Goal: Information Seeking & Learning: Learn about a topic

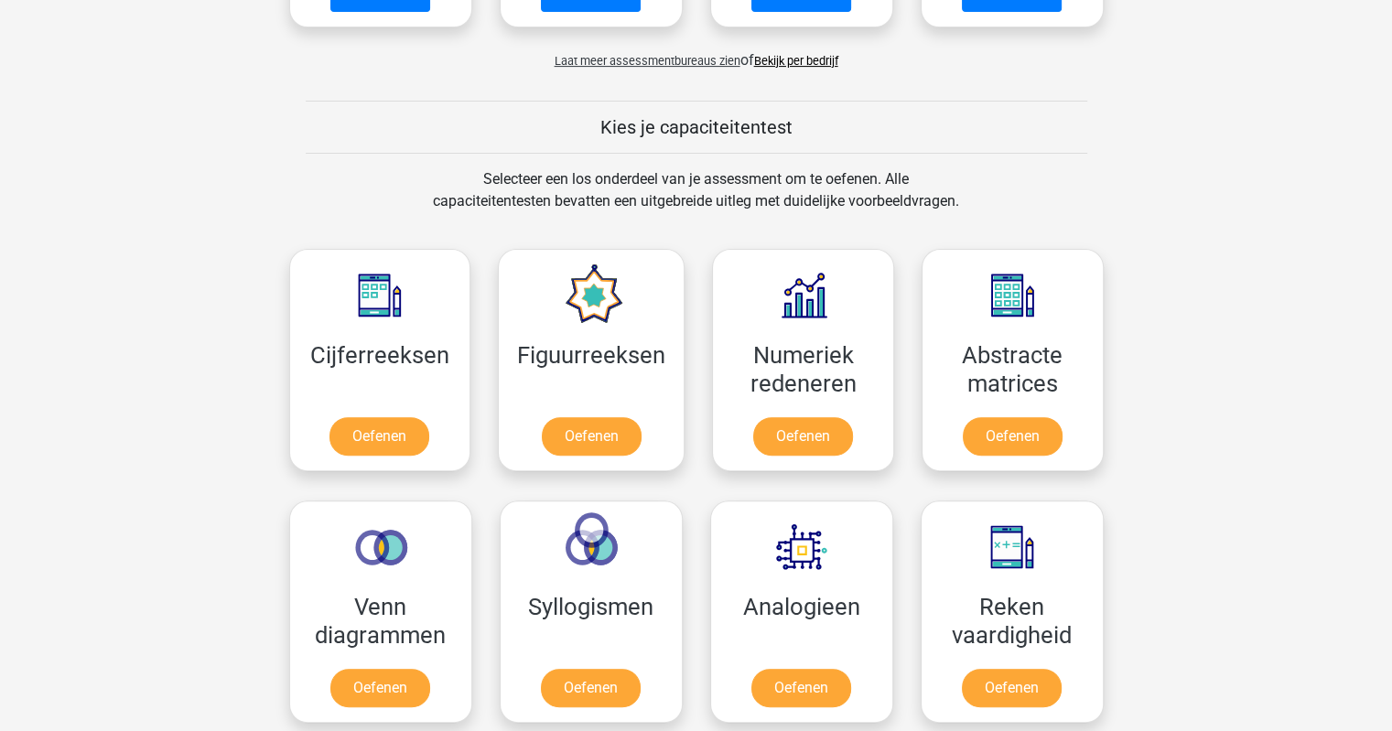
scroll to position [732, 0]
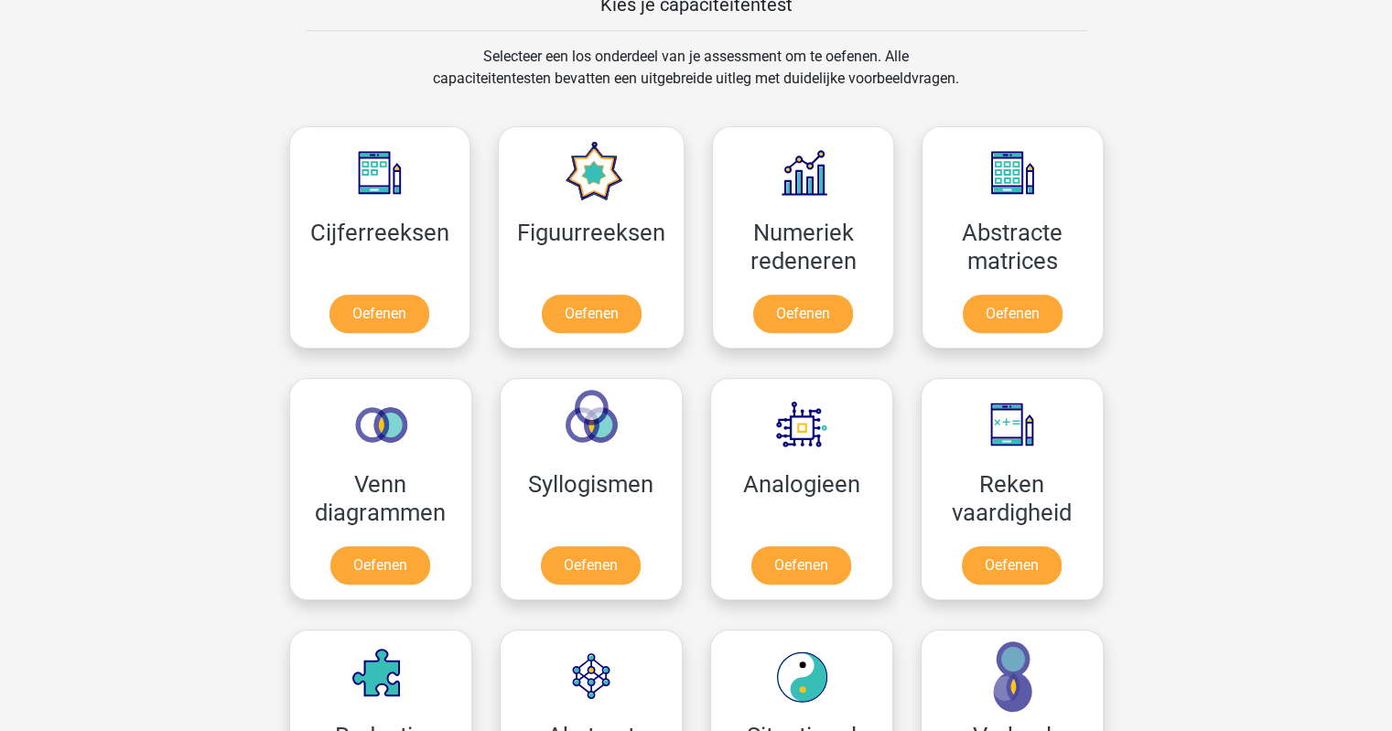
drag, startPoint x: 908, startPoint y: 10, endPoint x: 1018, endPoint y: 35, distance: 112.6
click at [1018, 35] on div "Registreer Nederlands English" at bounding box center [696, 720] width 1392 height 2904
click at [369, 297] on link "Oefenen" at bounding box center [380, 317] width 104 height 40
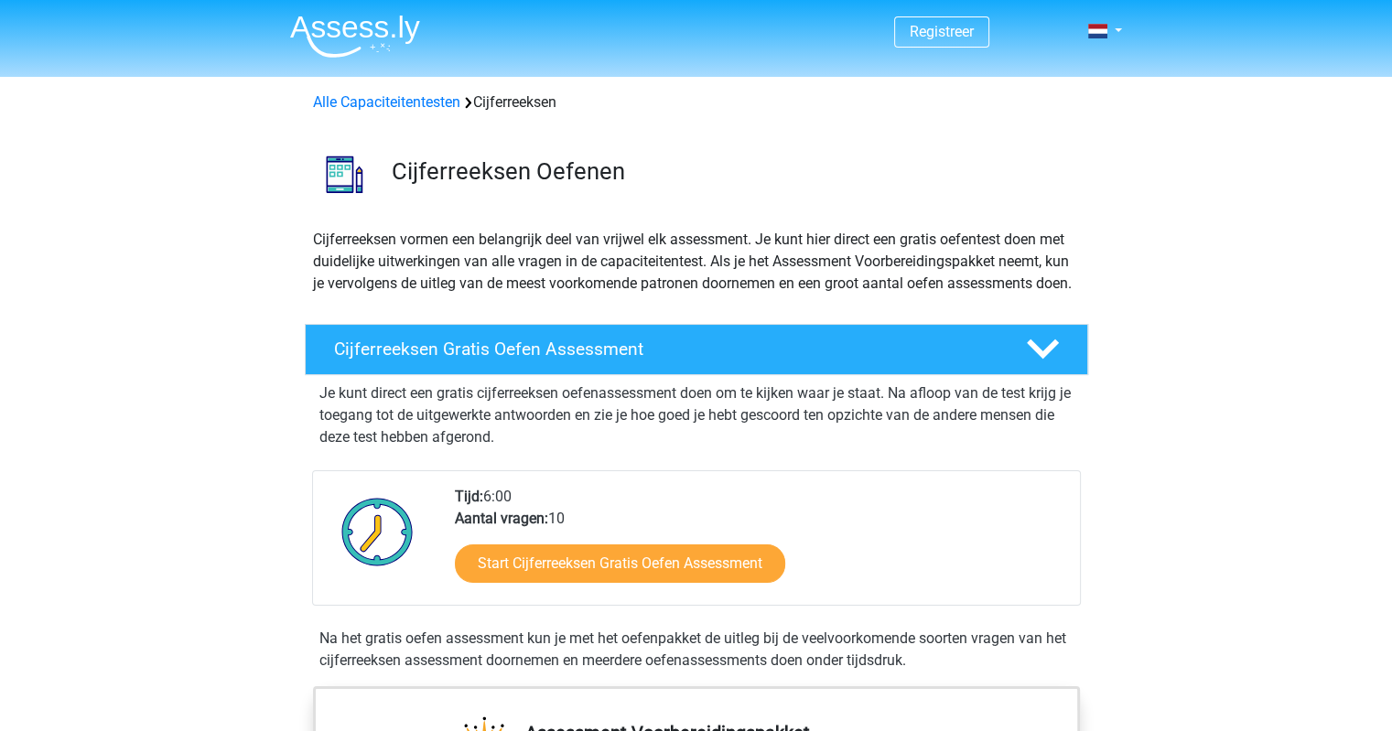
drag, startPoint x: 421, startPoint y: 342, endPoint x: 698, endPoint y: 519, distance: 328.8
click at [698, 519] on div "Tijd: 6:00 Aantal vragen: 10 Start Cijferreeksen Gratis Oefen Assessment" at bounding box center [760, 545] width 638 height 119
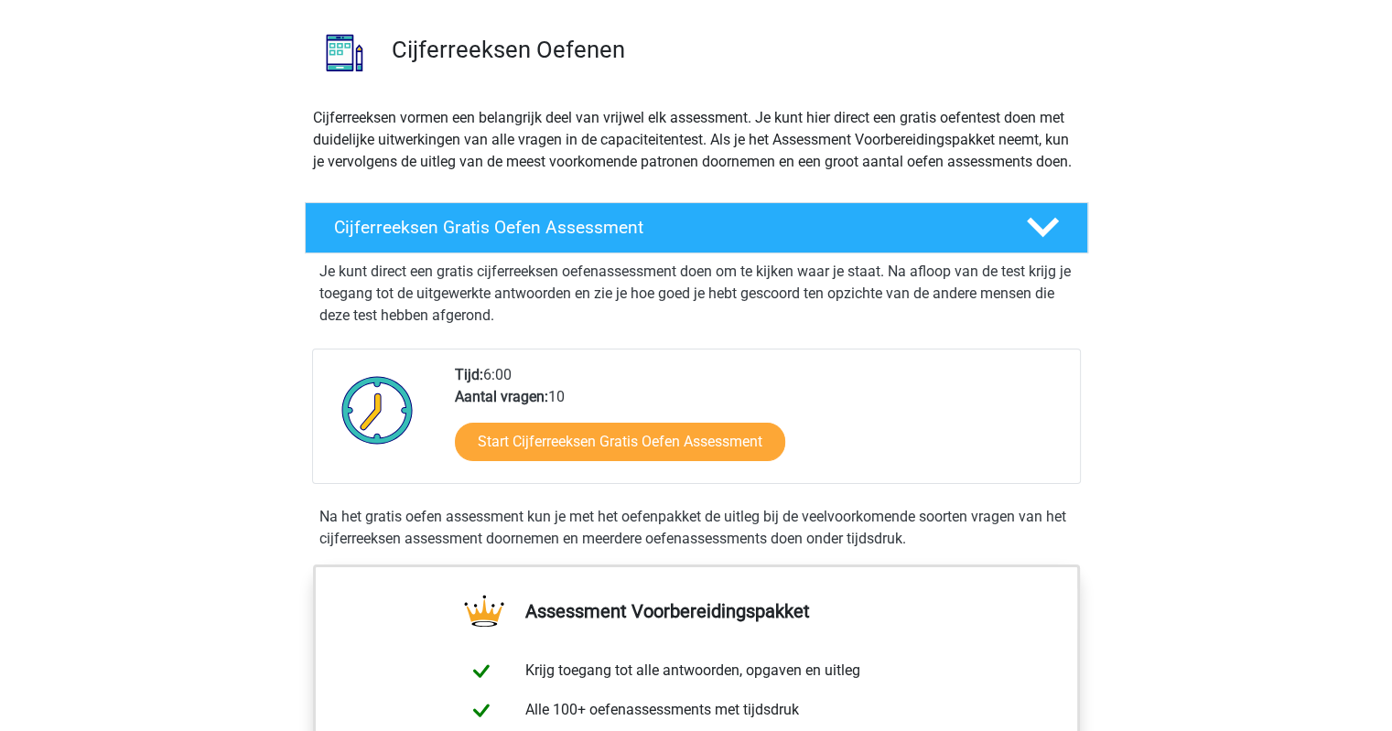
scroll to position [243, 0]
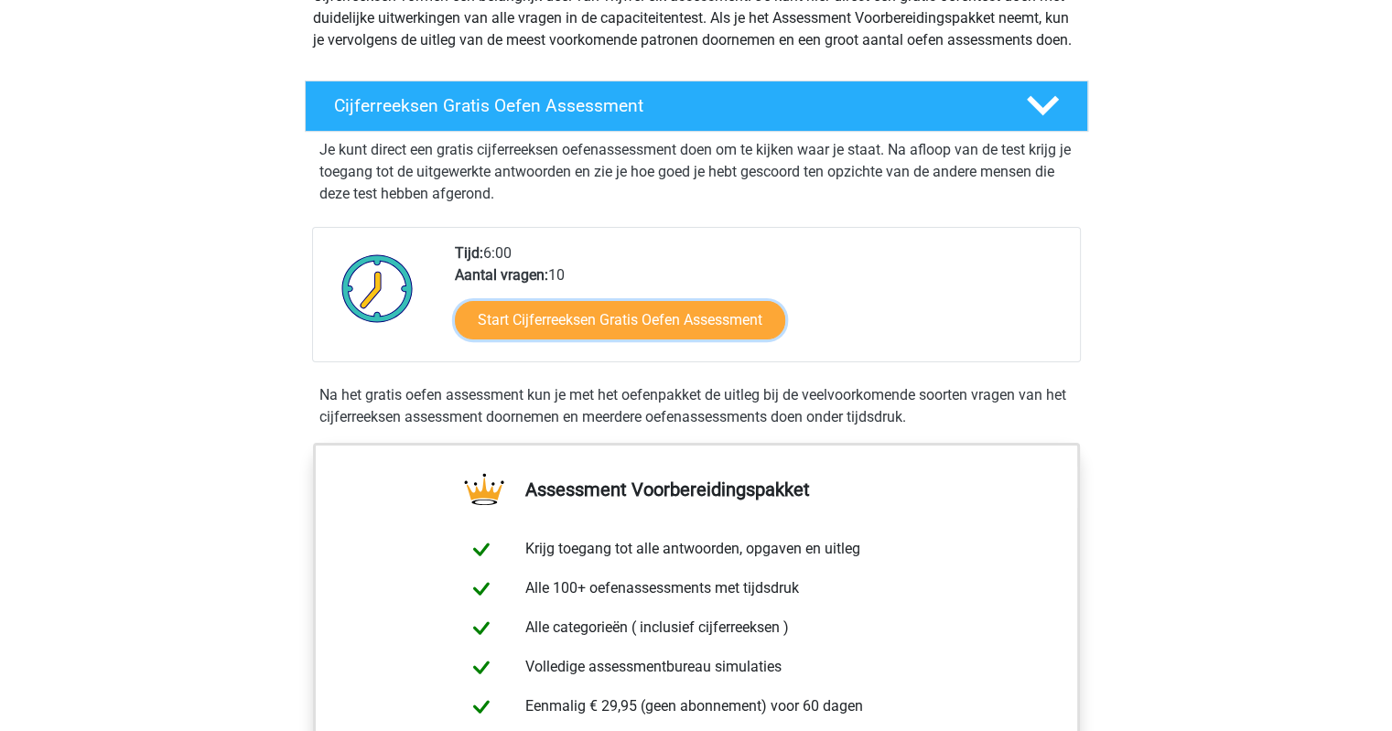
drag, startPoint x: 654, startPoint y: 354, endPoint x: 659, endPoint y: 367, distance: 13.6
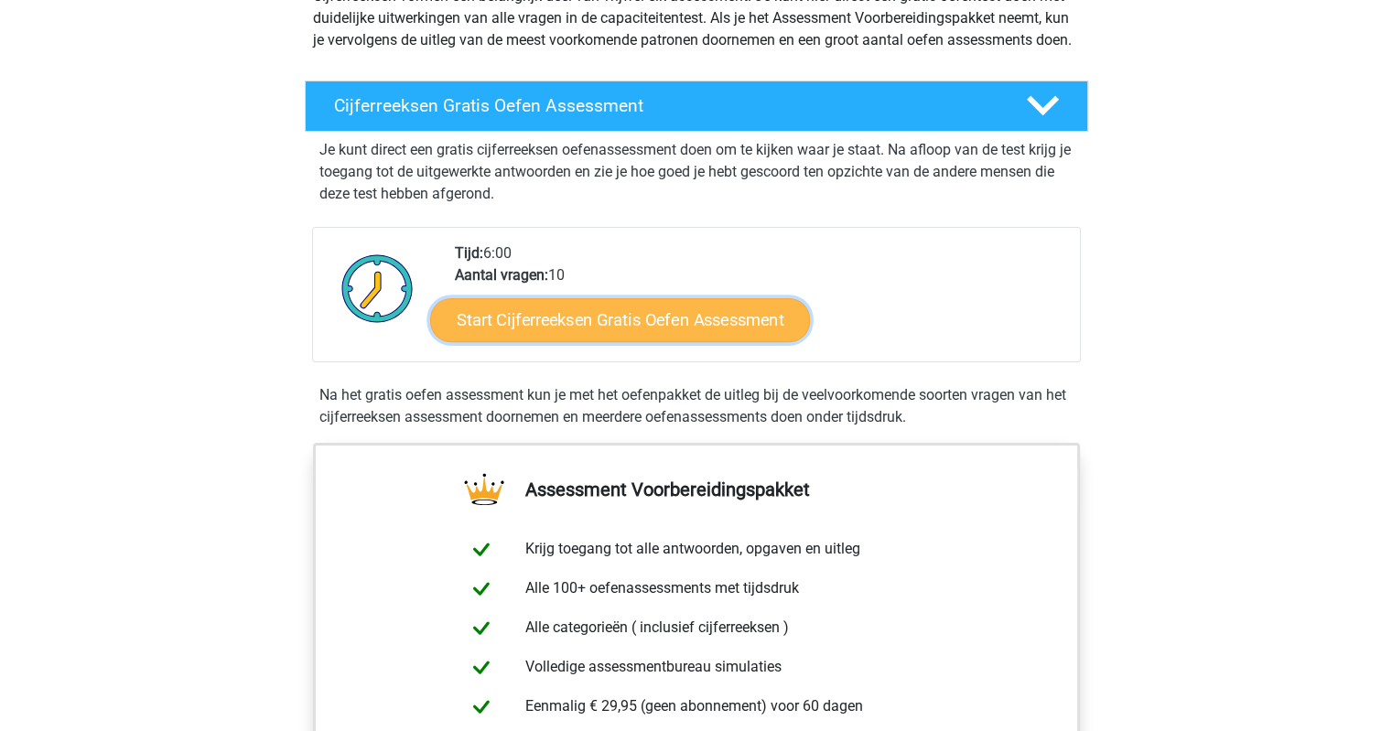
drag, startPoint x: 659, startPoint y: 367, endPoint x: 571, endPoint y: 340, distance: 92.1
click at [571, 340] on link "Start Cijferreeksen Gratis Oefen Assessment" at bounding box center [620, 319] width 380 height 44
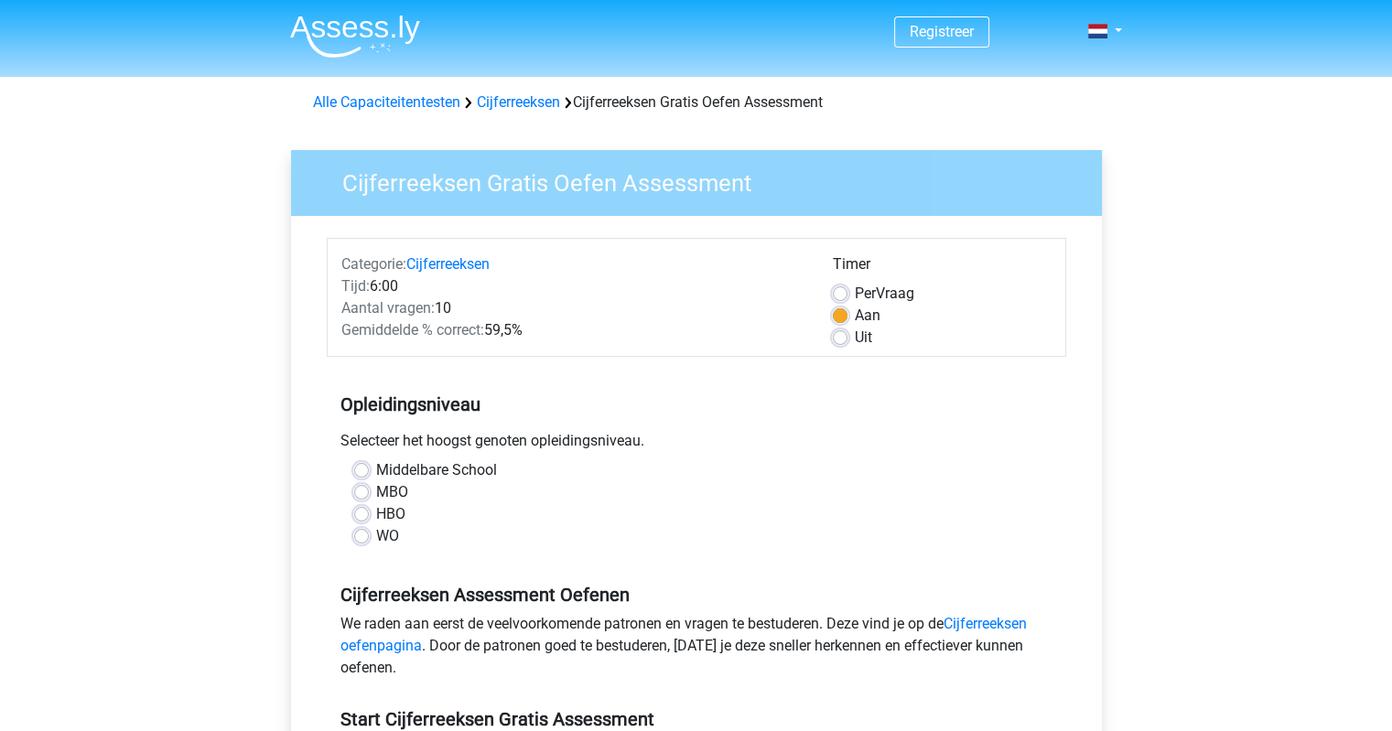
scroll to position [122, 0]
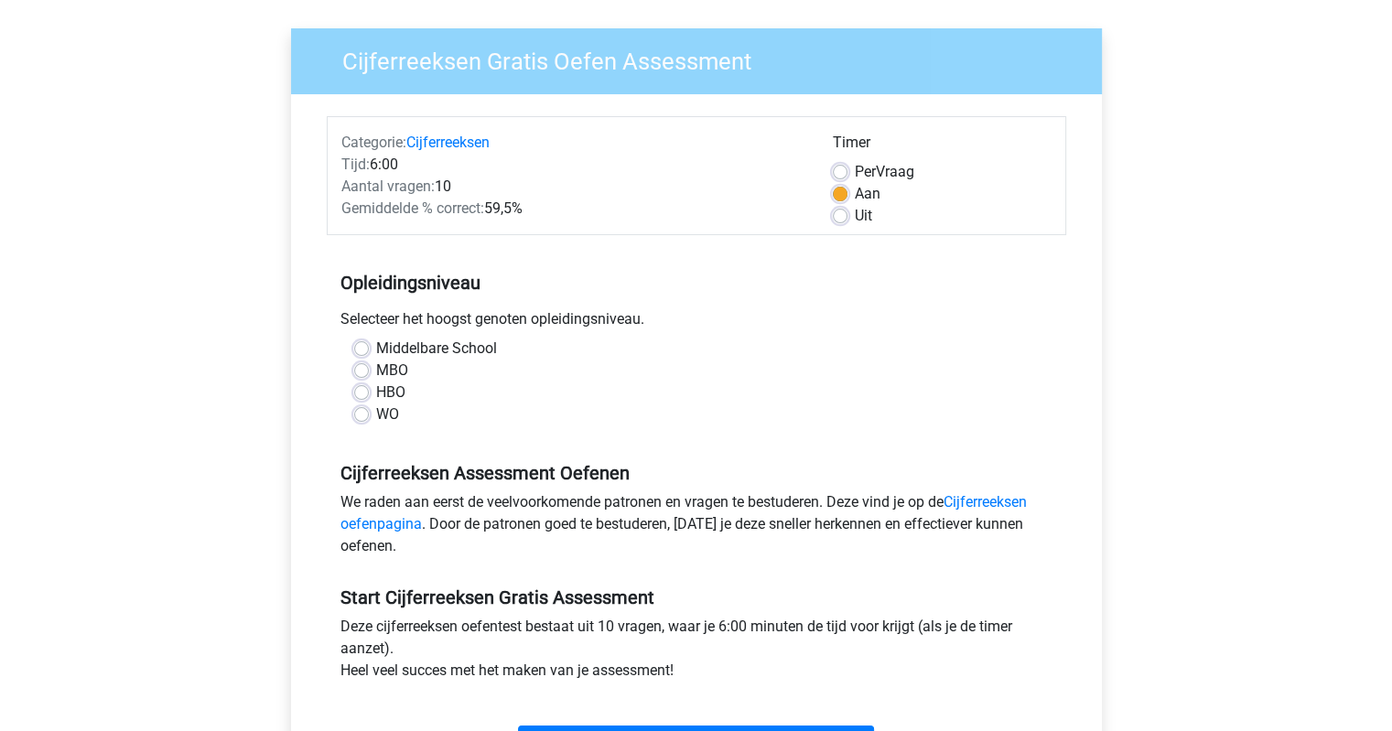
click at [376, 372] on label "MBO" at bounding box center [392, 371] width 32 height 22
click at [357, 372] on input "MBO" at bounding box center [361, 369] width 15 height 18
radio input "true"
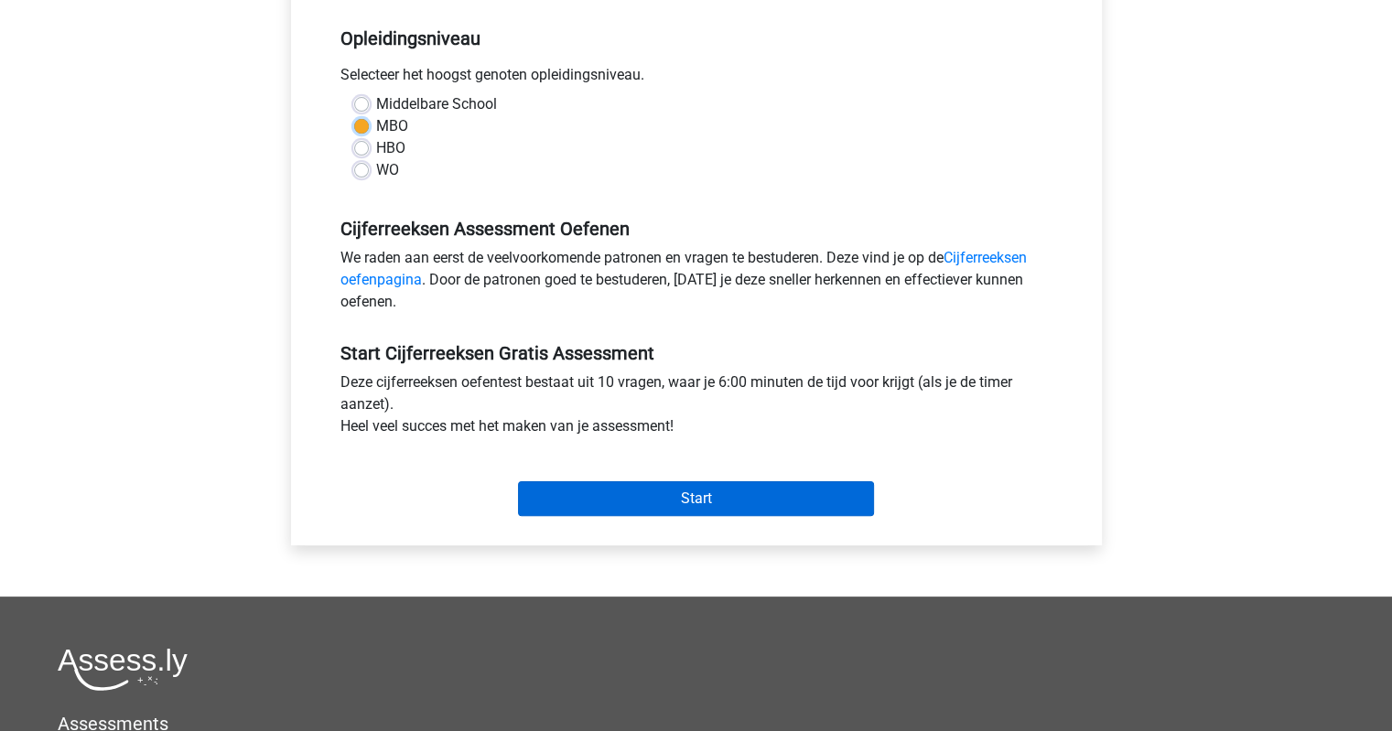
scroll to position [488, 0]
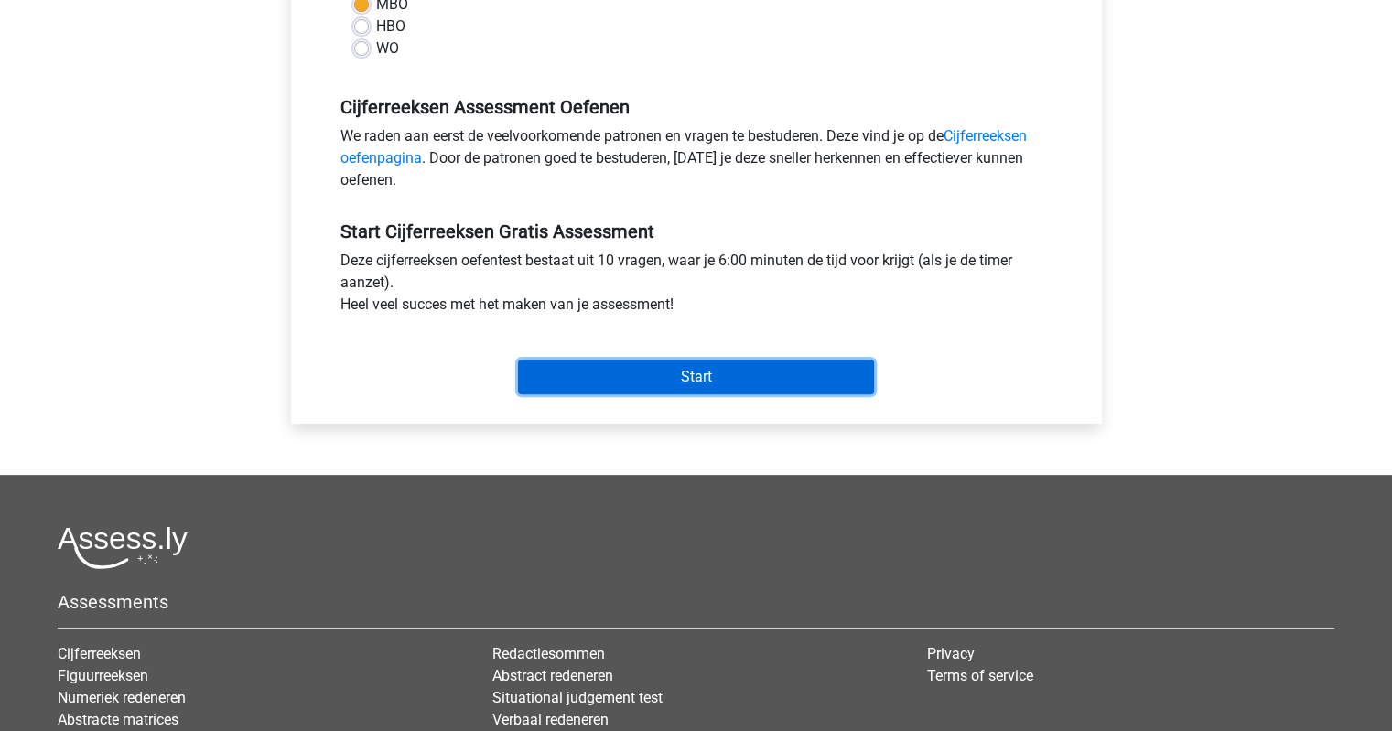
click at [694, 377] on input "Start" at bounding box center [696, 377] width 356 height 35
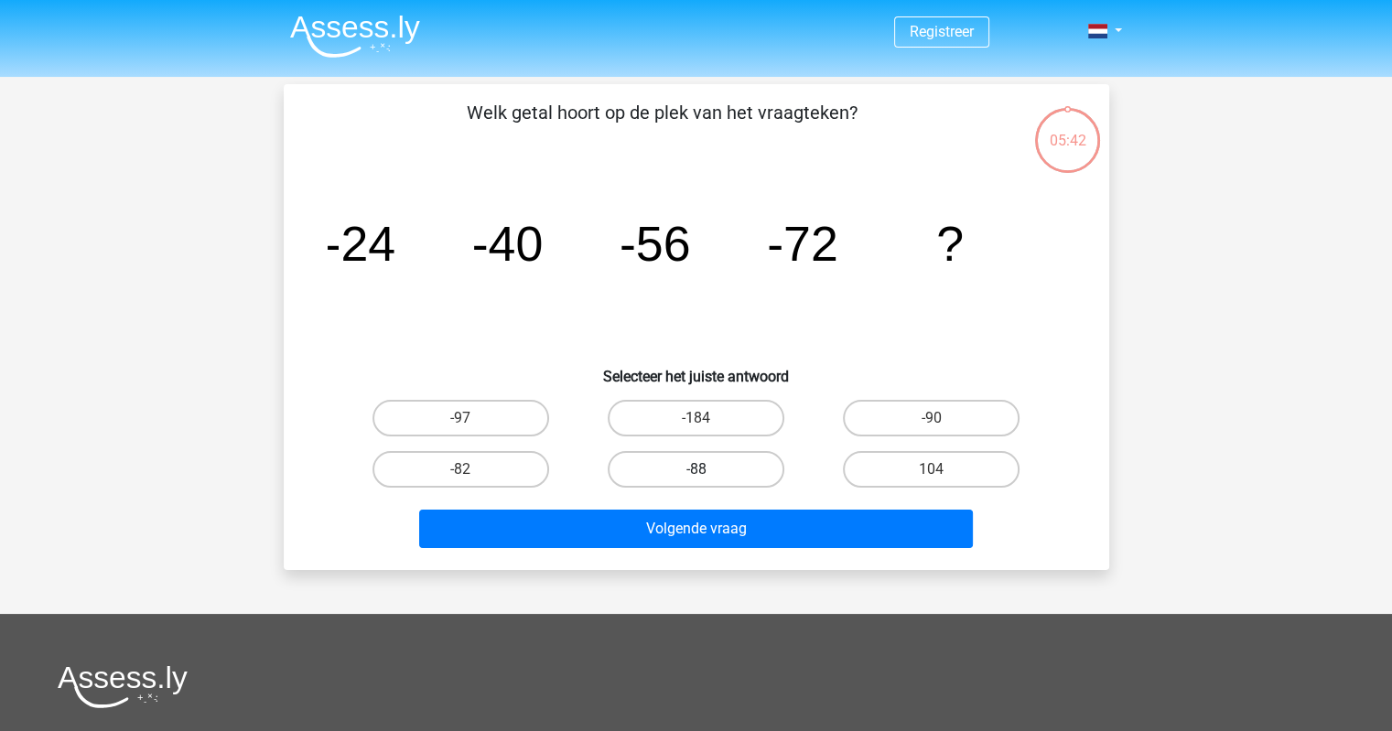
click at [703, 468] on label "-88" at bounding box center [696, 469] width 177 height 37
click at [703, 470] on input "-88" at bounding box center [702, 476] width 12 height 12
radio input "true"
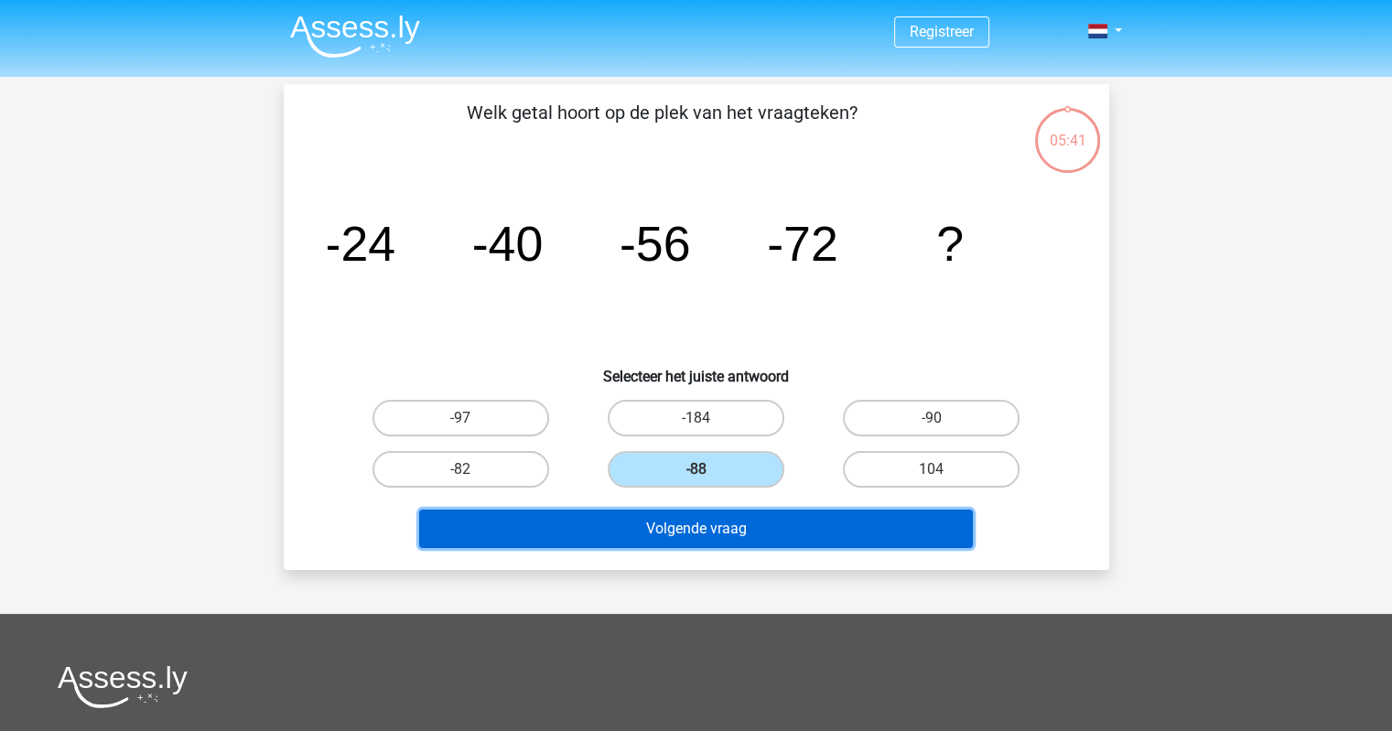
click at [729, 532] on button "Volgende vraag" at bounding box center [696, 529] width 554 height 38
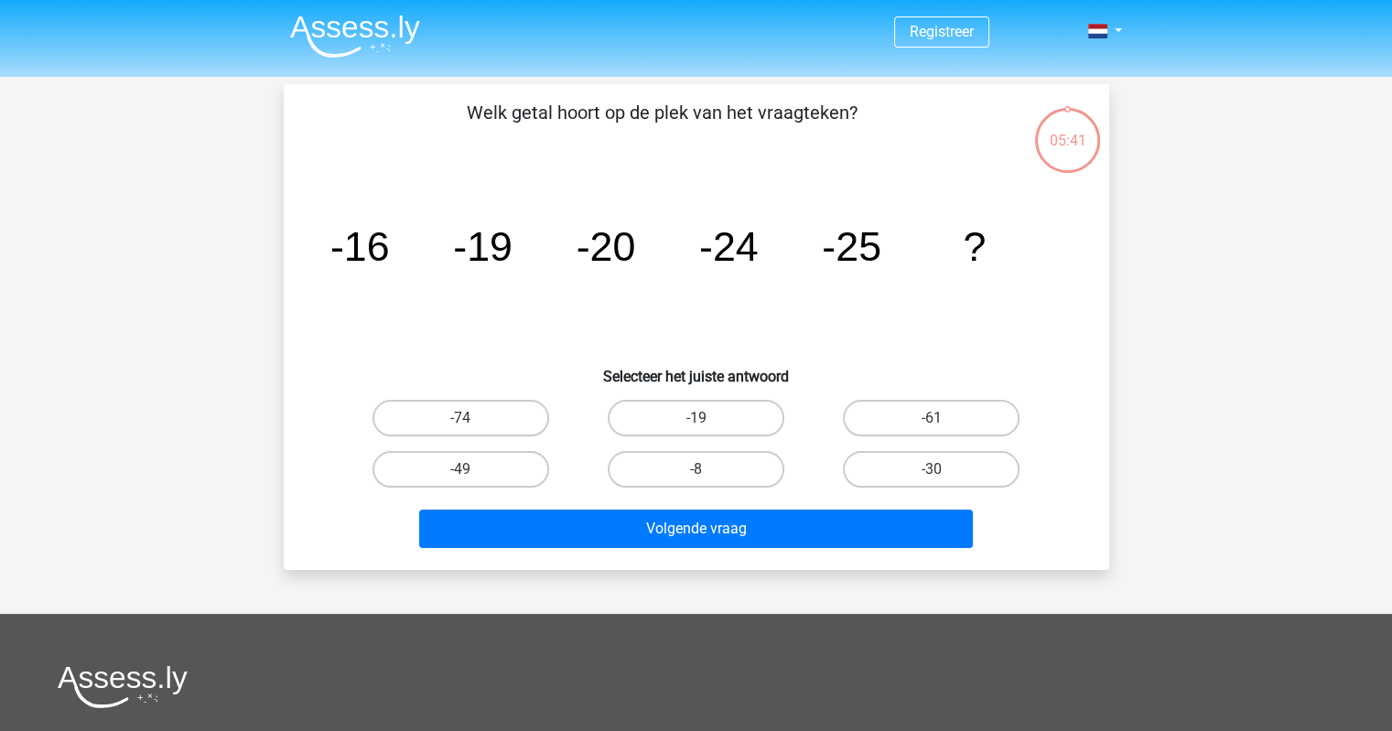
scroll to position [84, 0]
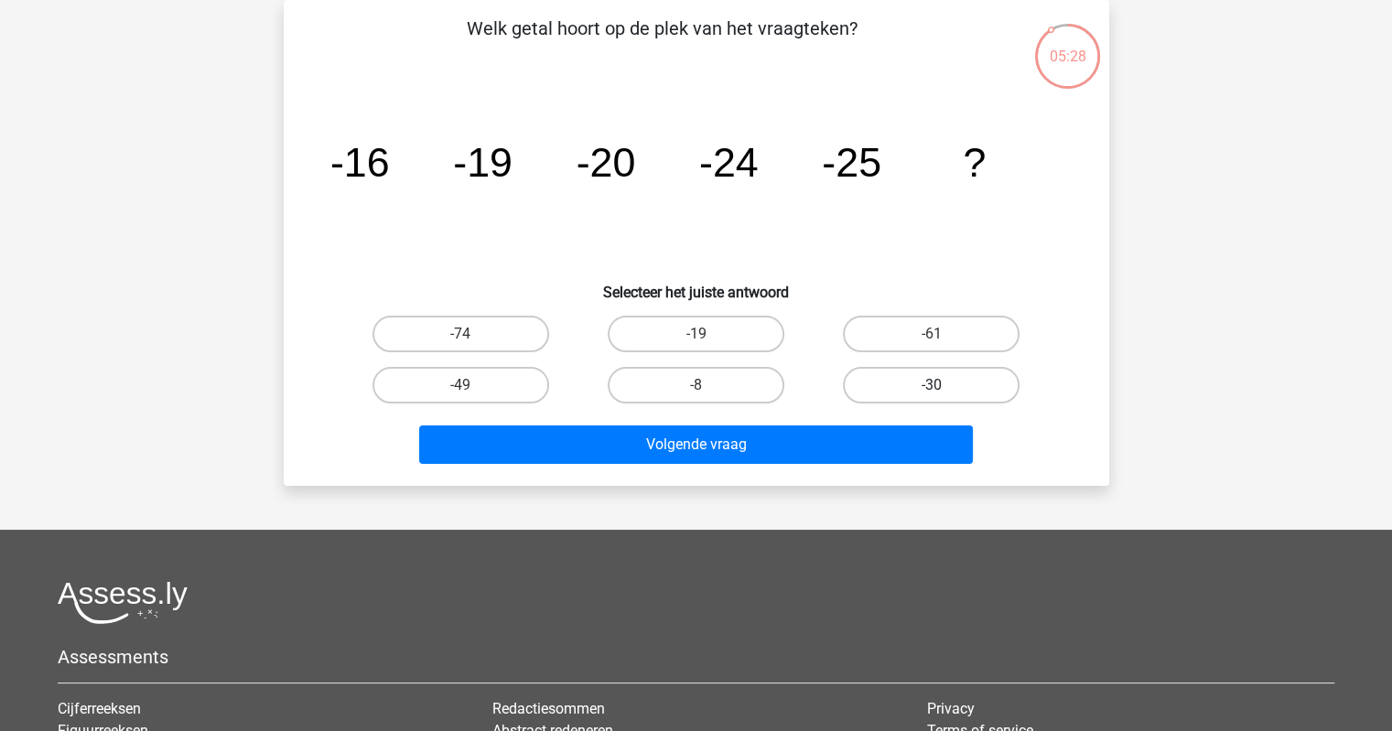
click at [945, 382] on label "-30" at bounding box center [931, 385] width 177 height 37
click at [944, 385] on input "-30" at bounding box center [938, 391] width 12 height 12
radio input "true"
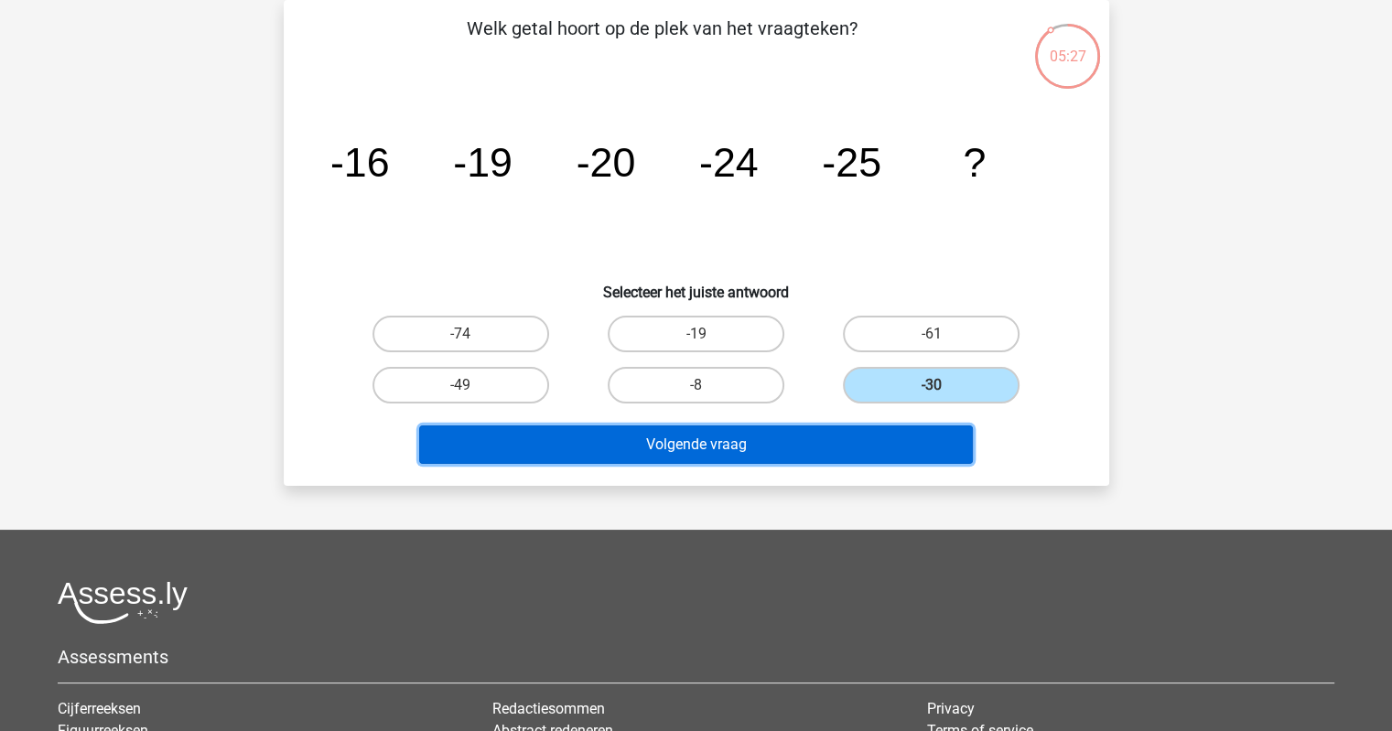
click at [820, 446] on button "Volgende vraag" at bounding box center [696, 445] width 554 height 38
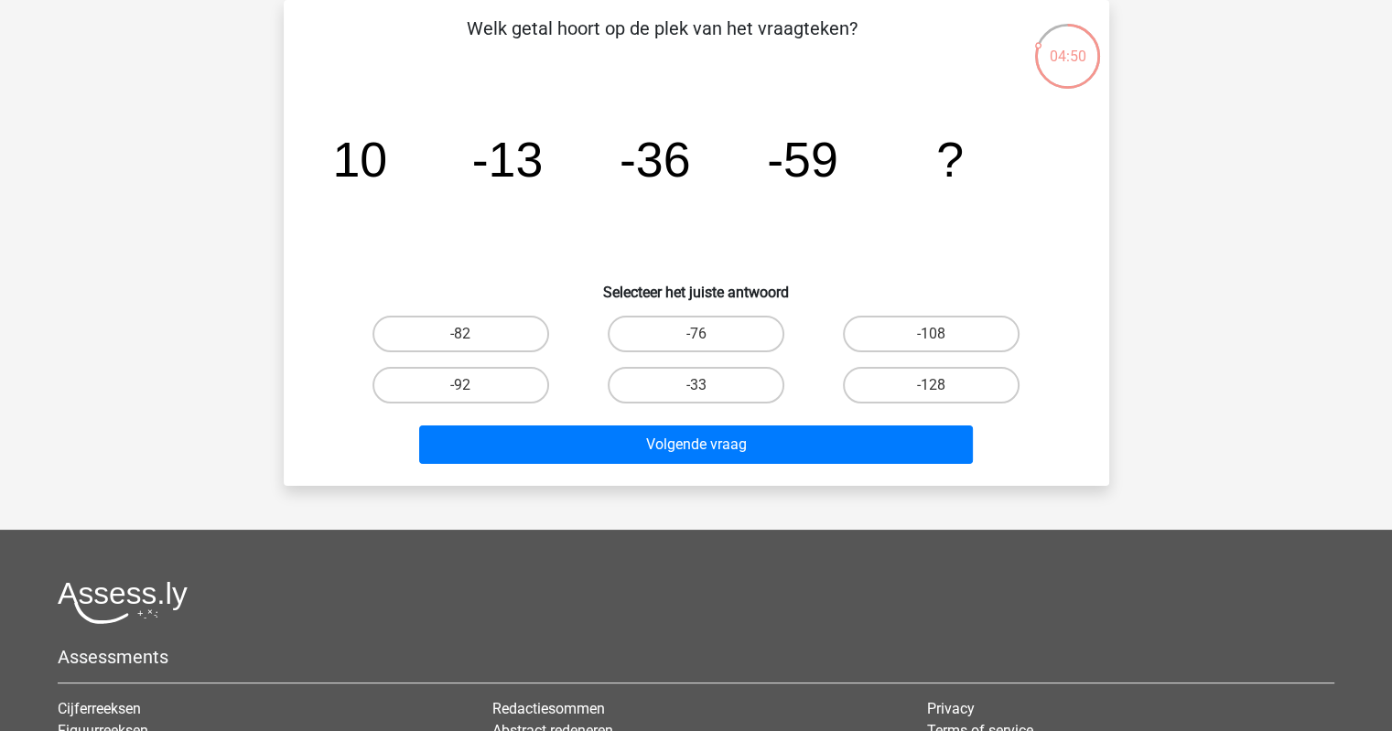
click at [941, 173] on tspan "?" at bounding box center [949, 159] width 27 height 55
click at [467, 385] on input "-92" at bounding box center [466, 391] width 12 height 12
radio input "true"
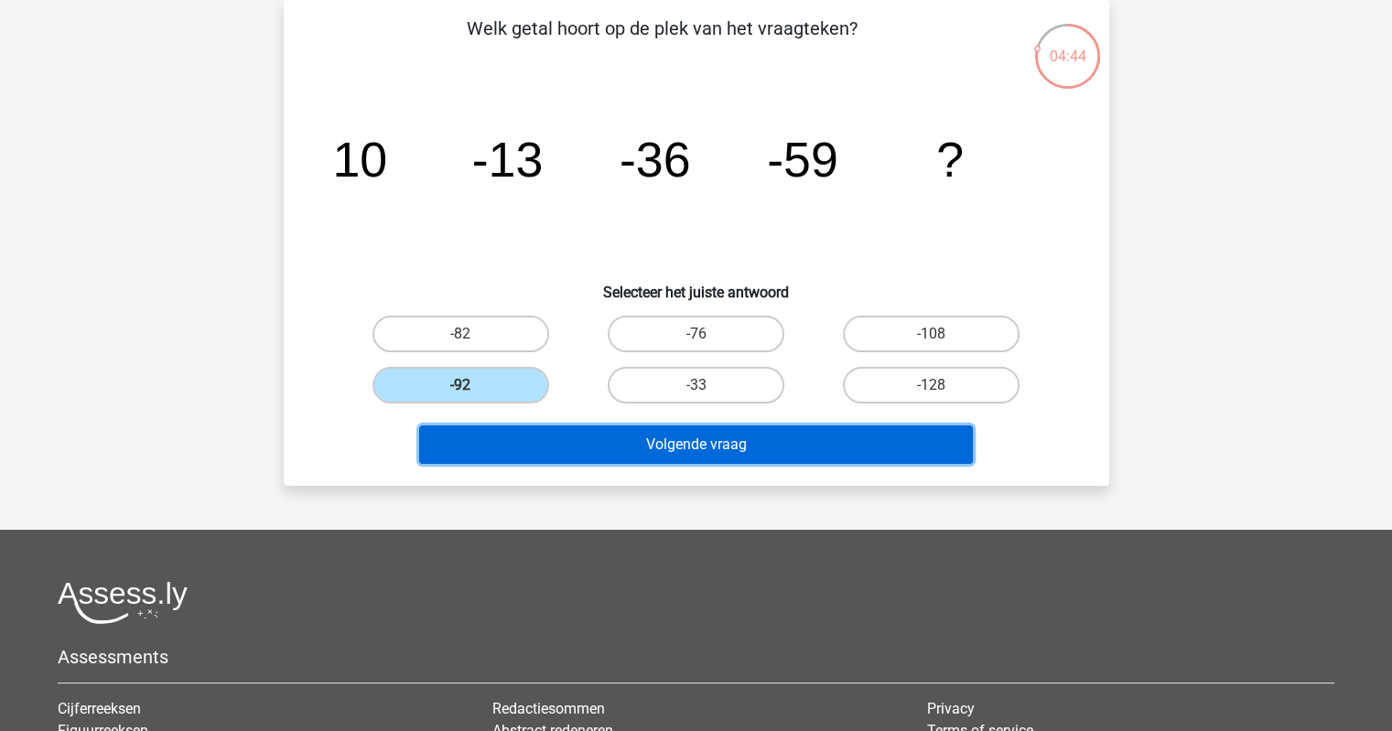
click at [709, 444] on button "Volgende vraag" at bounding box center [696, 445] width 554 height 38
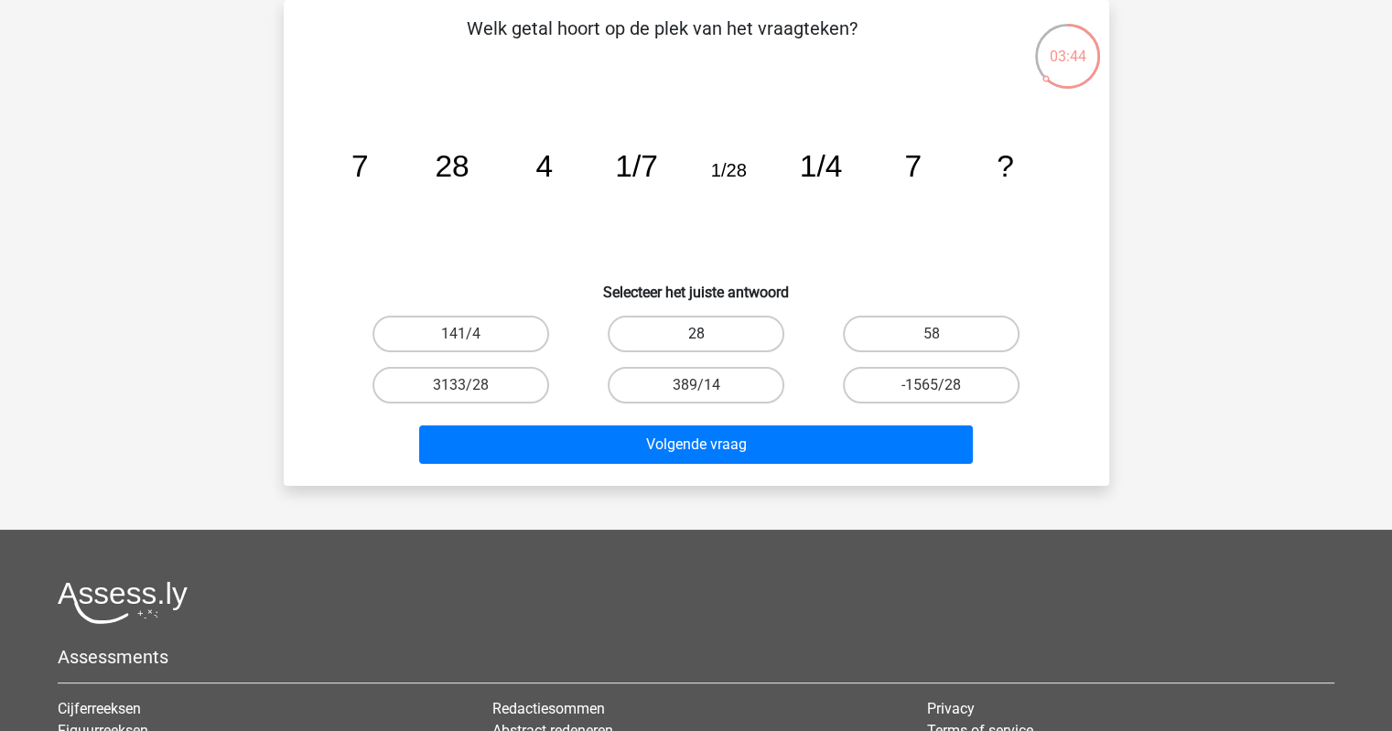
click at [720, 336] on label "28" at bounding box center [696, 334] width 177 height 37
click at [708, 336] on input "28" at bounding box center [702, 340] width 12 height 12
radio input "true"
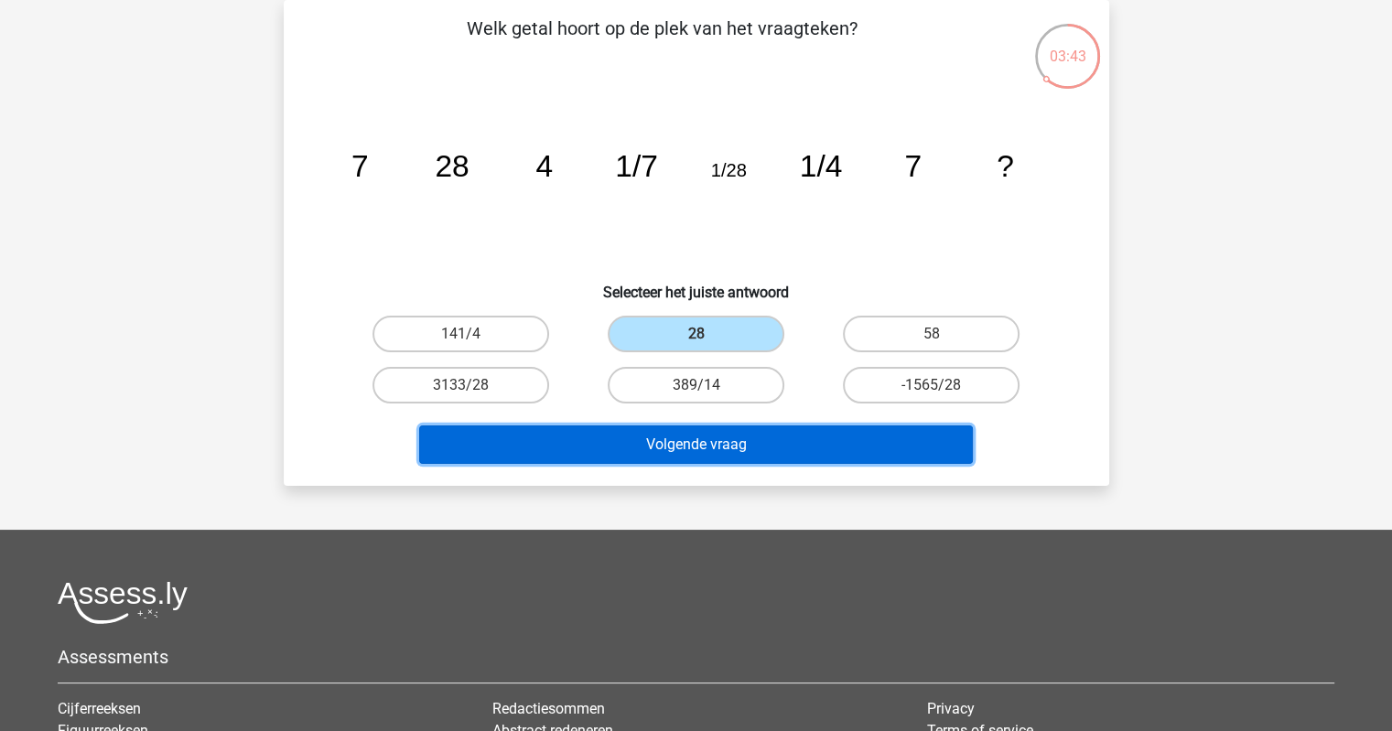
click at [791, 446] on button "Volgende vraag" at bounding box center [696, 445] width 554 height 38
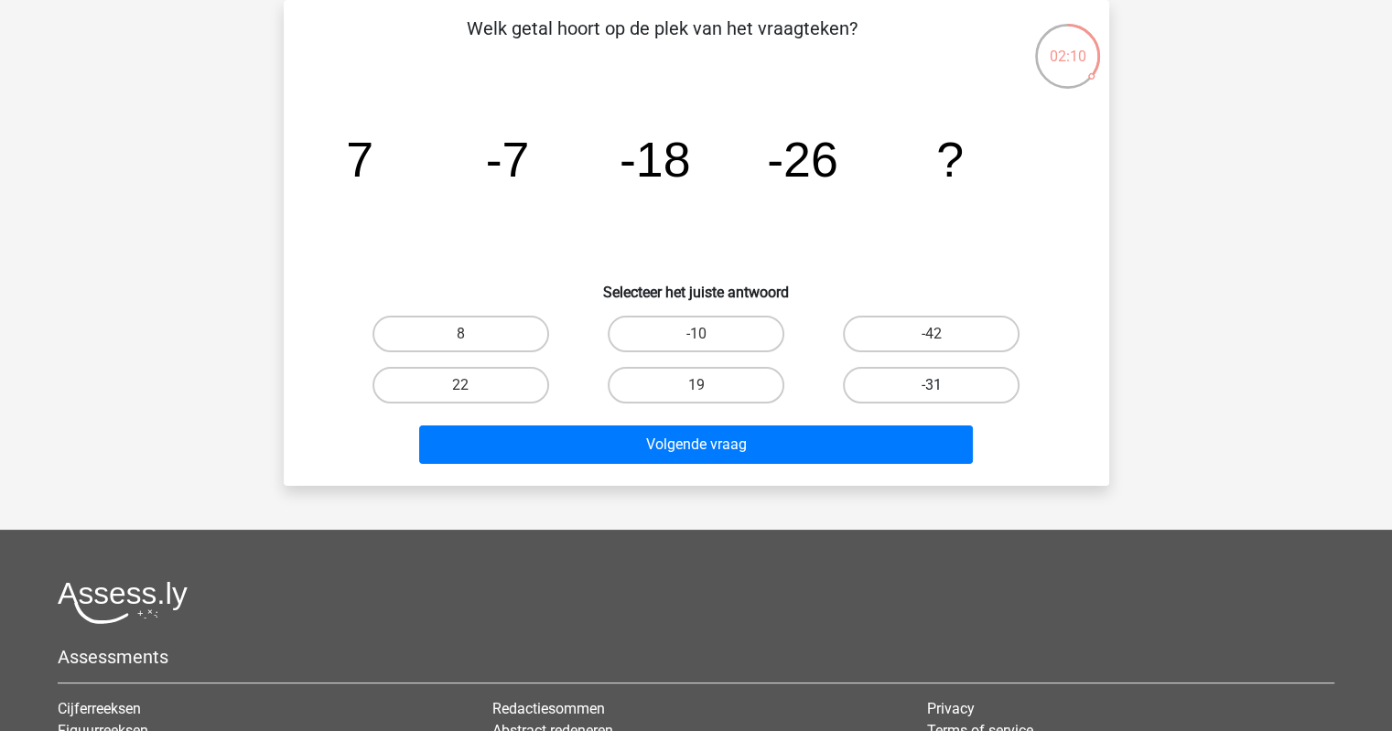
click at [973, 384] on label "-31" at bounding box center [931, 385] width 177 height 37
click at [944, 385] on input "-31" at bounding box center [938, 391] width 12 height 12
radio input "true"
click at [973, 384] on label "-31" at bounding box center [931, 385] width 177 height 37
click at [944, 385] on input "-31" at bounding box center [938, 391] width 12 height 12
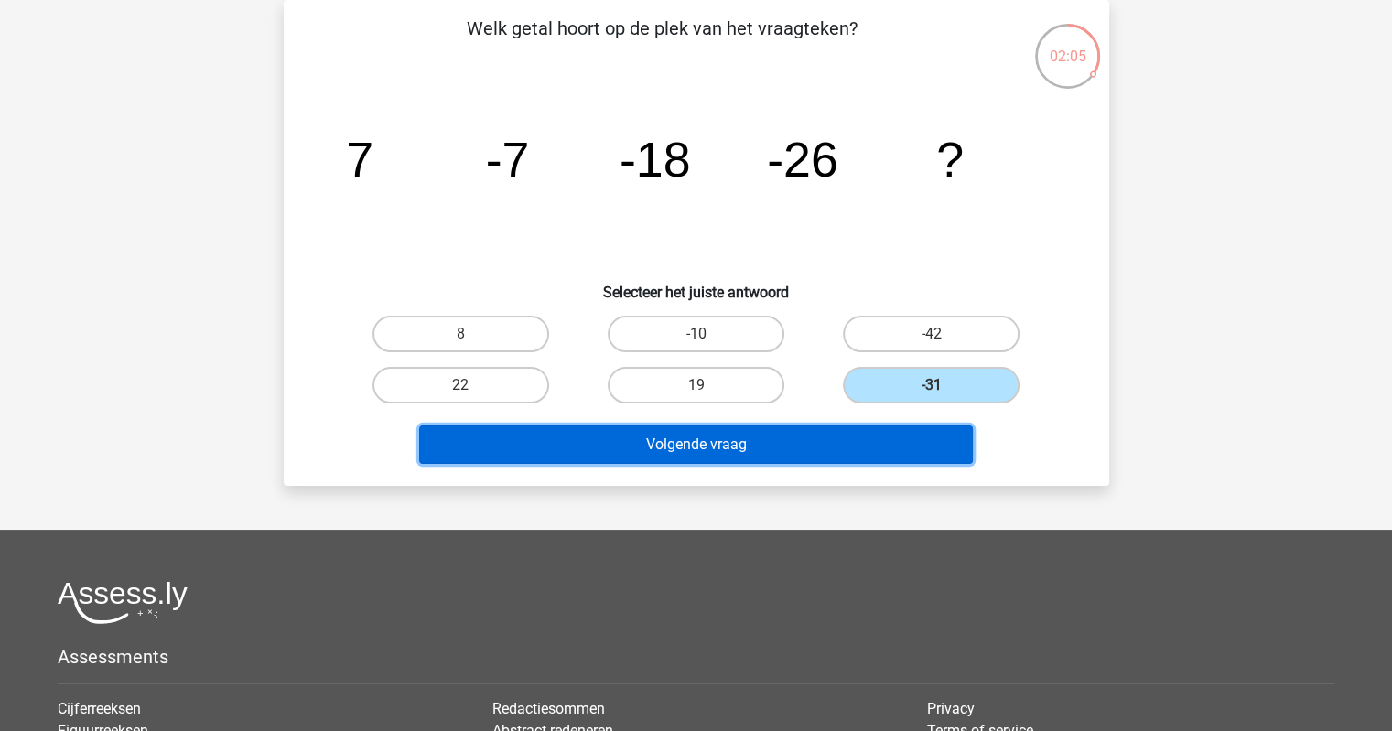
click at [906, 436] on button "Volgende vraag" at bounding box center [696, 445] width 554 height 38
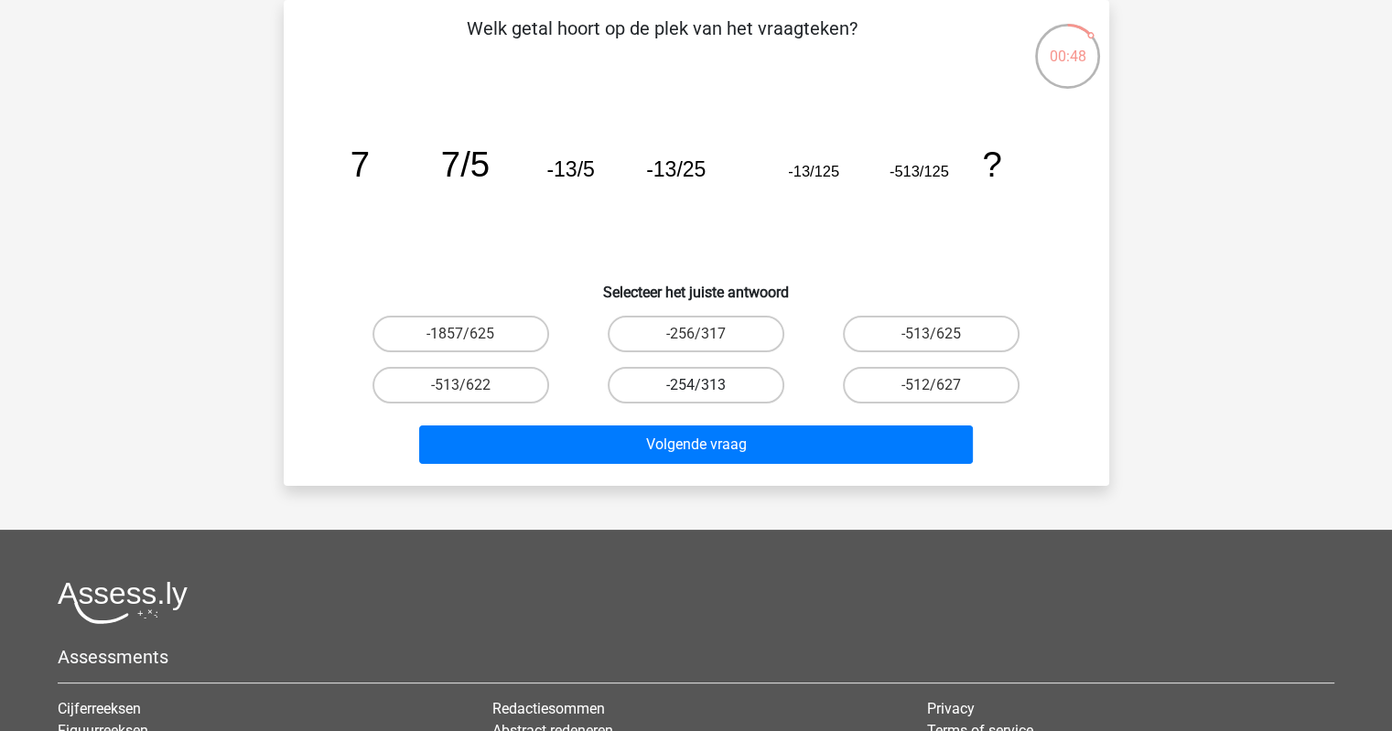
click at [718, 390] on label "-254/313" at bounding box center [696, 385] width 177 height 37
click at [708, 390] on input "-254/313" at bounding box center [702, 391] width 12 height 12
radio input "true"
drag, startPoint x: 718, startPoint y: 390, endPoint x: 695, endPoint y: 343, distance: 52.0
click at [695, 343] on label "-256/317" at bounding box center [696, 334] width 177 height 37
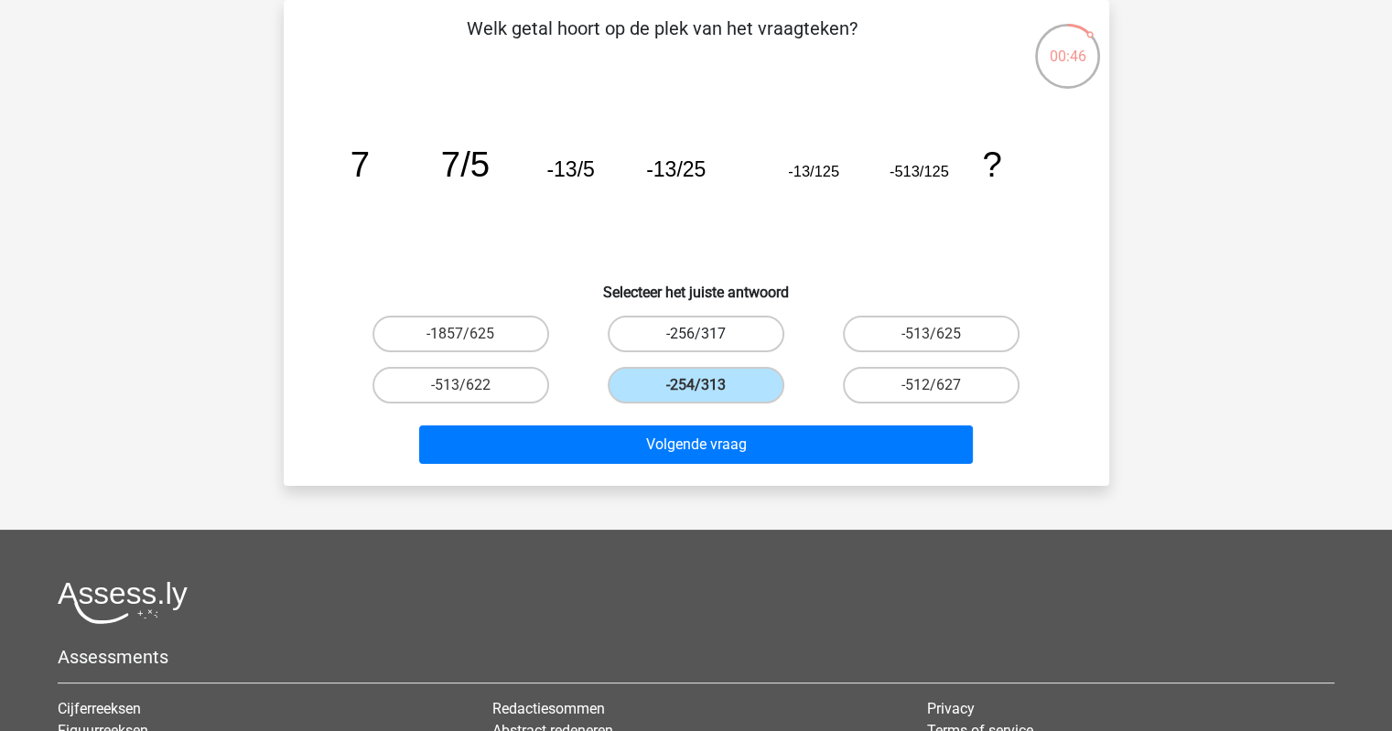
click at [696, 343] on input "-256/317" at bounding box center [702, 340] width 12 height 12
radio input "true"
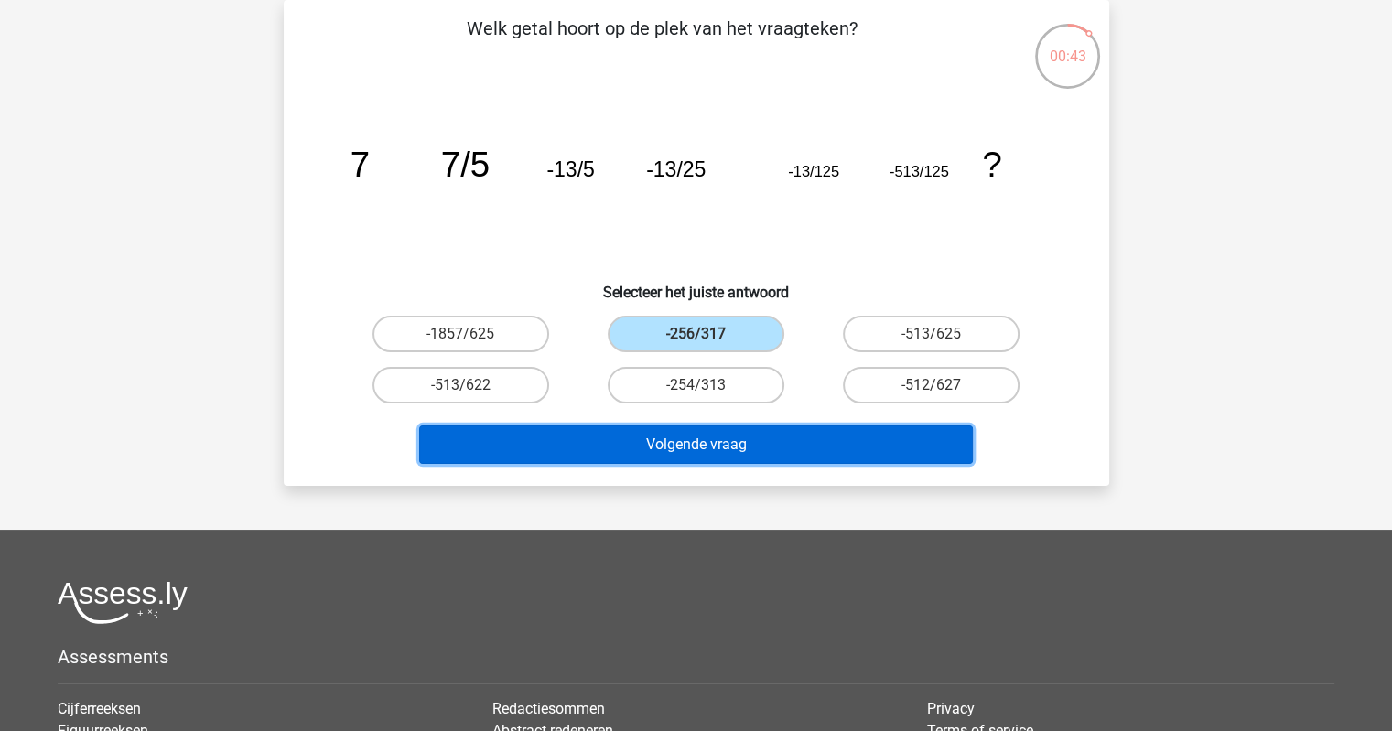
click at [750, 437] on button "Volgende vraag" at bounding box center [696, 445] width 554 height 38
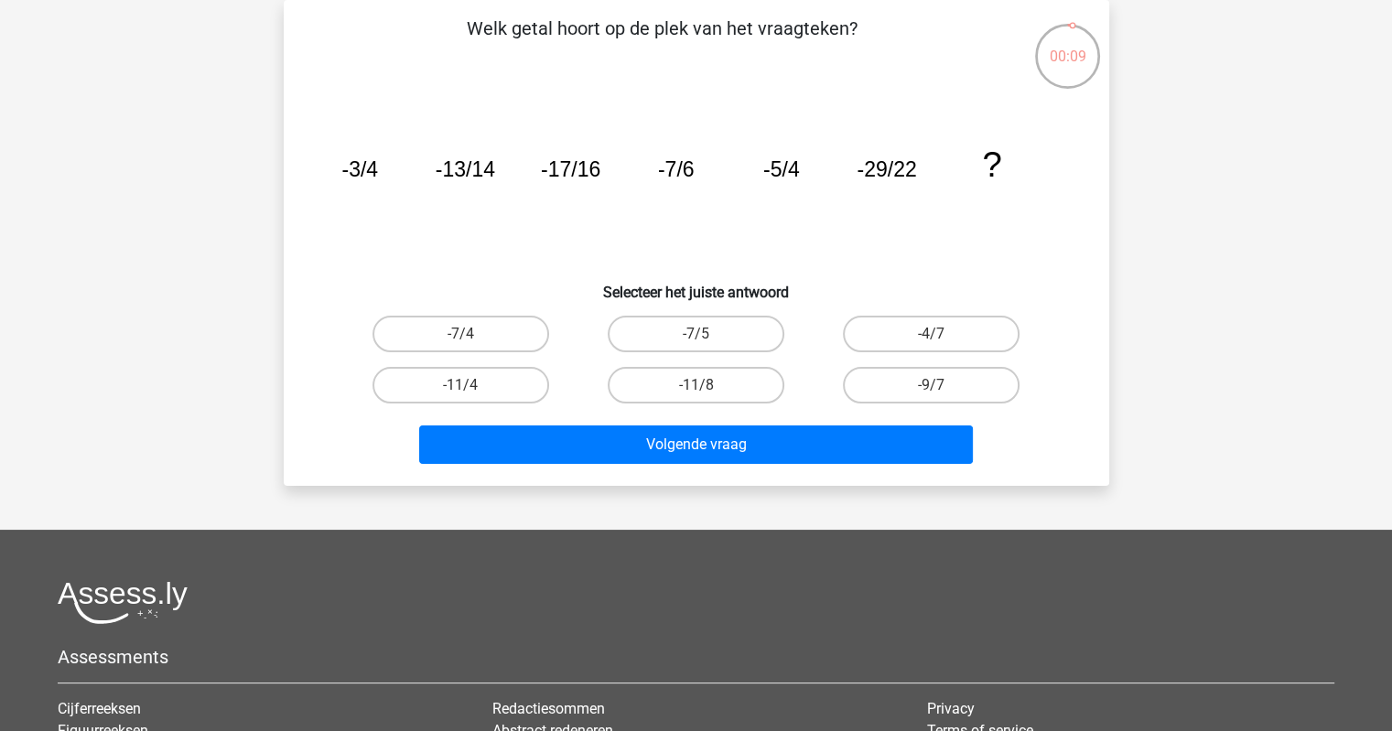
drag, startPoint x: 743, startPoint y: 196, endPoint x: 777, endPoint y: 177, distance: 38.9
click at [764, 187] on icon "image/svg+xml -3/4 -13/14 -17/16 -7/6 -5/4 -29/22 ?" at bounding box center [697, 176] width 738 height 185
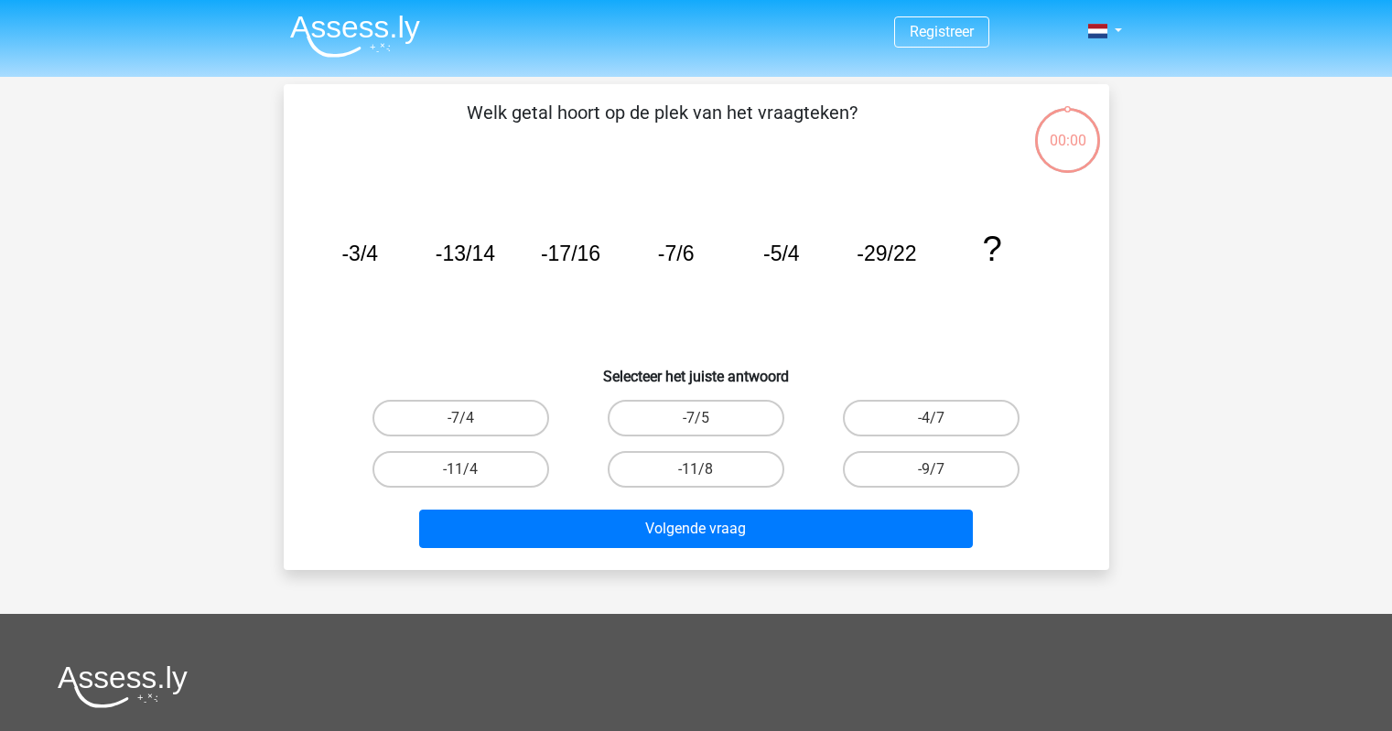
scroll to position [84, 0]
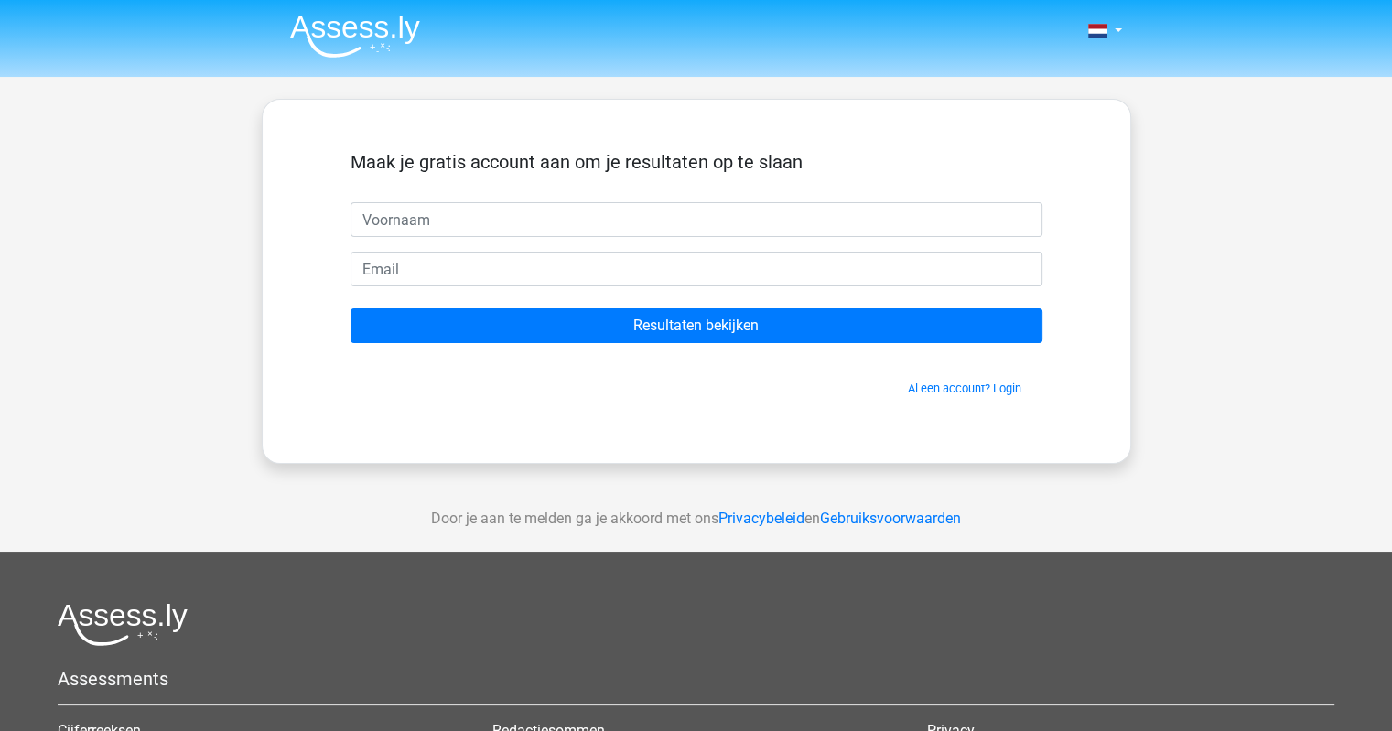
click at [733, 216] on input "text" at bounding box center [697, 219] width 692 height 35
click at [731, 220] on input "m" at bounding box center [697, 219] width 692 height 35
type input "m"
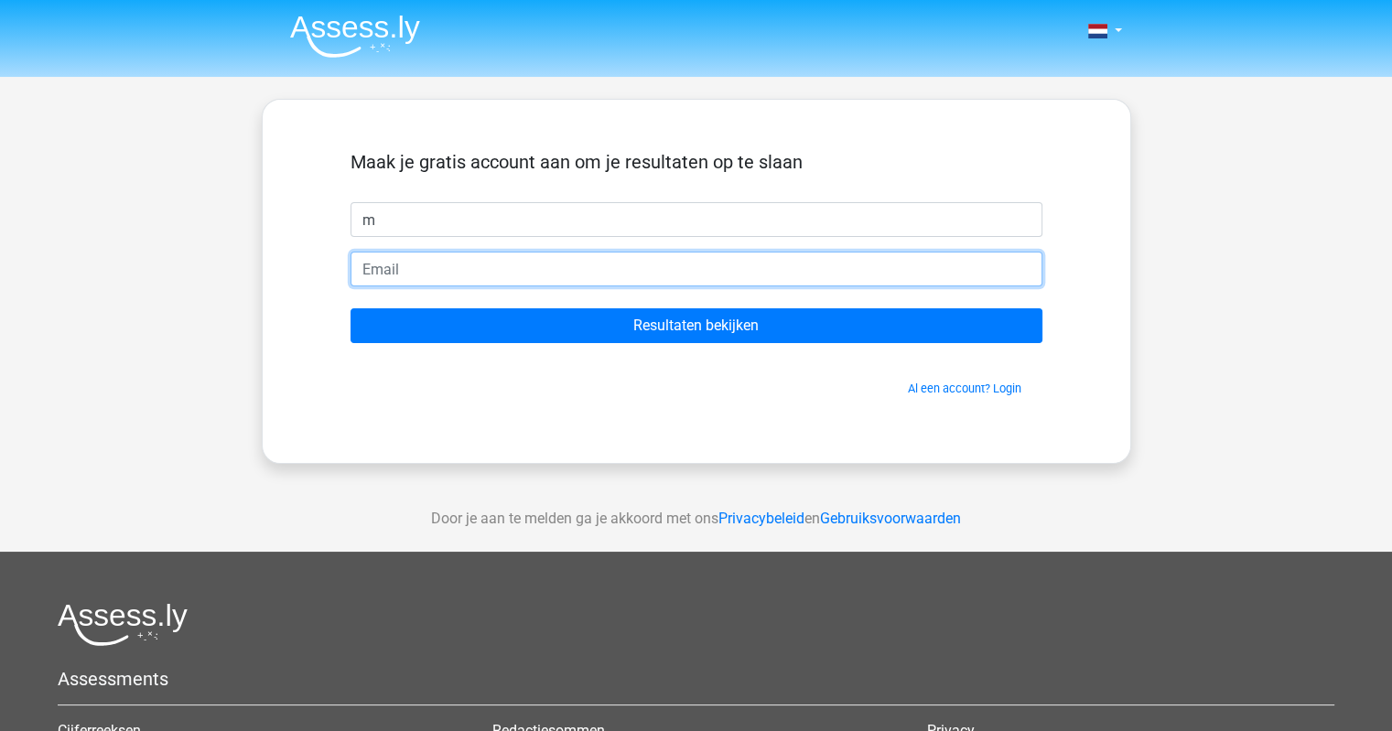
click at [719, 260] on input "email" at bounding box center [697, 269] width 692 height 35
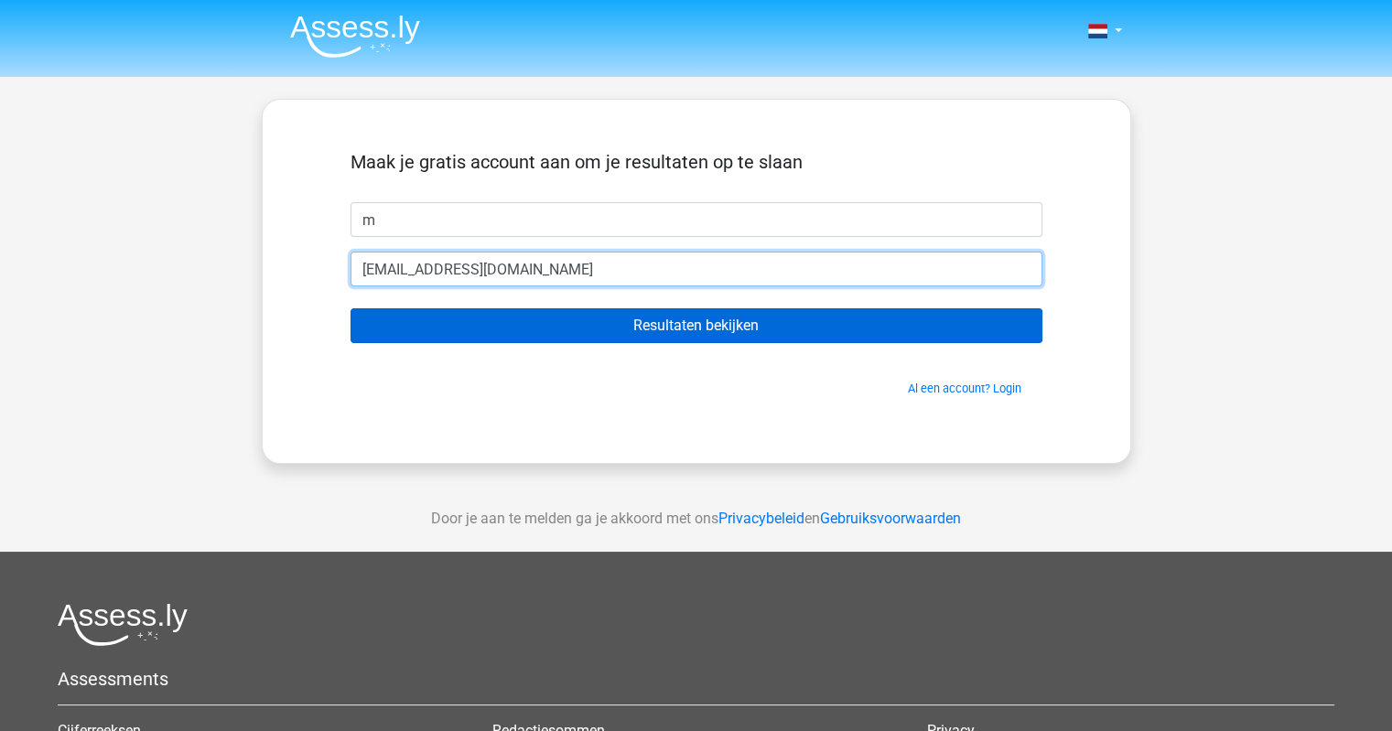
type input "[EMAIL_ADDRESS][DOMAIN_NAME]"
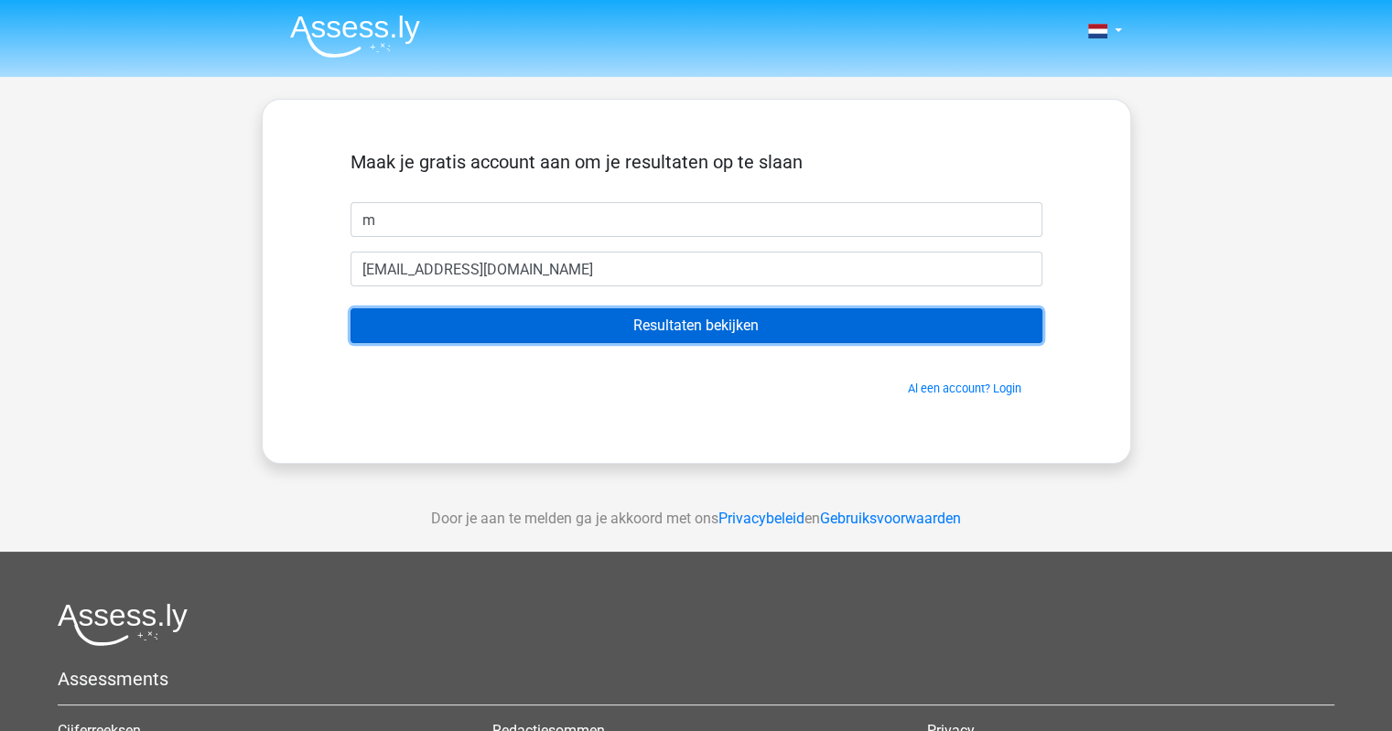
click at [807, 331] on input "Resultaten bekijken" at bounding box center [697, 325] width 692 height 35
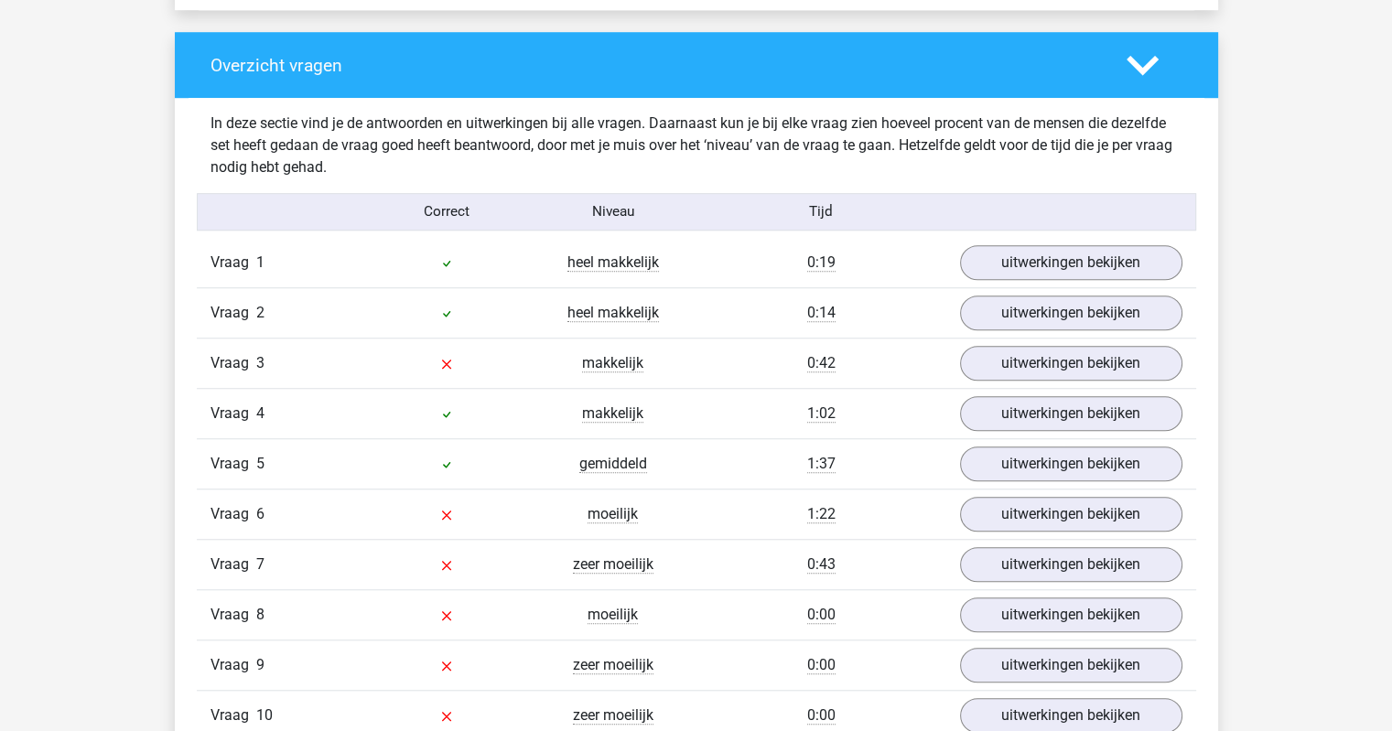
scroll to position [1465, 0]
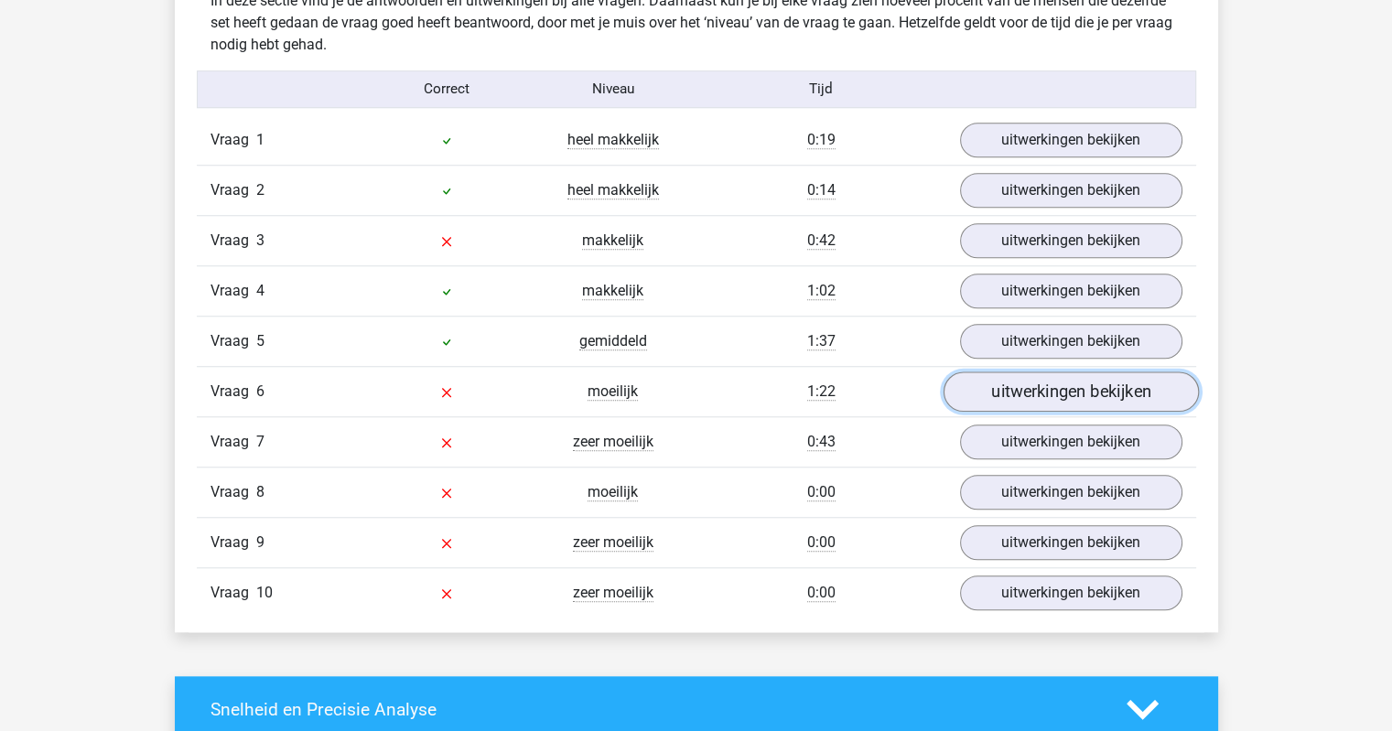
click at [1013, 387] on link "uitwerkingen bekijken" at bounding box center [1070, 392] width 255 height 40
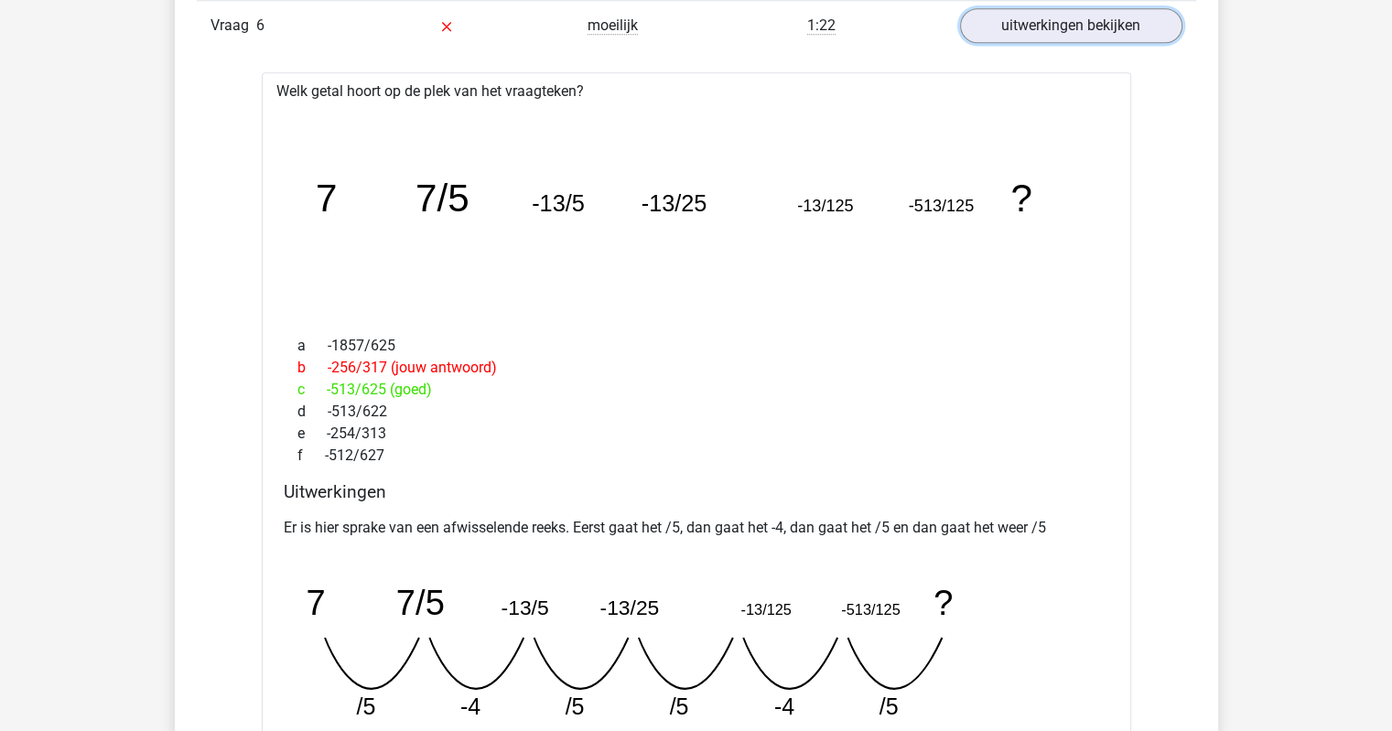
scroll to position [1952, 0]
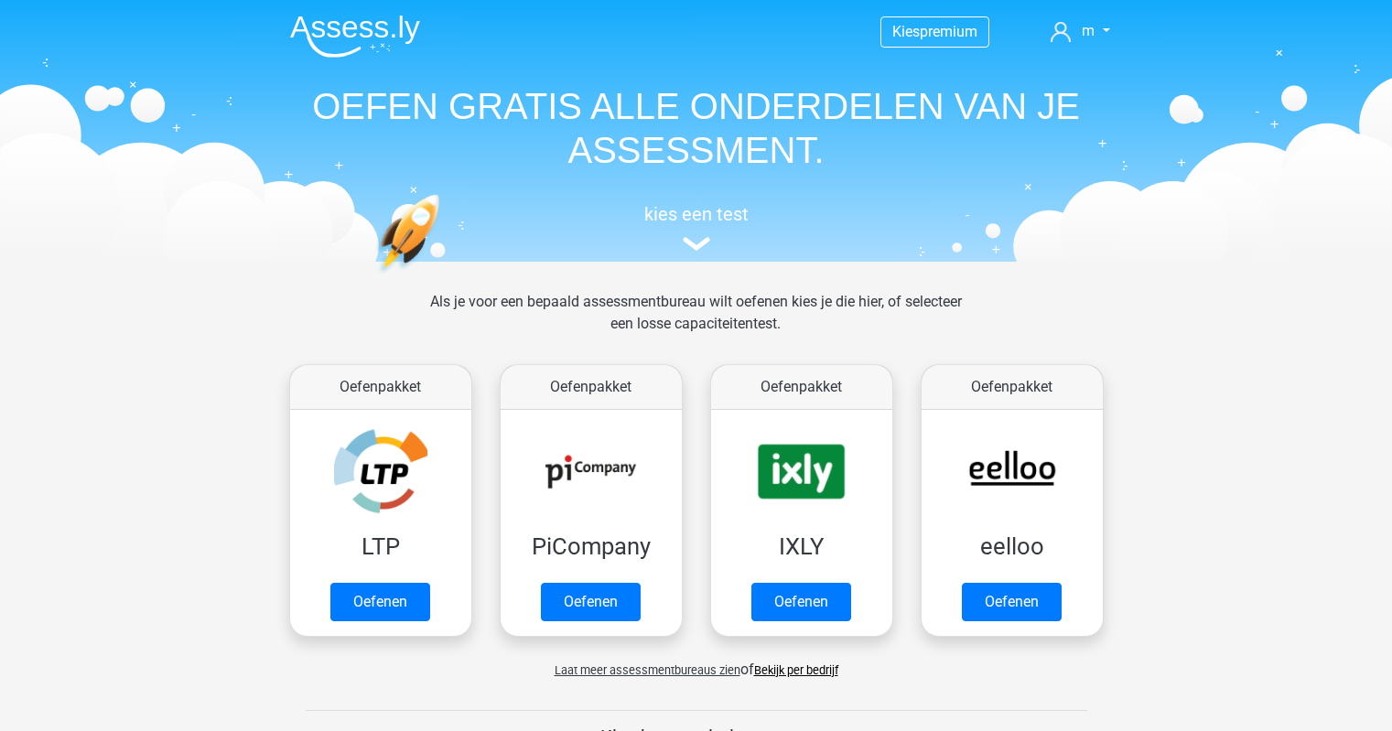
scroll to position [732, 0]
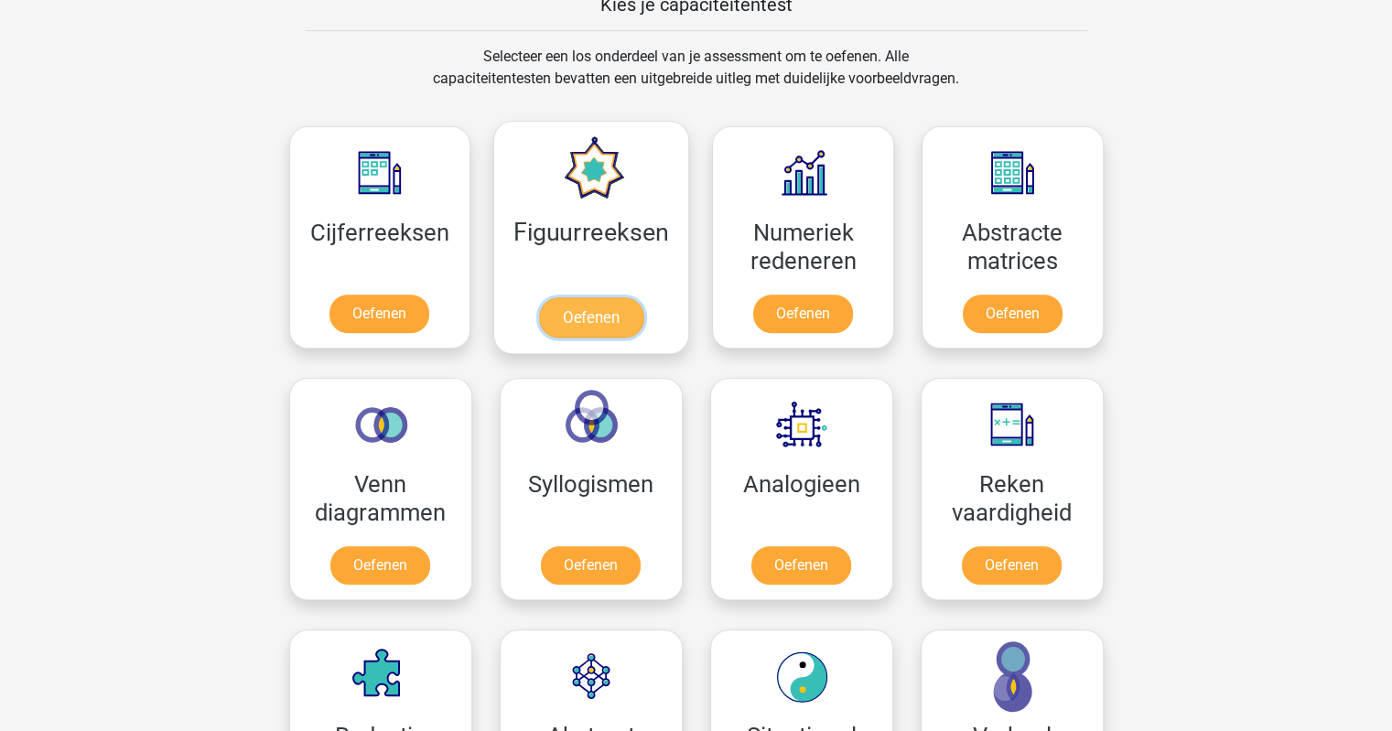
click at [579, 297] on link "Oefenen" at bounding box center [591, 317] width 104 height 40
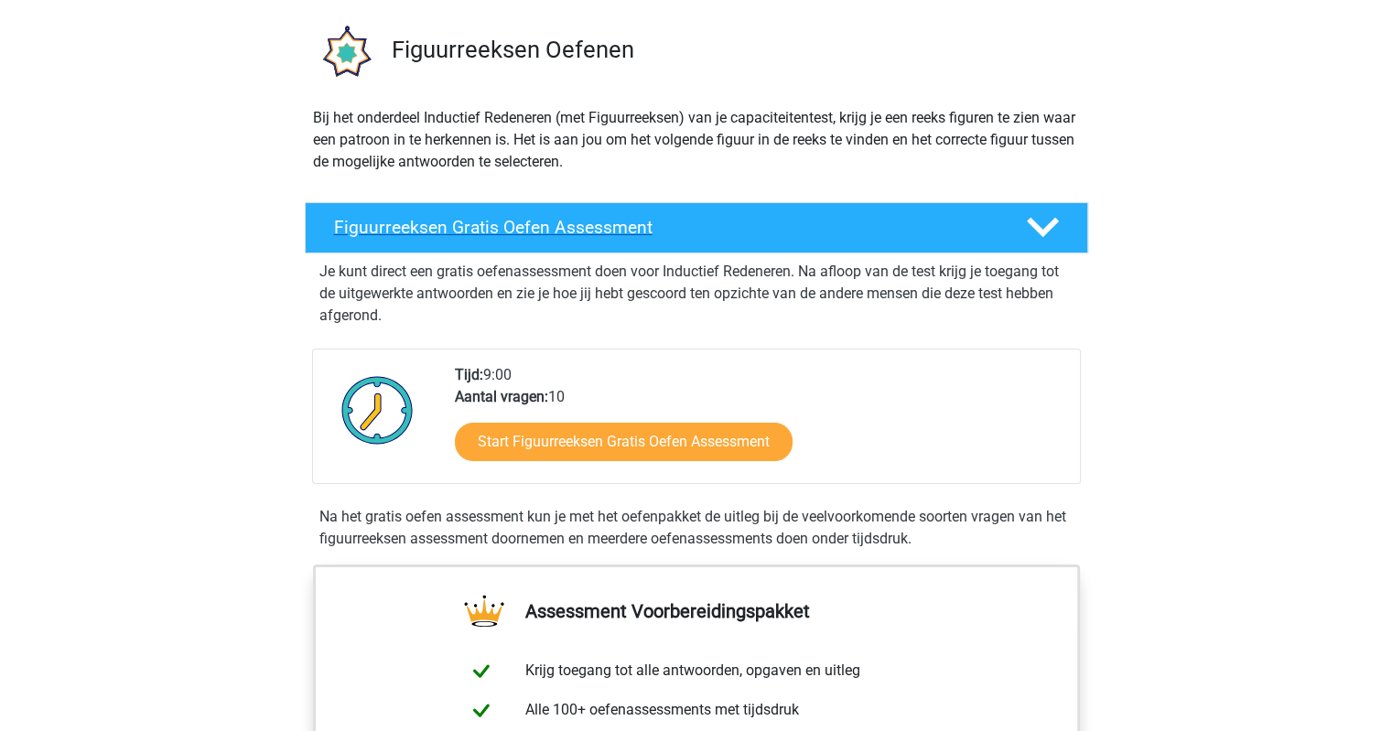
scroll to position [243, 0]
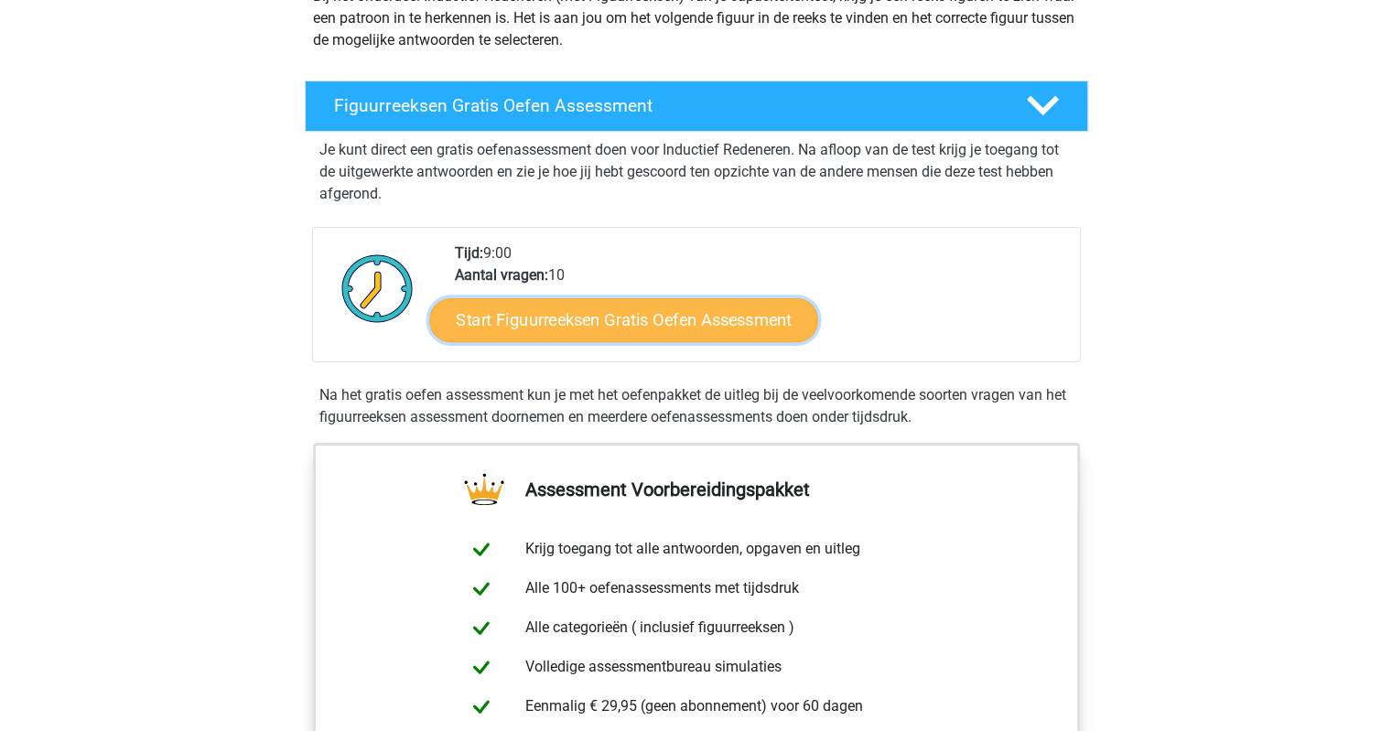
click at [703, 330] on link "Start Figuurreeksen Gratis Oefen Assessment" at bounding box center [623, 319] width 388 height 44
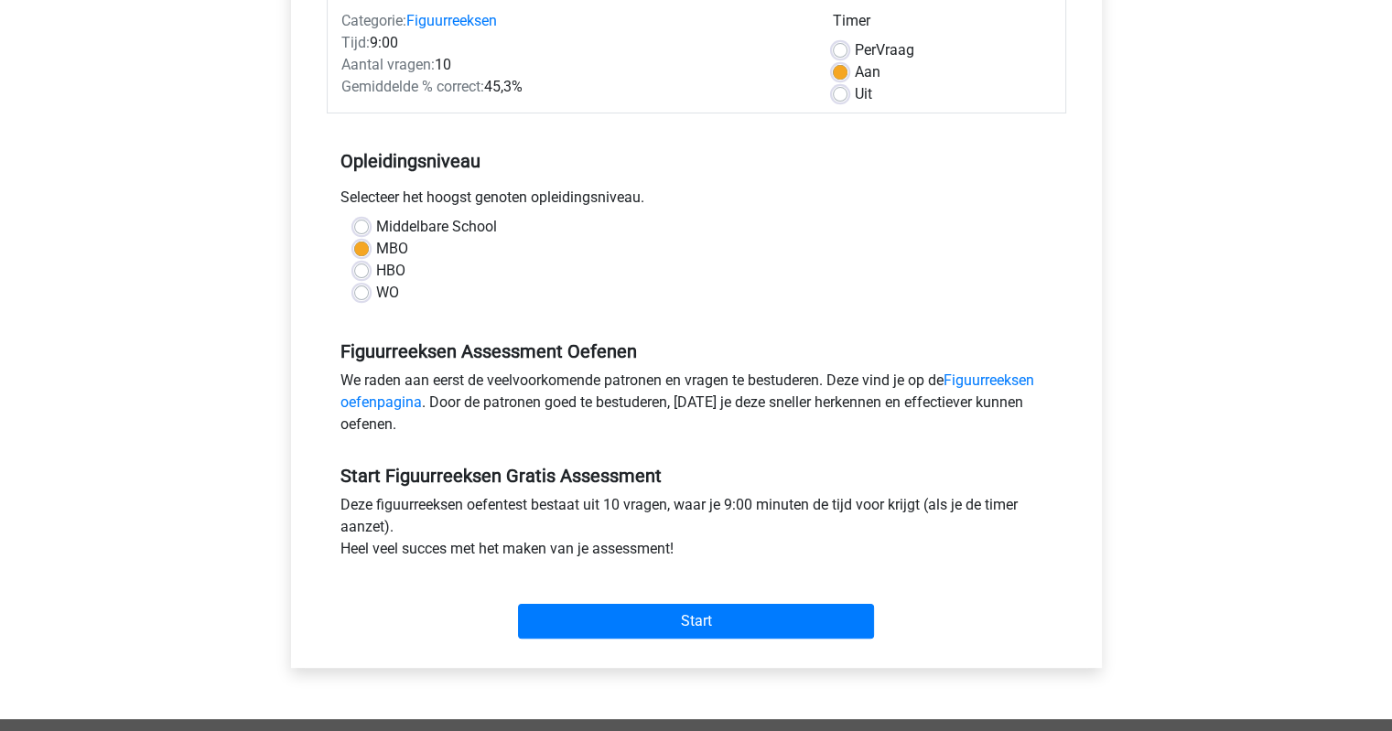
scroll to position [488, 0]
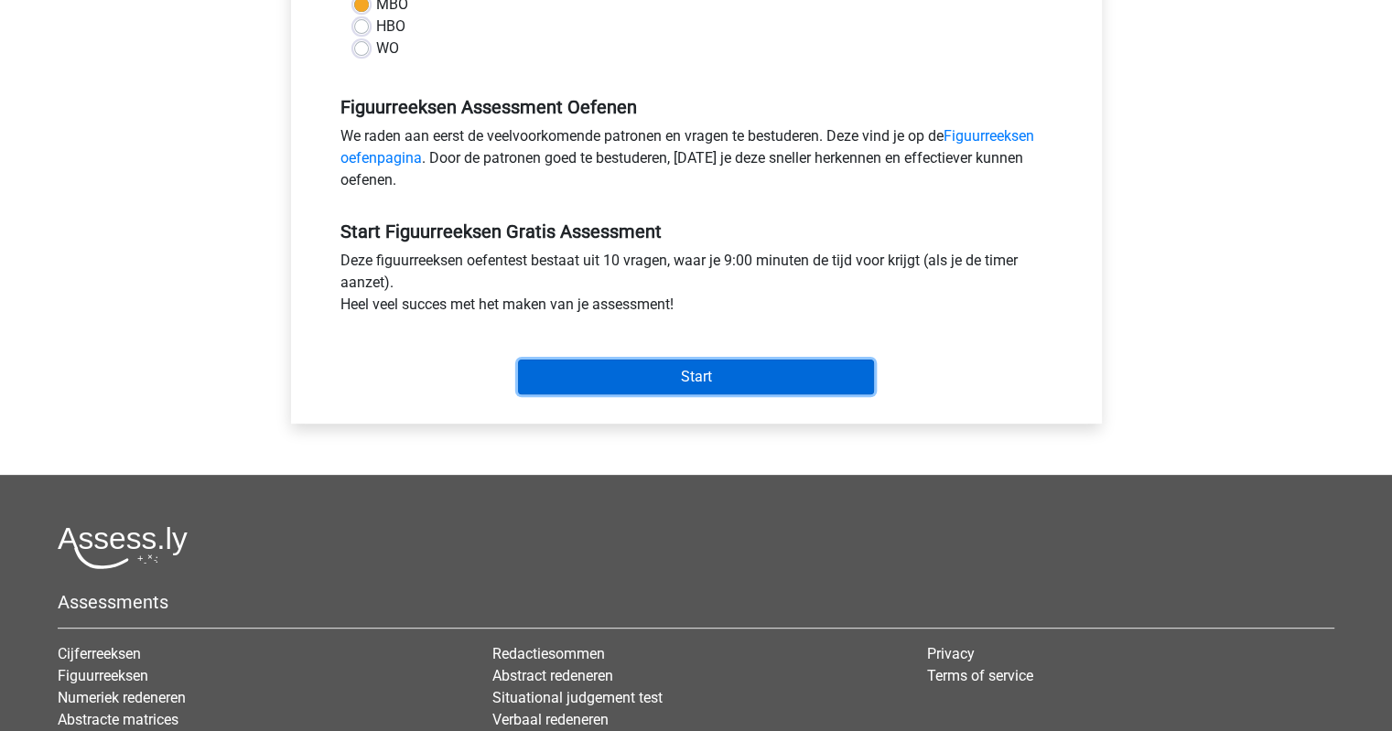
click at [736, 376] on input "Start" at bounding box center [696, 377] width 356 height 35
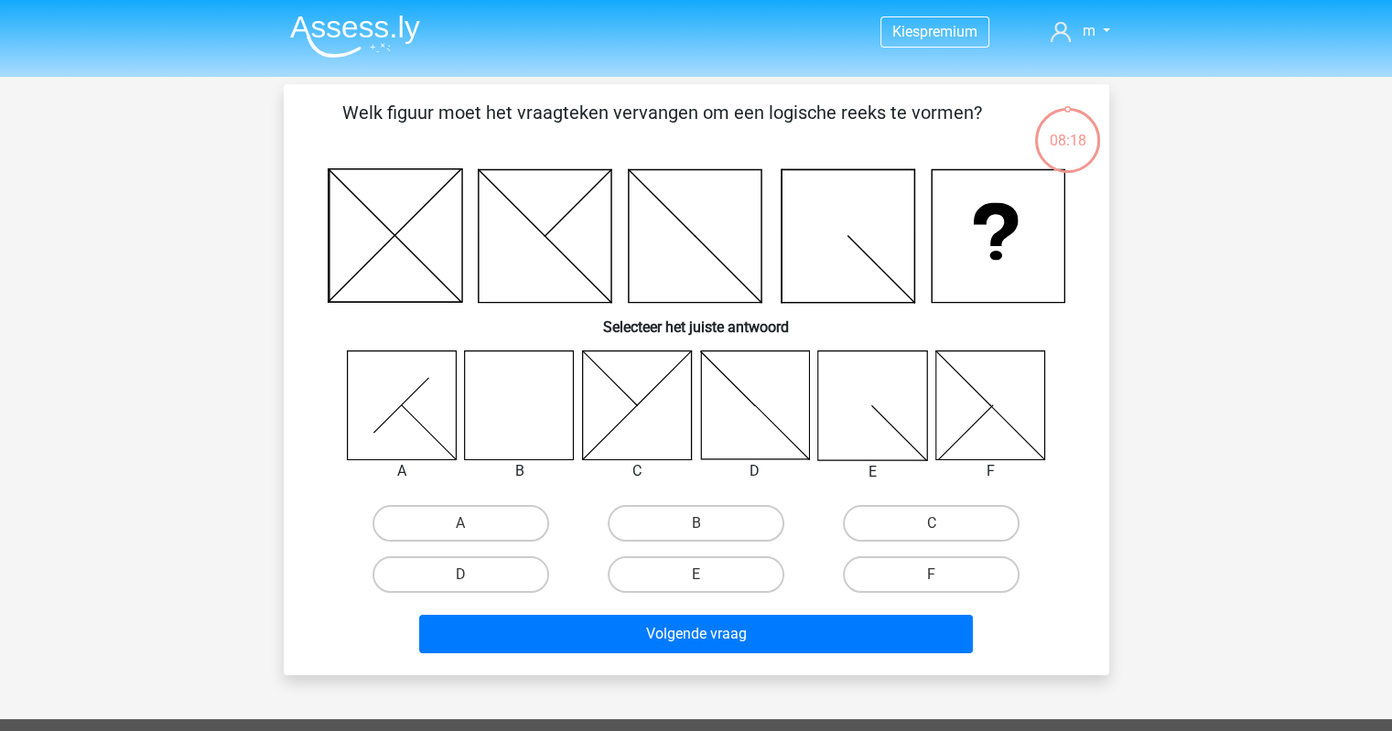
click at [648, 379] on icon at bounding box center [636, 405] width 109 height 109
click at [897, 519] on label "C" at bounding box center [931, 523] width 177 height 37
click at [932, 524] on input "C" at bounding box center [938, 530] width 12 height 12
radio input "true"
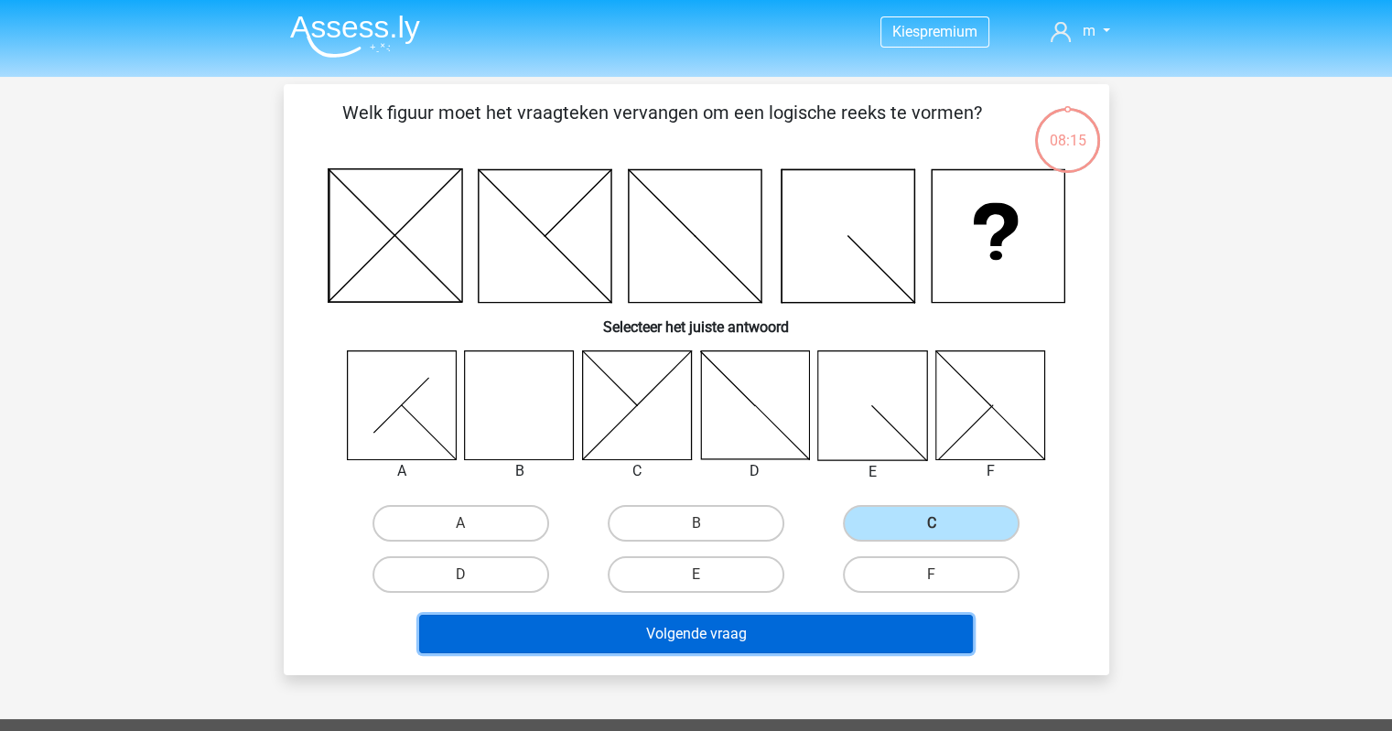
click at [781, 629] on button "Volgende vraag" at bounding box center [696, 634] width 554 height 38
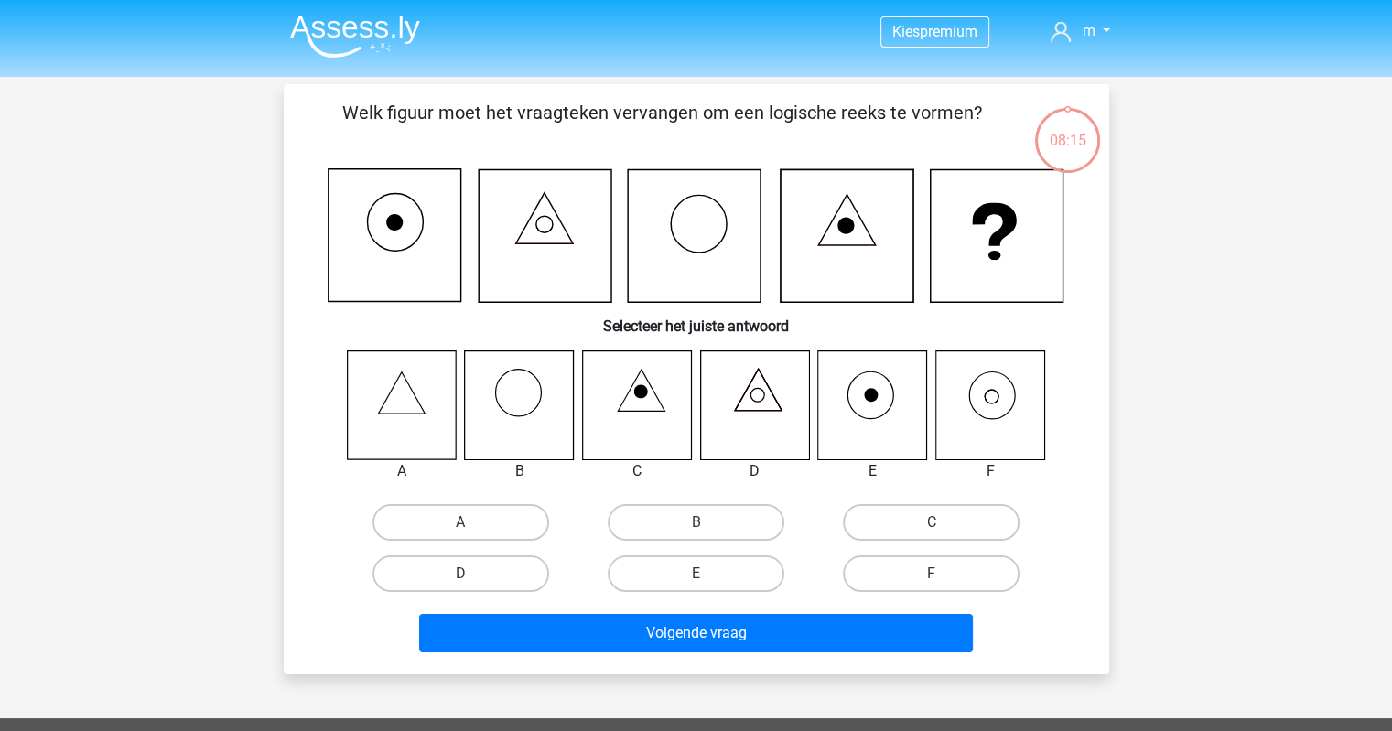
scroll to position [84, 0]
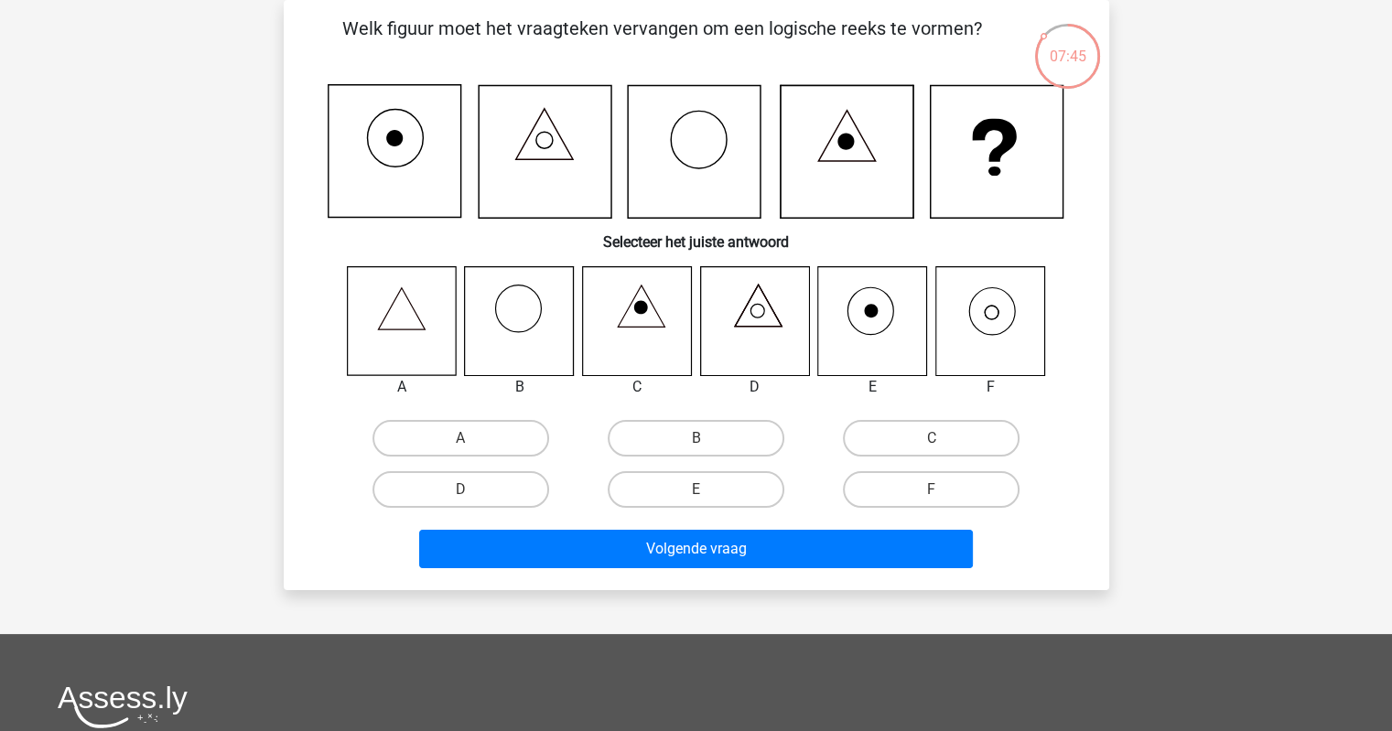
click at [1007, 316] on icon at bounding box center [990, 320] width 109 height 109
click at [931, 483] on label "F" at bounding box center [931, 489] width 177 height 37
click at [932, 490] on input "F" at bounding box center [938, 496] width 12 height 12
radio input "true"
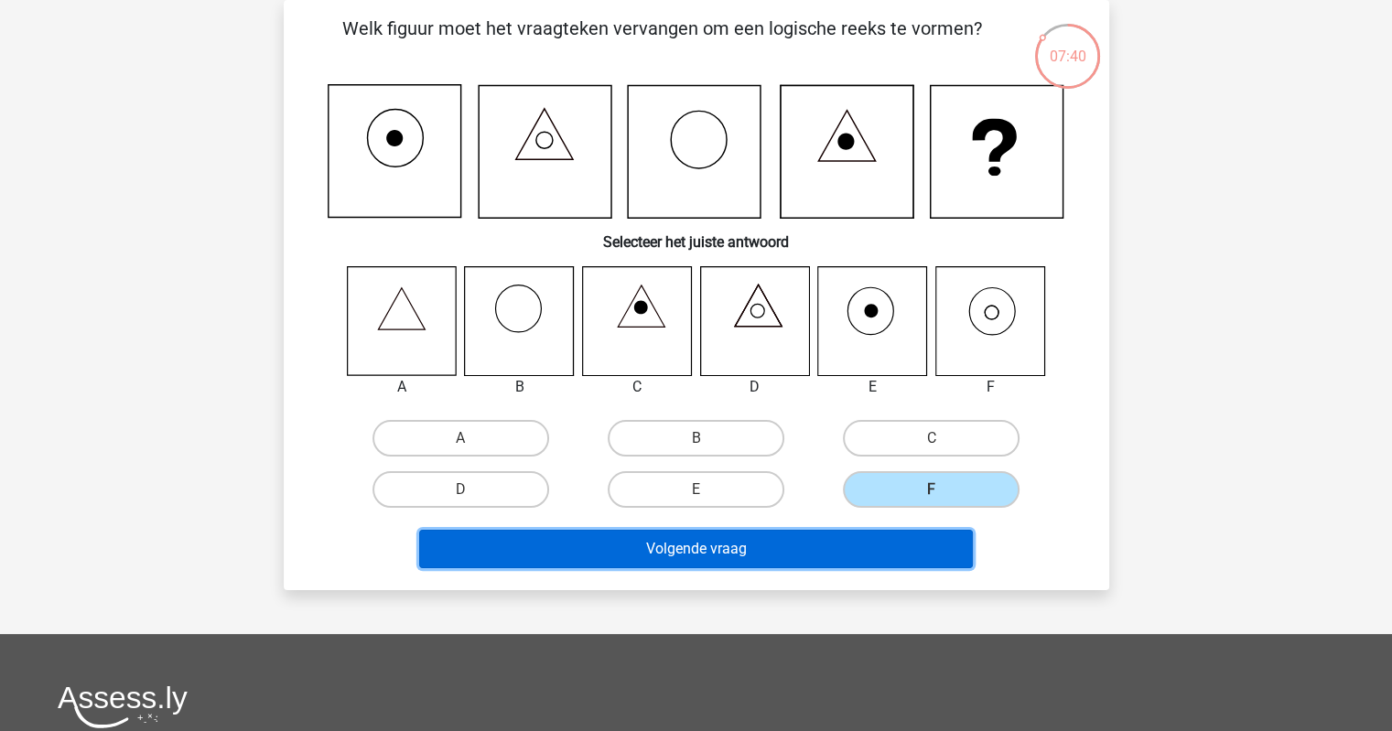
click at [897, 535] on button "Volgende vraag" at bounding box center [696, 549] width 554 height 38
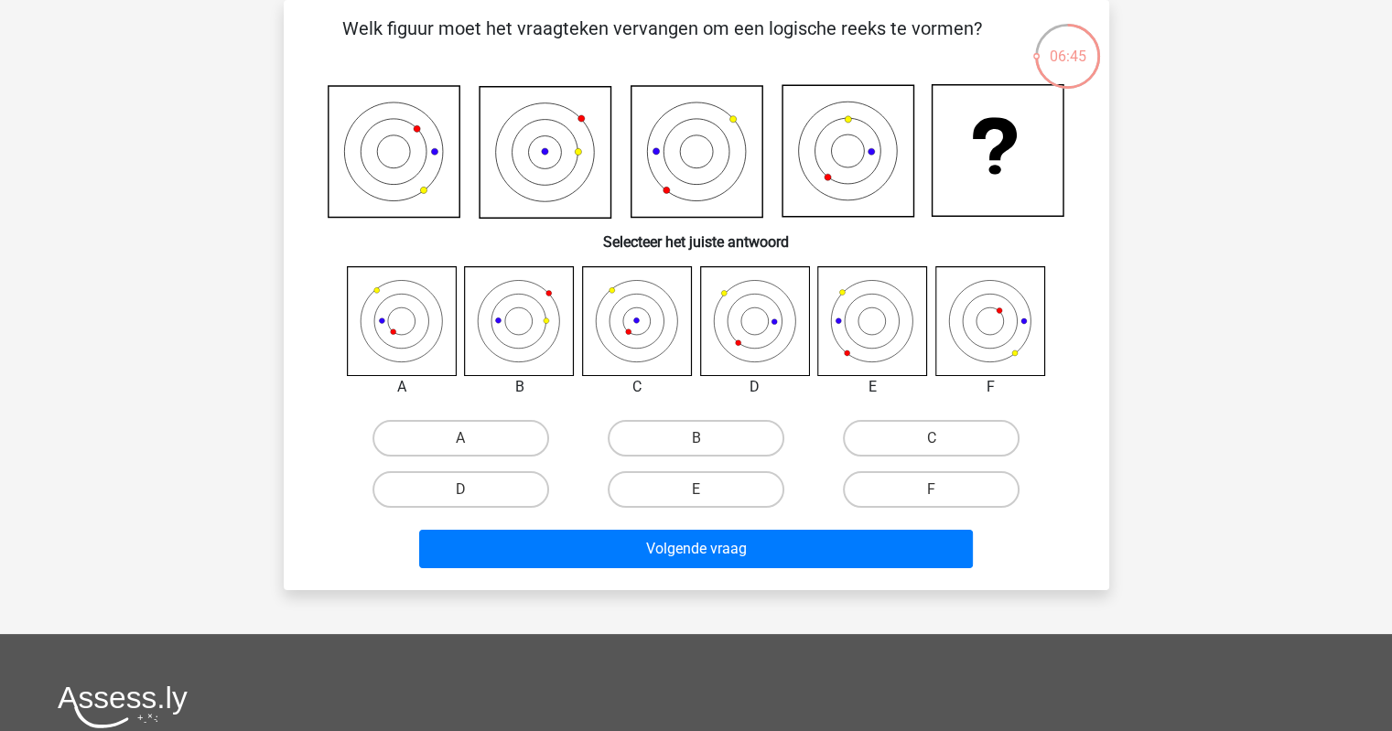
click at [415, 324] on icon at bounding box center [401, 320] width 109 height 109
click at [503, 437] on label "A" at bounding box center [461, 438] width 177 height 37
click at [472, 438] on input "A" at bounding box center [466, 444] width 12 height 12
radio input "true"
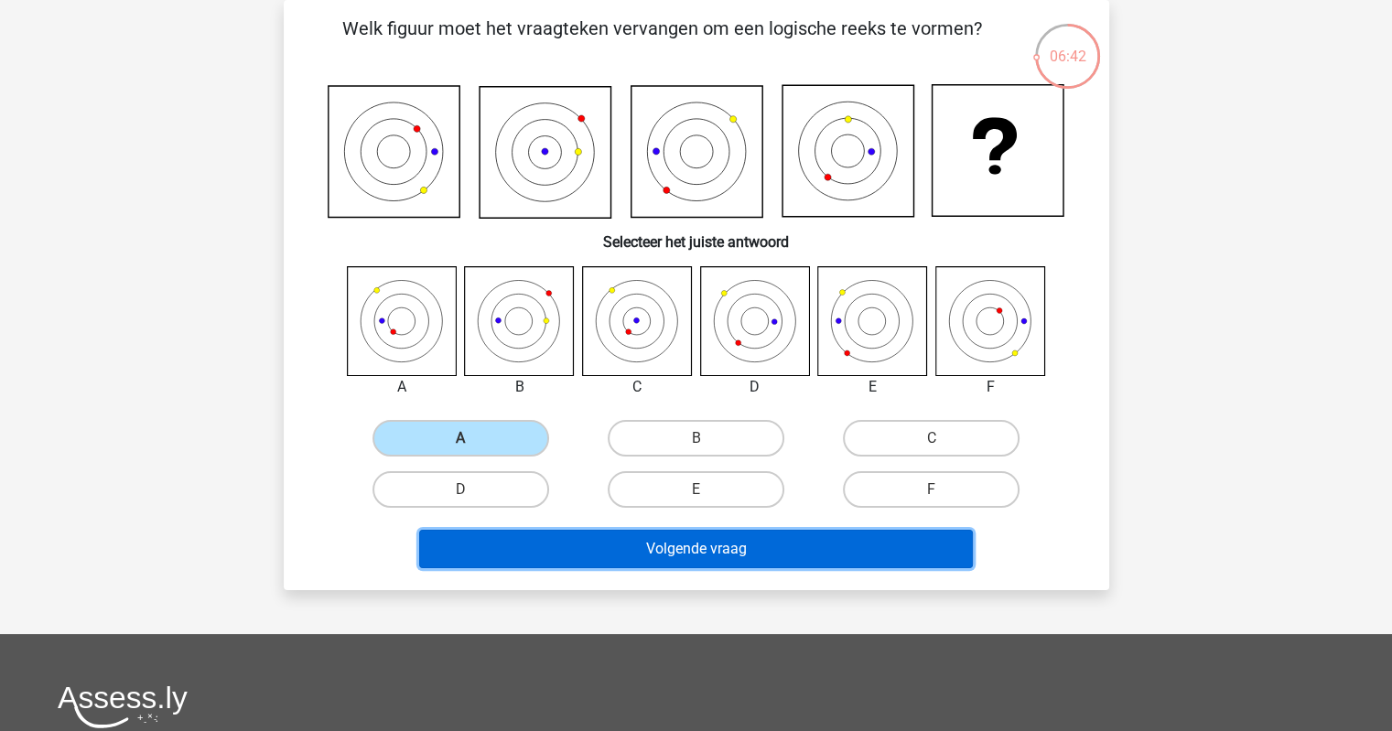
click at [745, 551] on button "Volgende vraag" at bounding box center [696, 549] width 554 height 38
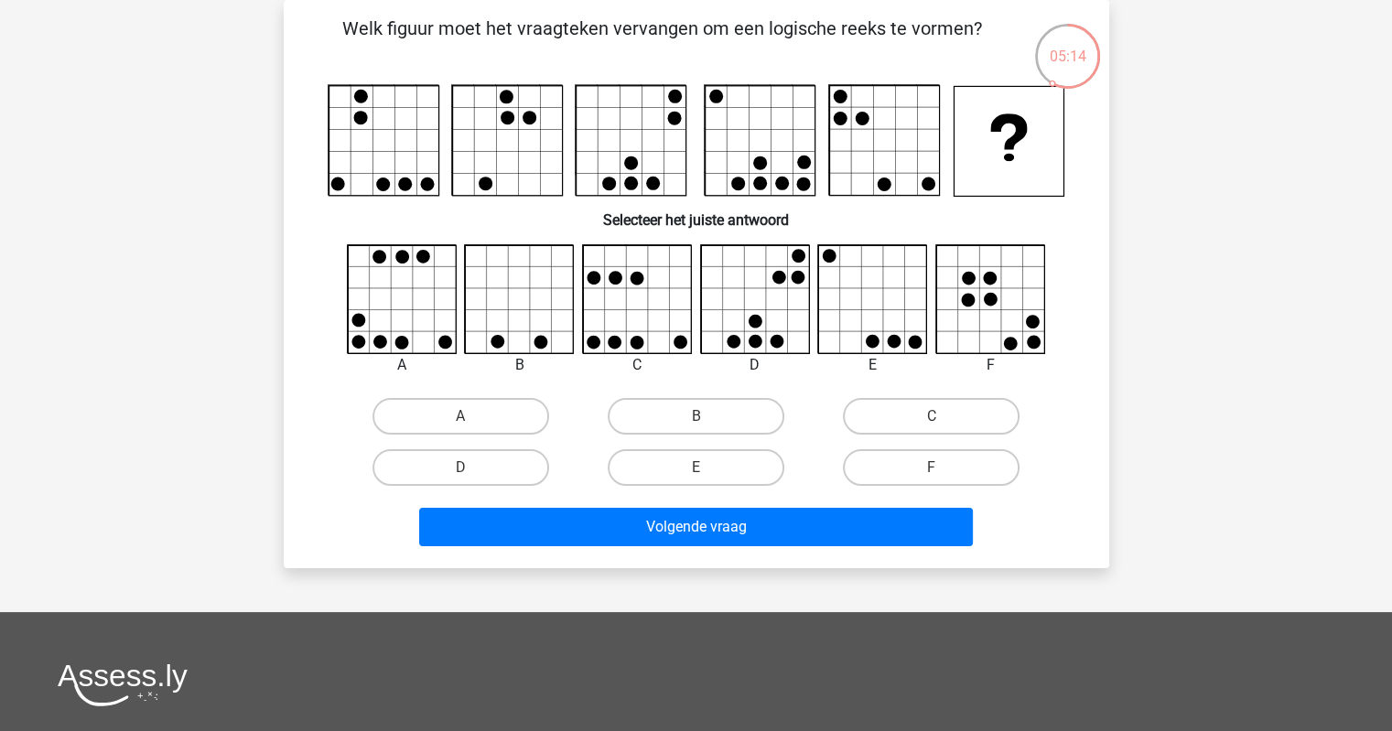
click at [412, 336] on icon at bounding box center [402, 299] width 109 height 109
click at [460, 418] on input "A" at bounding box center [466, 422] width 12 height 12
radio input "true"
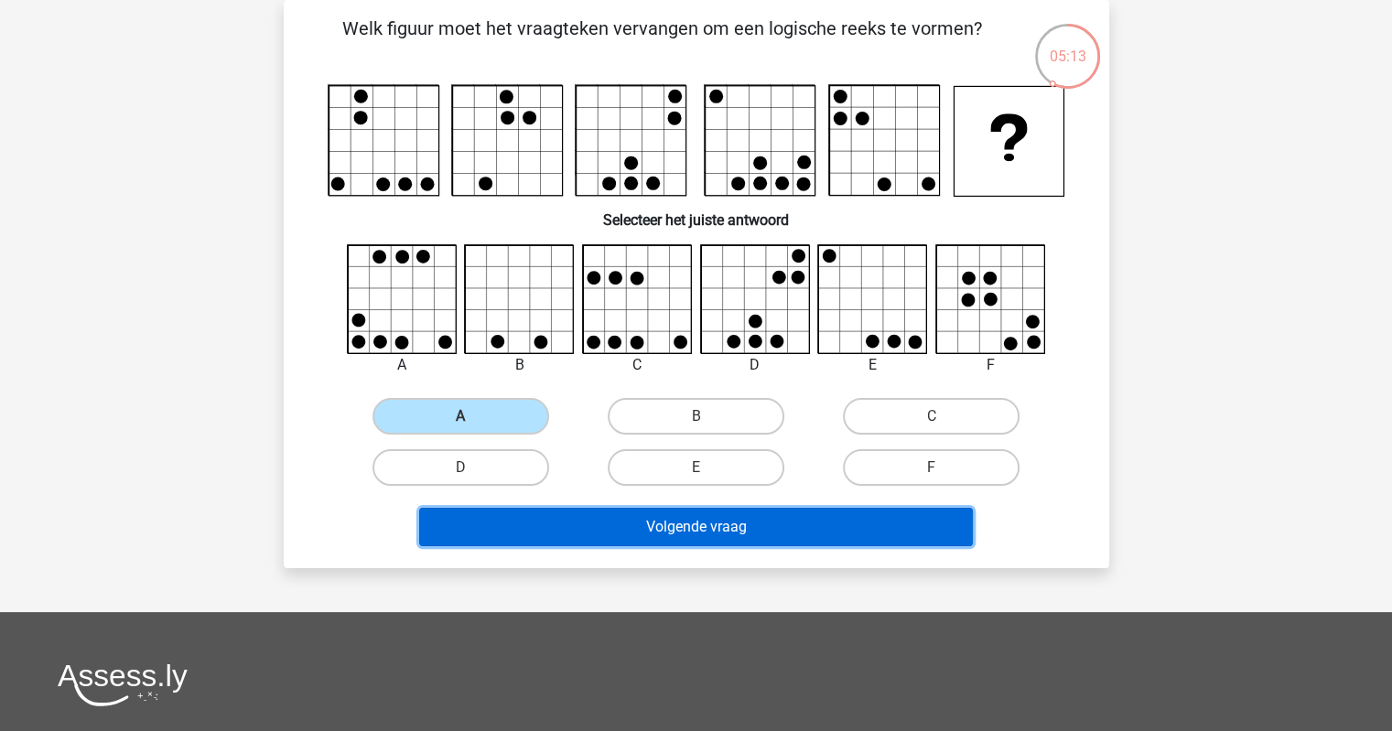
click at [708, 532] on button "Volgende vraag" at bounding box center [696, 527] width 554 height 38
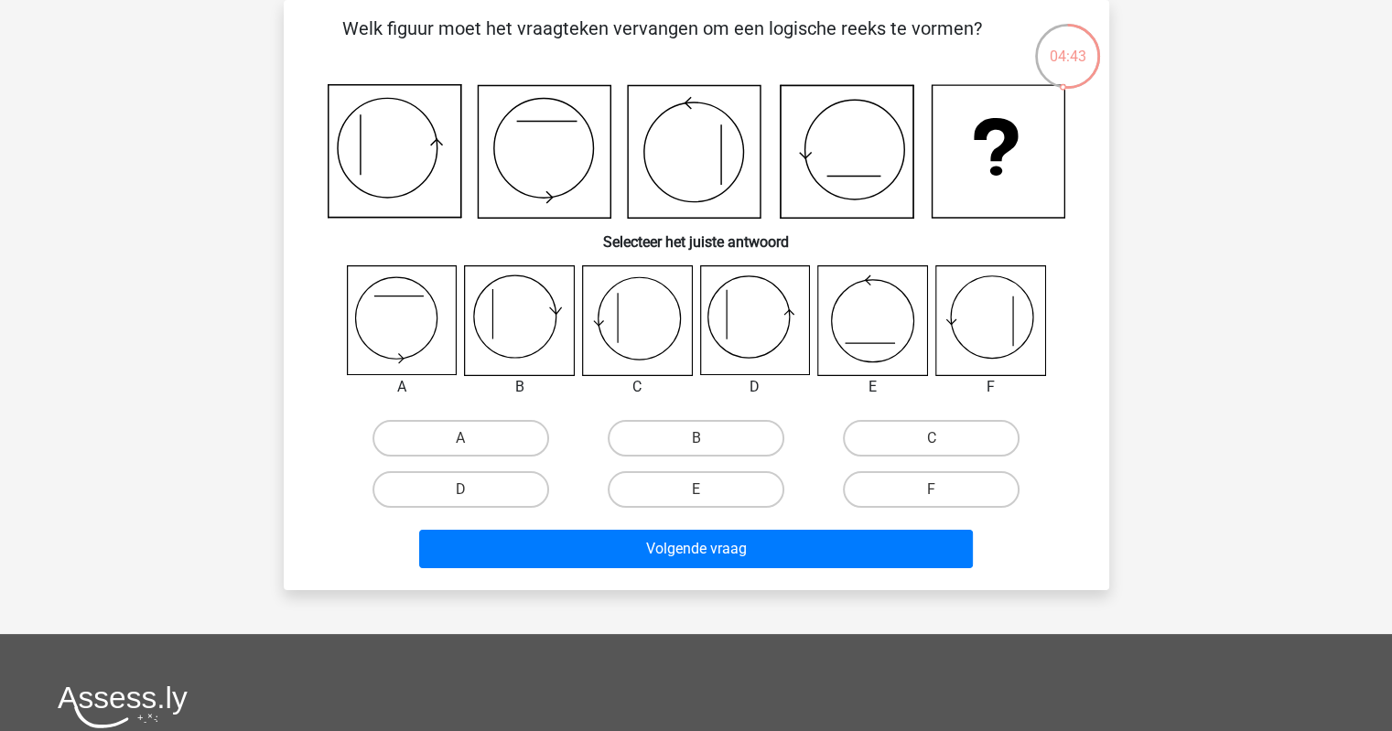
scroll to position [469, 0]
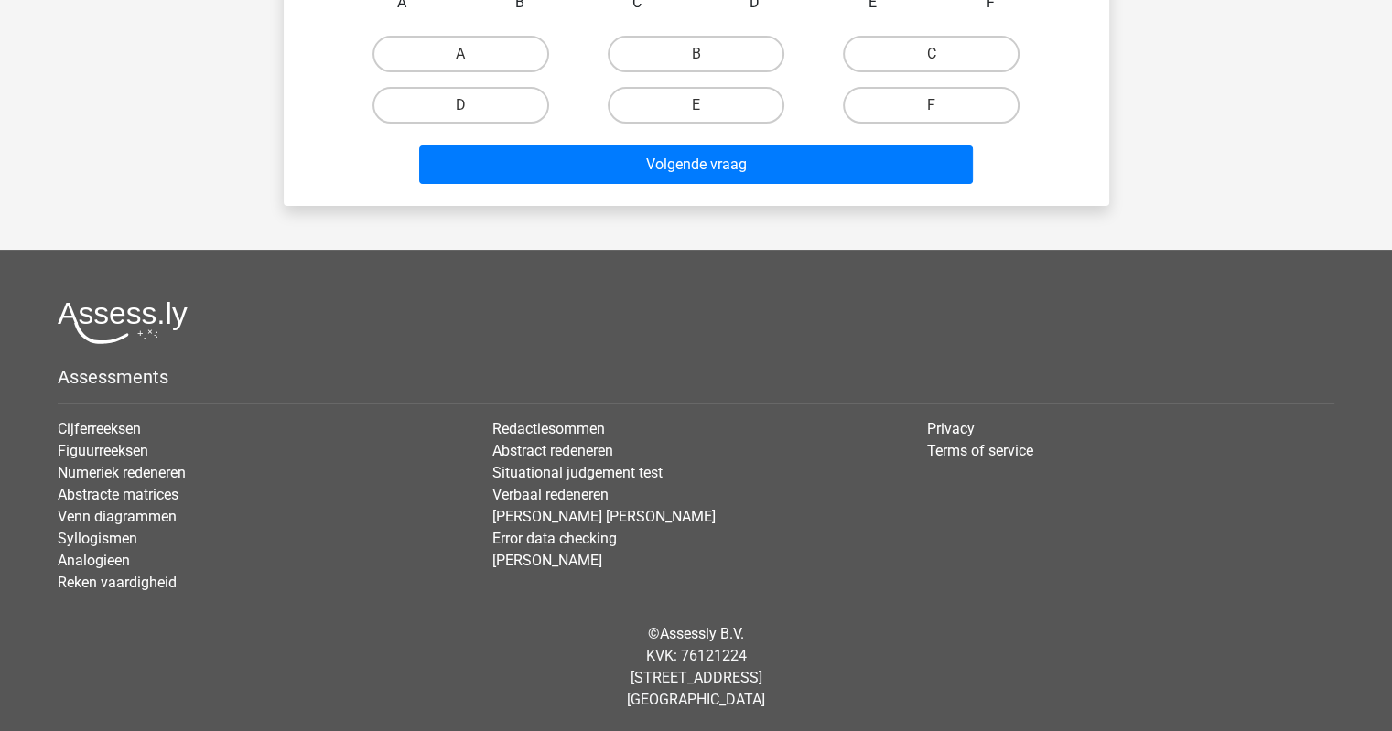
click at [1221, 149] on div "Kies premium m [EMAIL_ADDRESS][DOMAIN_NAME]" at bounding box center [696, 132] width 1392 height 1202
click at [1217, 203] on div "Kies premium m [EMAIL_ADDRESS][DOMAIN_NAME]" at bounding box center [696, 132] width 1392 height 1202
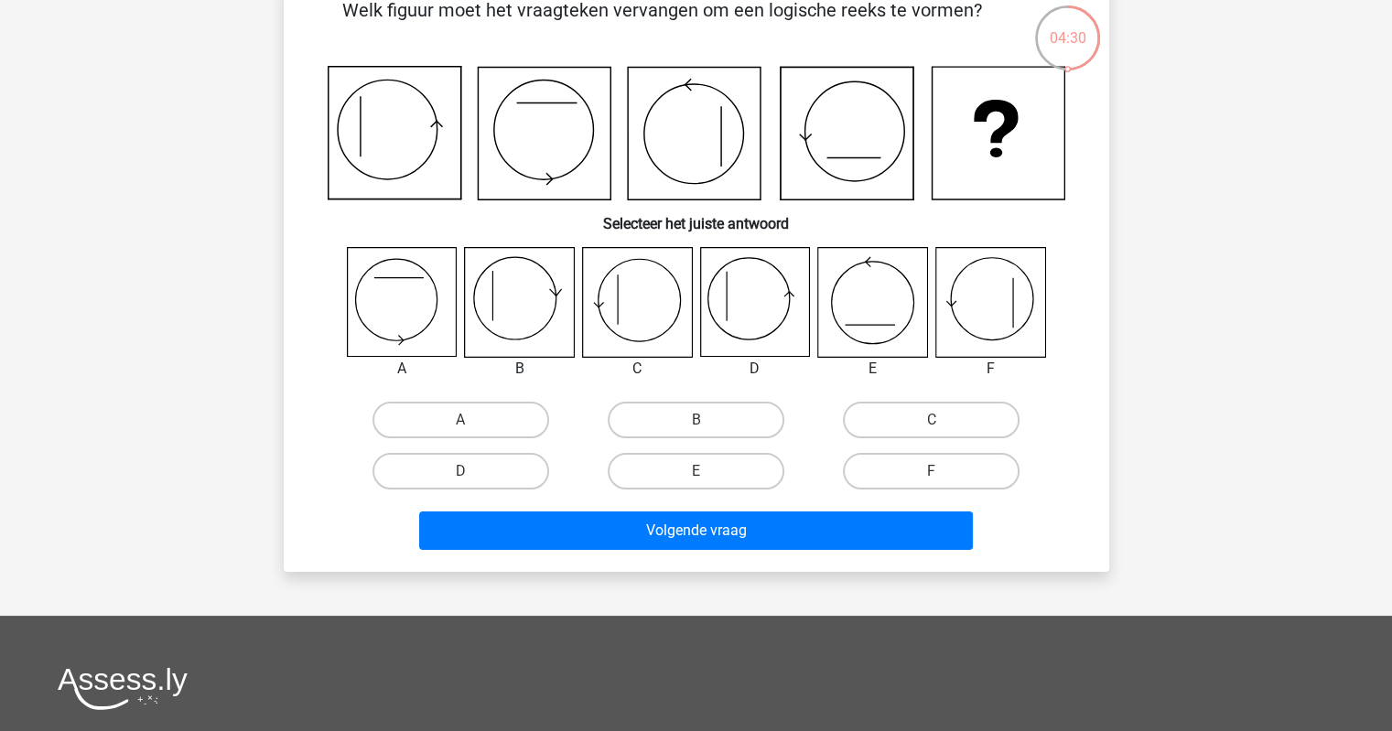
scroll to position [0, 0]
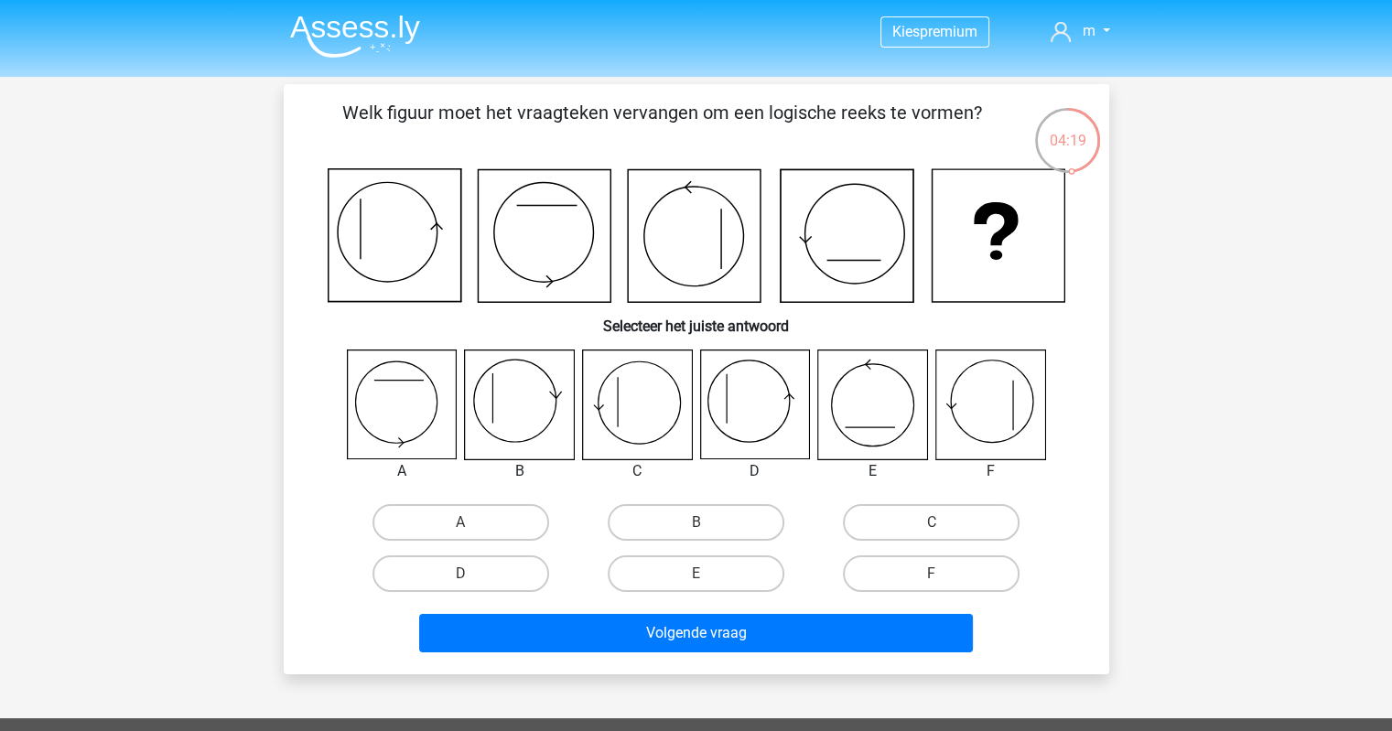
drag, startPoint x: 342, startPoint y: 252, endPoint x: 564, endPoint y: 265, distance: 221.9
click at [560, 267] on icon at bounding box center [697, 235] width 738 height 135
drag, startPoint x: 564, startPoint y: 265, endPoint x: 571, endPoint y: 252, distance: 15.6
click at [570, 256] on icon at bounding box center [544, 236] width 133 height 133
click at [934, 572] on label "F" at bounding box center [931, 574] width 177 height 37
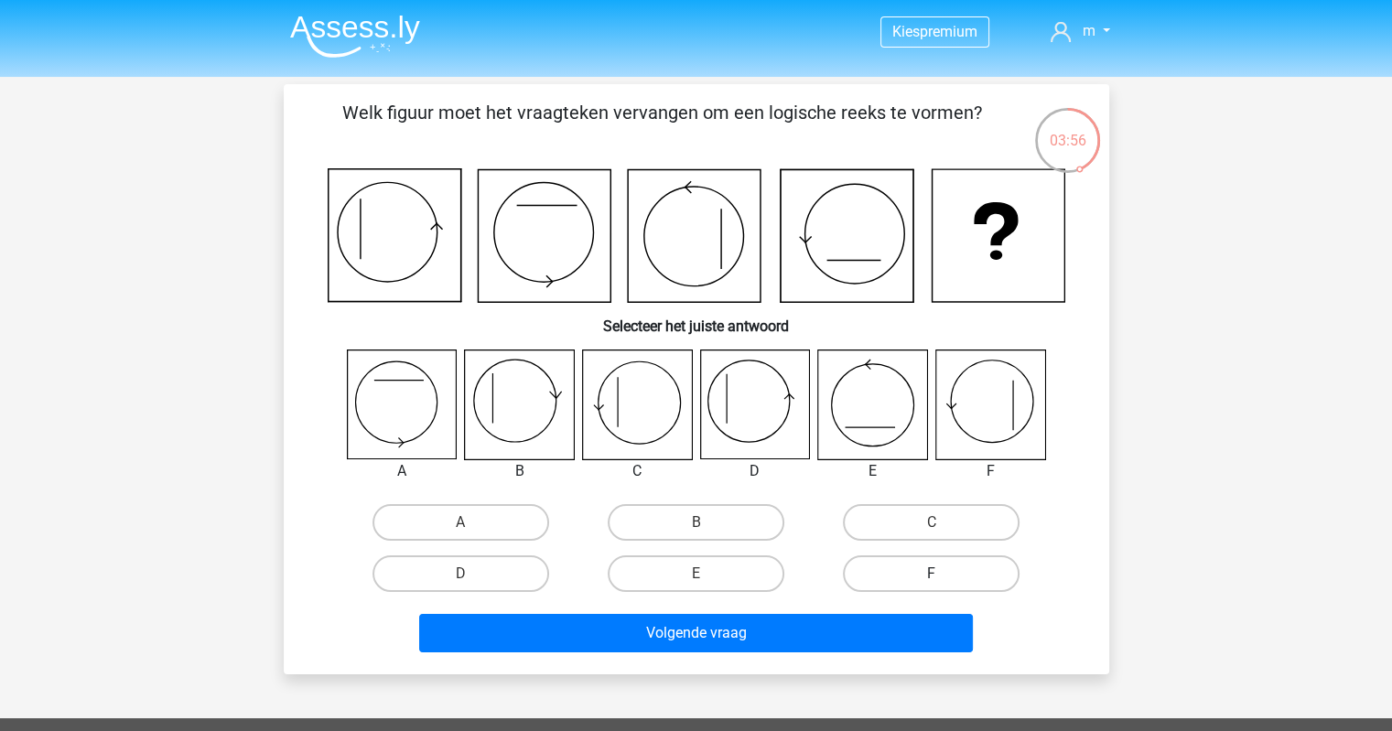
click at [934, 574] on input "F" at bounding box center [938, 580] width 12 height 12
radio input "true"
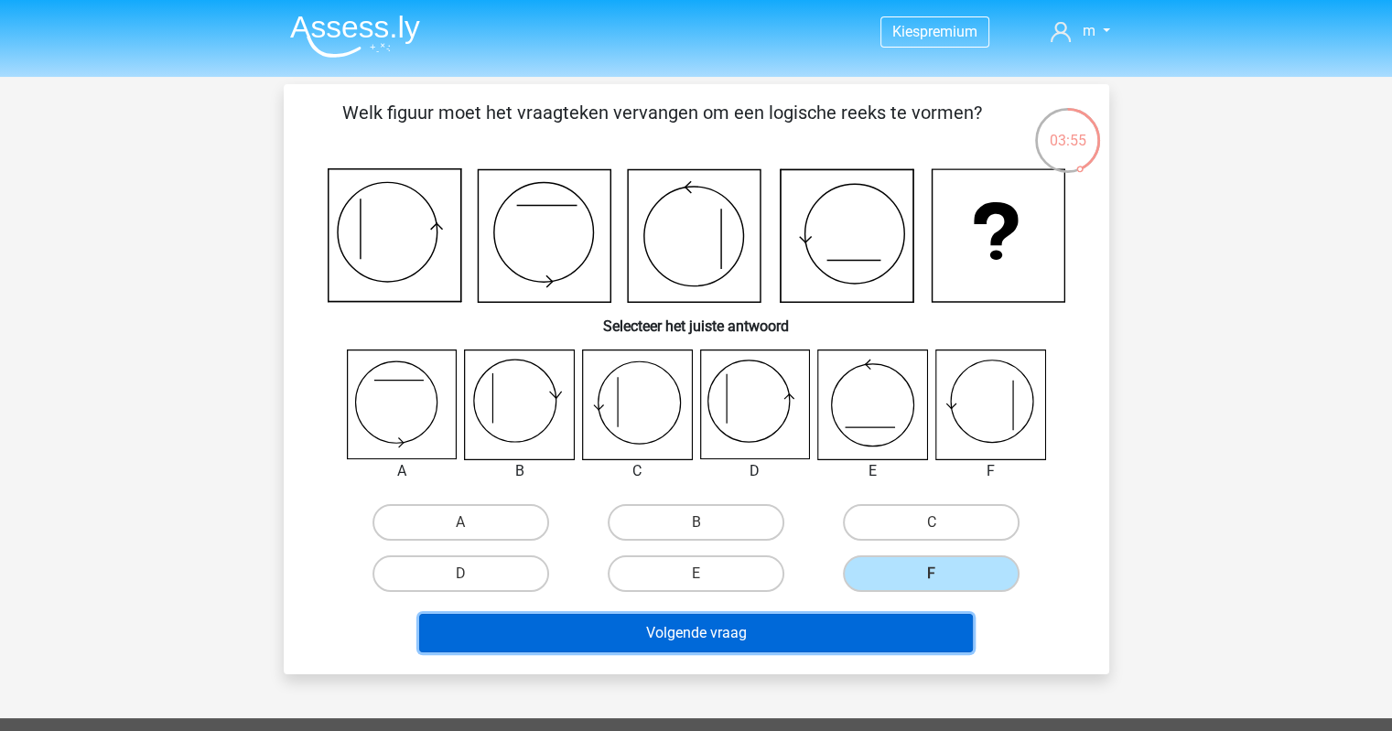
click at [825, 633] on button "Volgende vraag" at bounding box center [696, 633] width 554 height 38
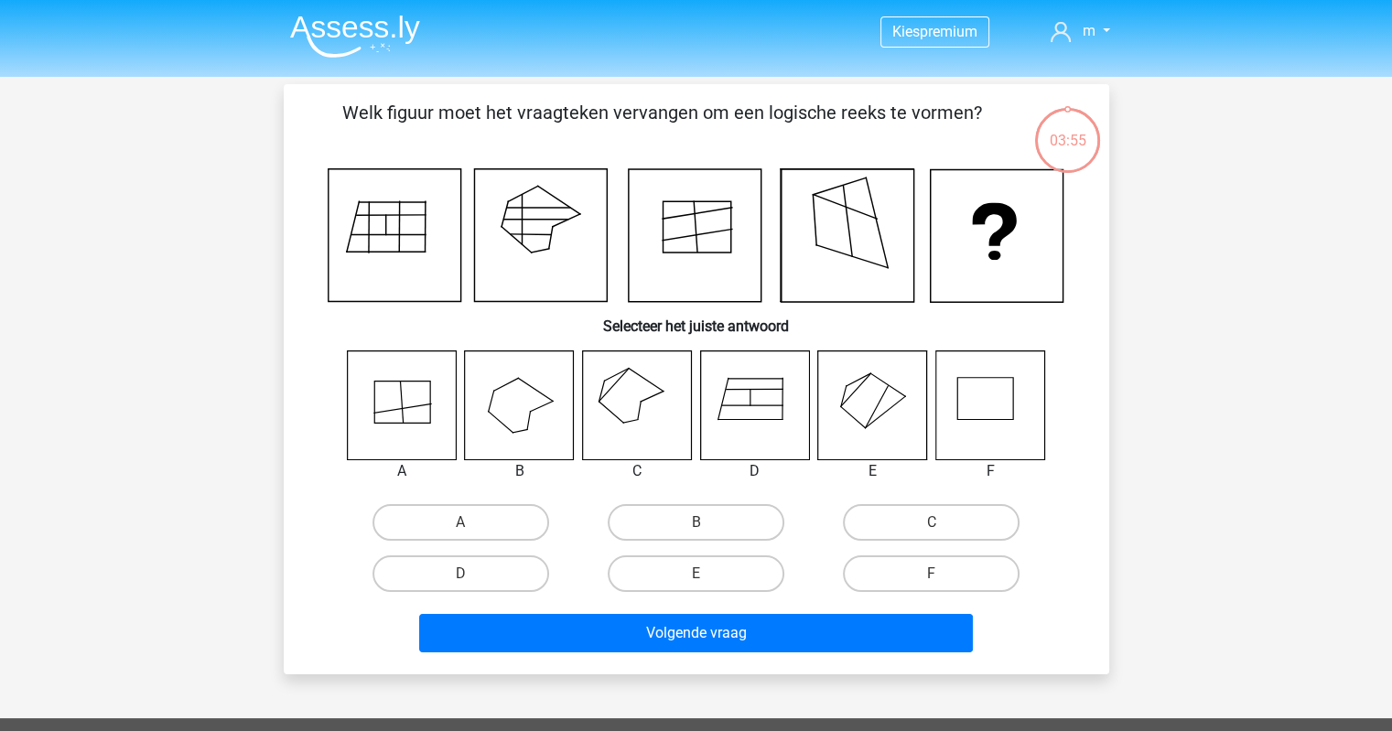
scroll to position [84, 0]
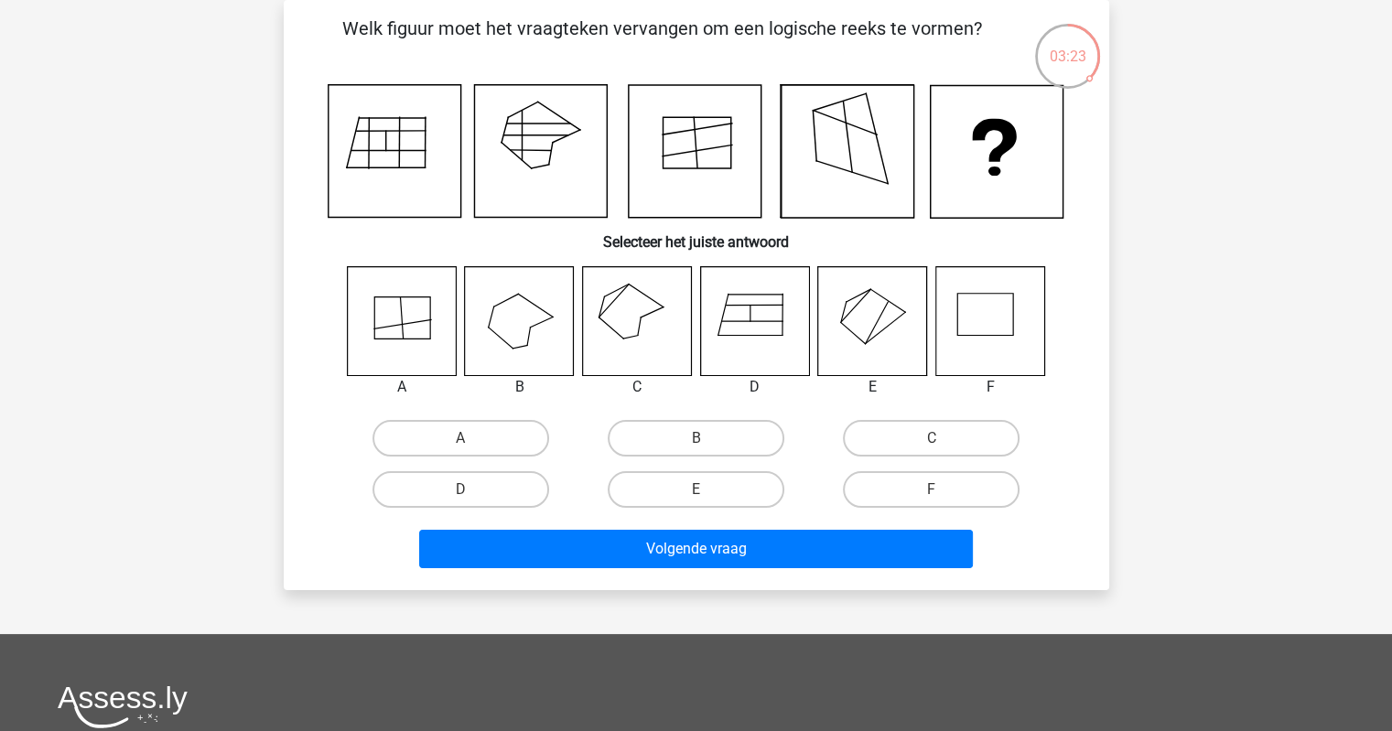
click at [852, 332] on icon at bounding box center [853, 332] width 25 height 21
click at [683, 495] on label "E" at bounding box center [696, 489] width 177 height 37
click at [696, 495] on input "E" at bounding box center [702, 496] width 12 height 12
radio input "true"
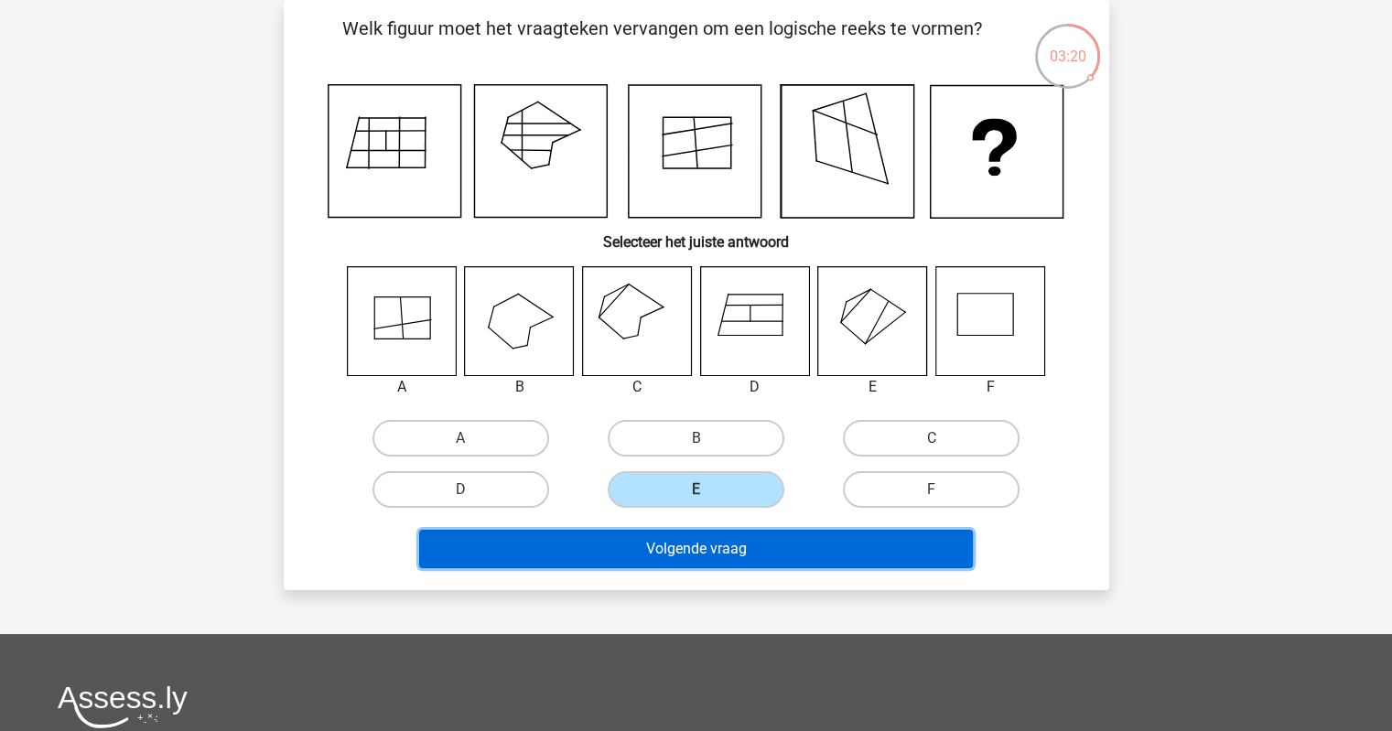
click at [682, 559] on button "Volgende vraag" at bounding box center [696, 549] width 554 height 38
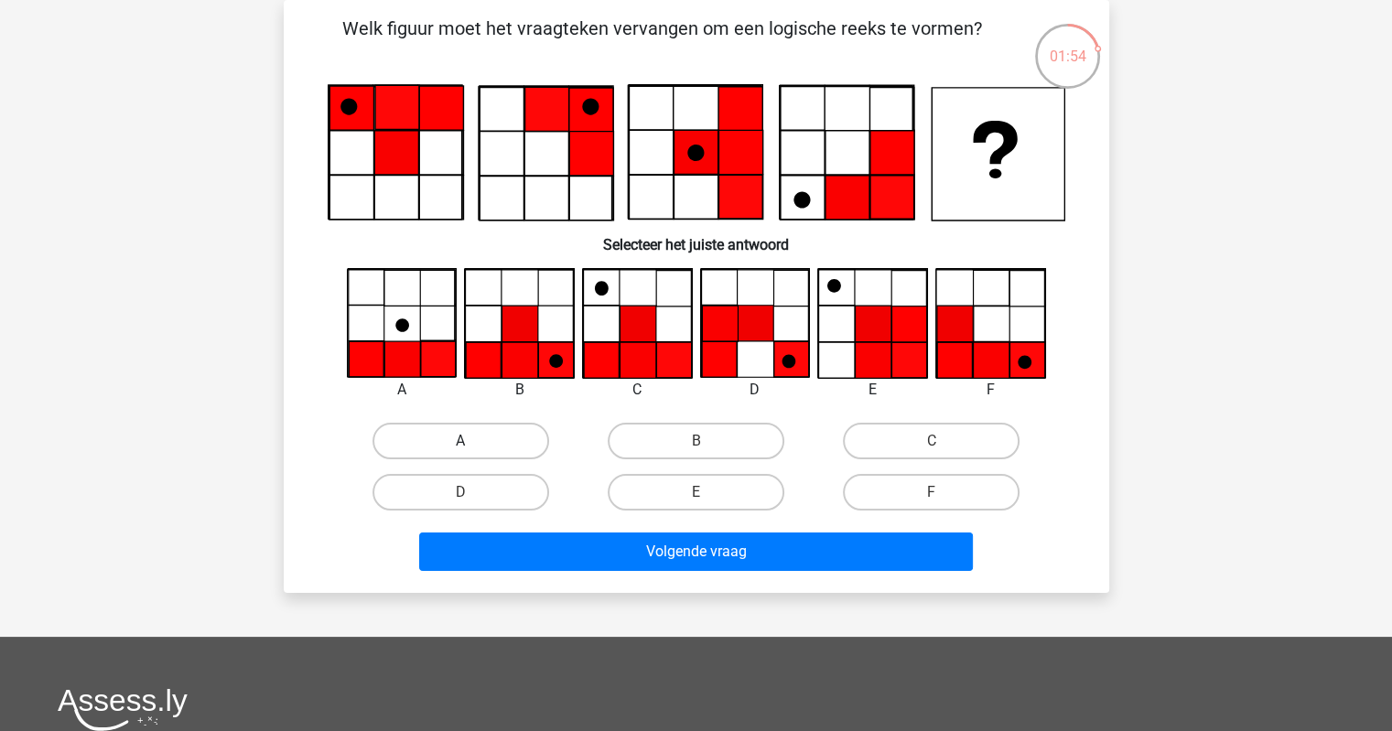
click at [446, 436] on label "A" at bounding box center [461, 441] width 177 height 37
click at [460, 441] on input "A" at bounding box center [466, 447] width 12 height 12
radio input "true"
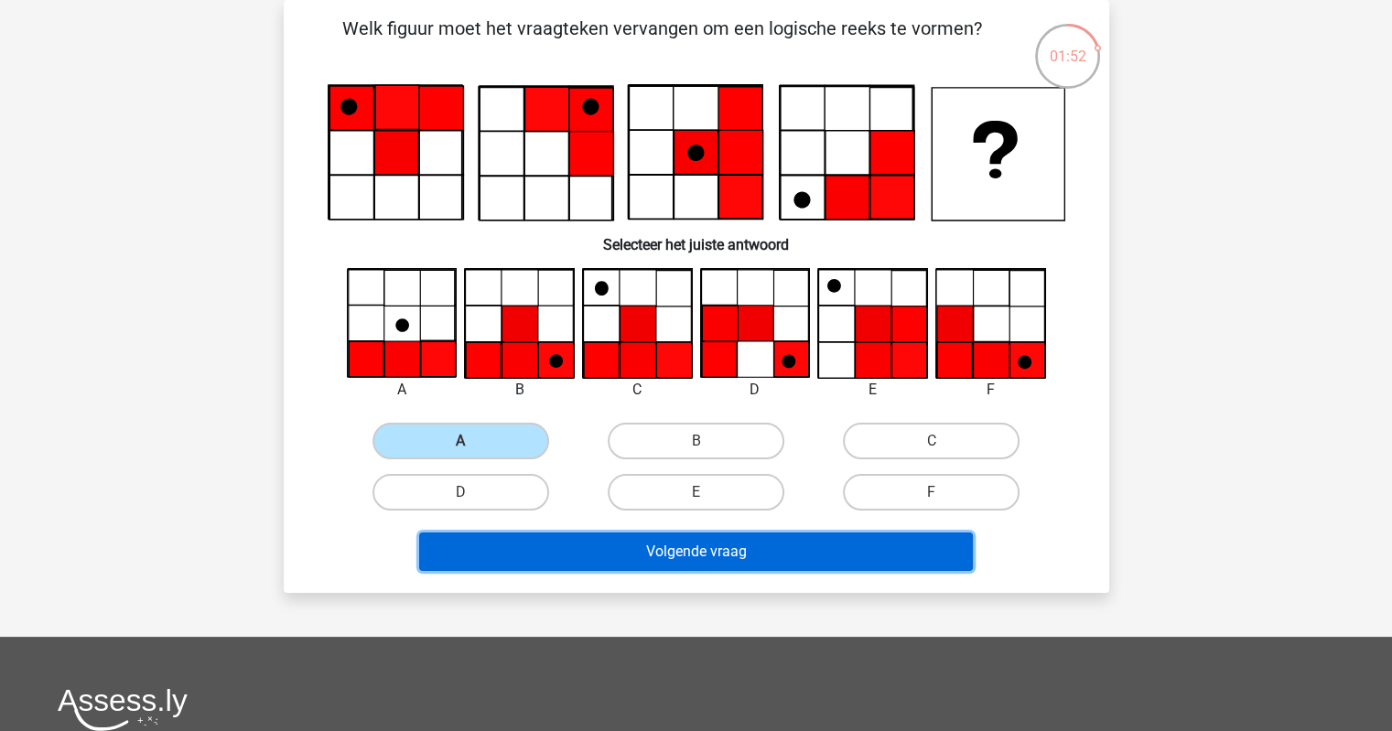
click at [721, 557] on button "Volgende vraag" at bounding box center [696, 552] width 554 height 38
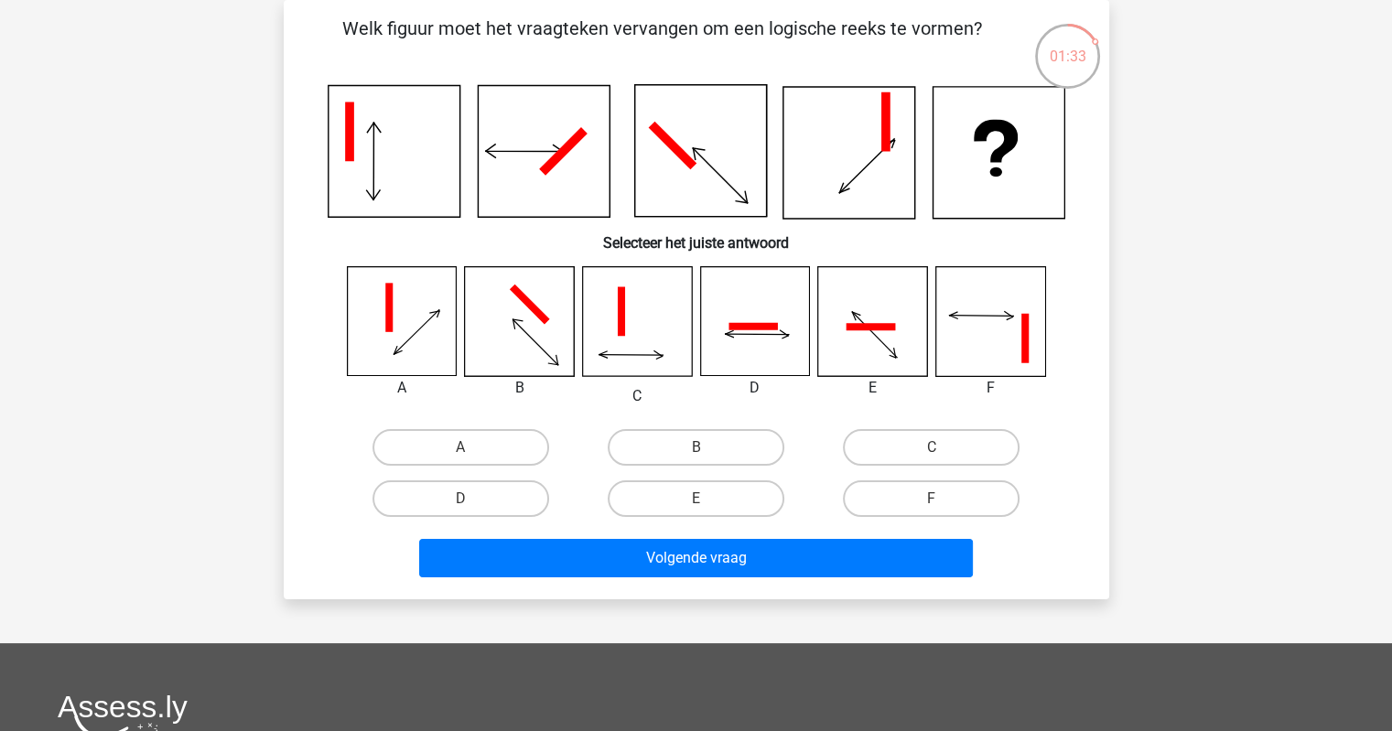
drag, startPoint x: 703, startPoint y: 135, endPoint x: 1149, endPoint y: 107, distance: 446.7
click at [1149, 107] on div "Kies premium m [EMAIL_ADDRESS][DOMAIN_NAME]" at bounding box center [696, 521] width 1392 height 1211
click at [511, 493] on label "D" at bounding box center [461, 499] width 177 height 37
click at [472, 499] on input "D" at bounding box center [466, 505] width 12 height 12
radio input "true"
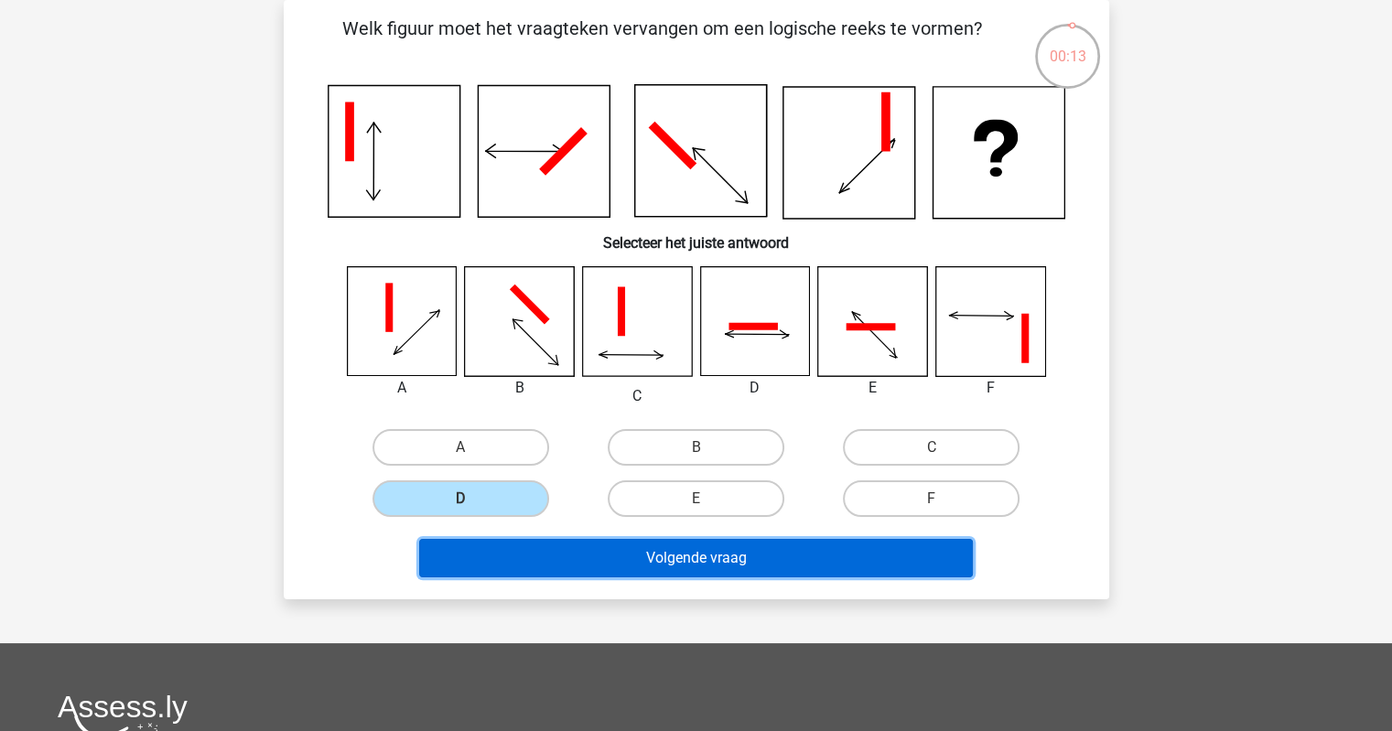
click at [785, 547] on button "Volgende vraag" at bounding box center [696, 558] width 554 height 38
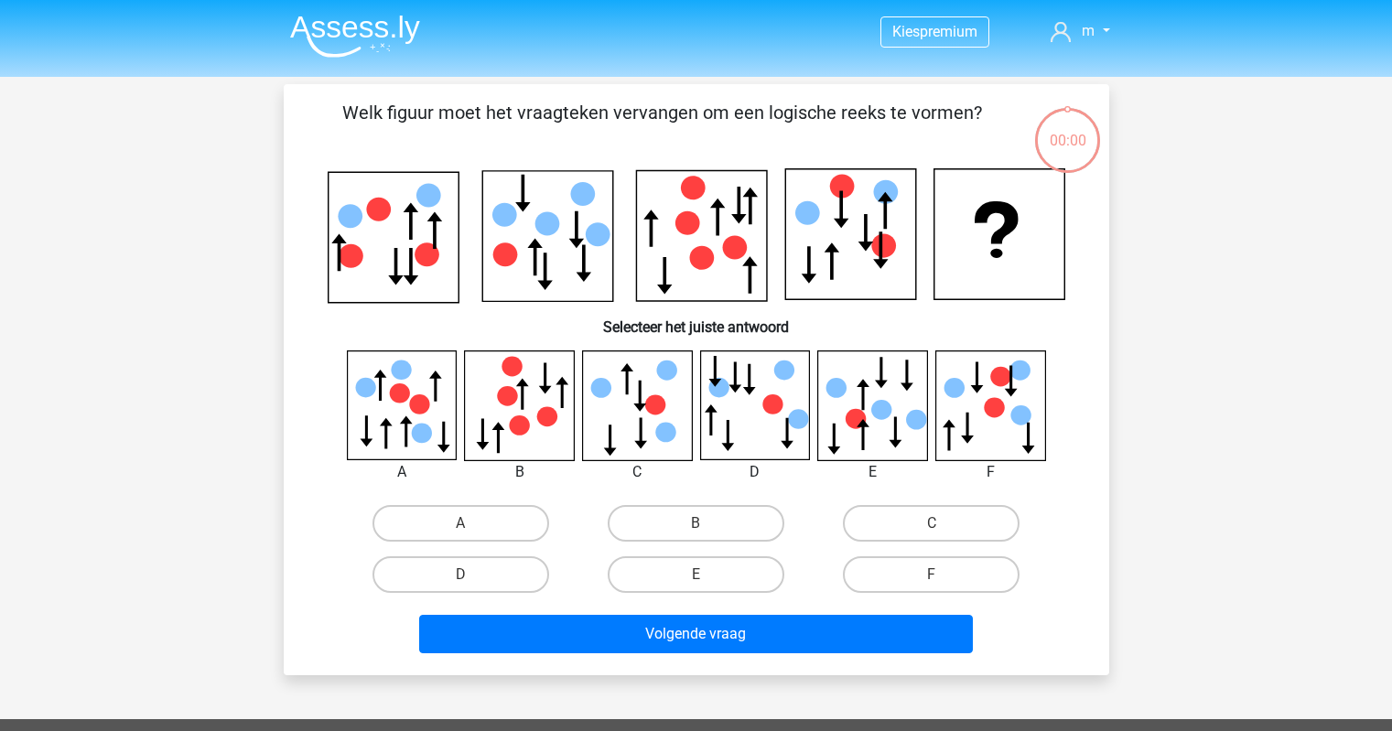
scroll to position [84, 0]
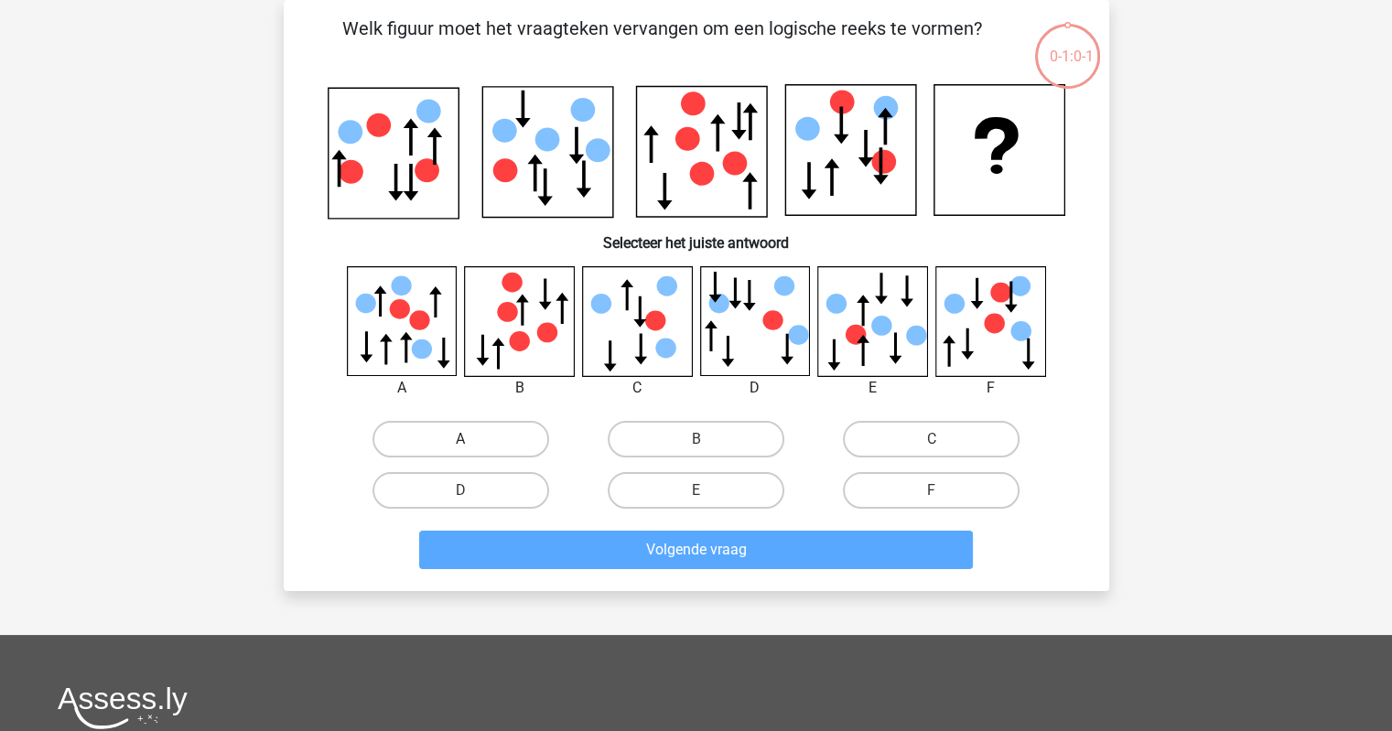
click at [449, 444] on label "A" at bounding box center [461, 439] width 177 height 37
click at [460, 444] on input "A" at bounding box center [466, 445] width 12 height 12
radio input "true"
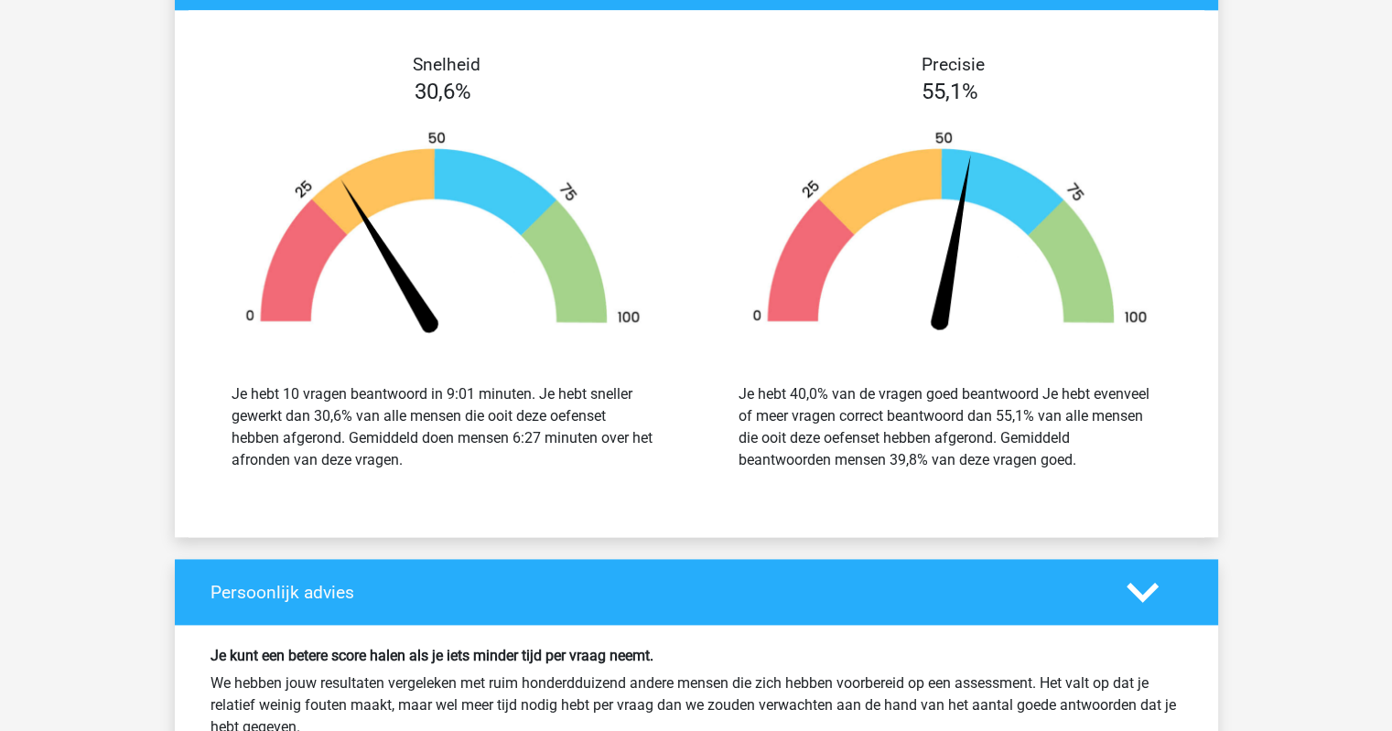
scroll to position [1586, 0]
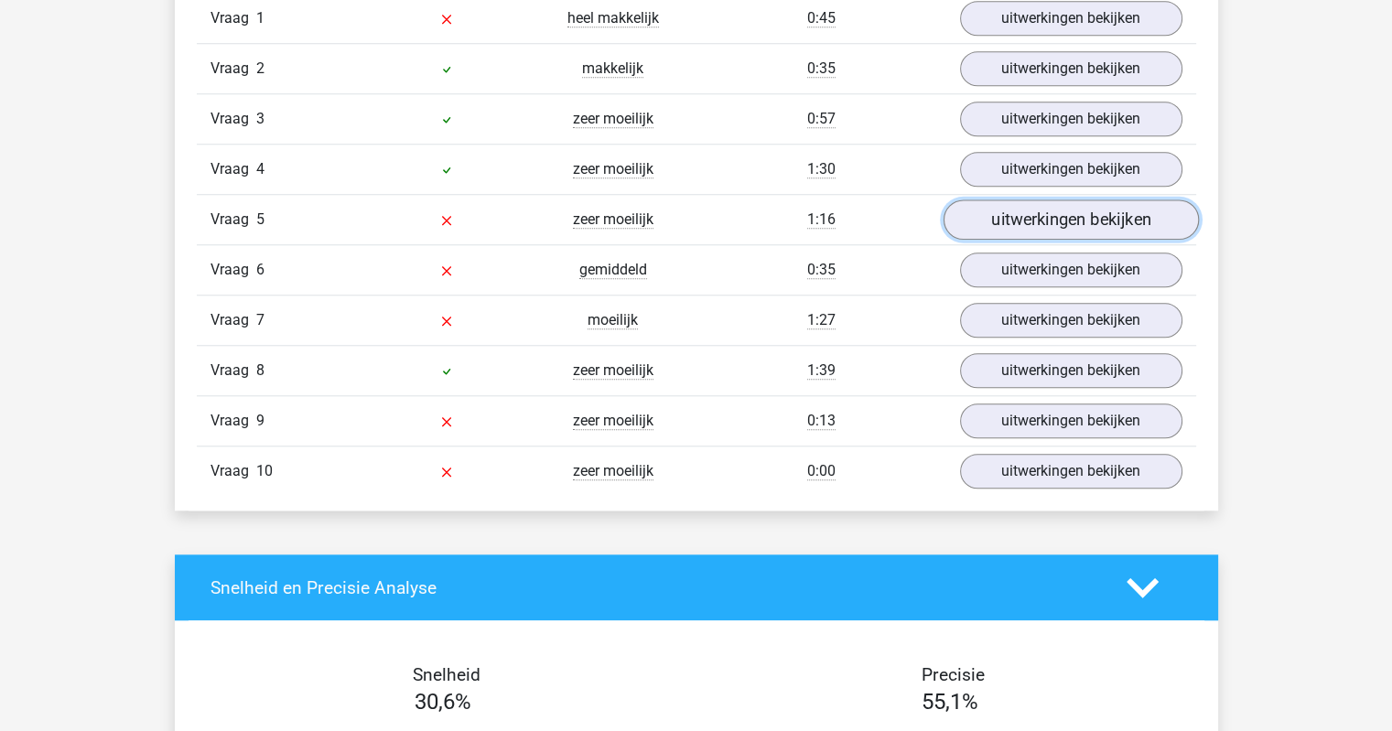
click at [1049, 216] on link "uitwerkingen bekijken" at bounding box center [1070, 220] width 255 height 40
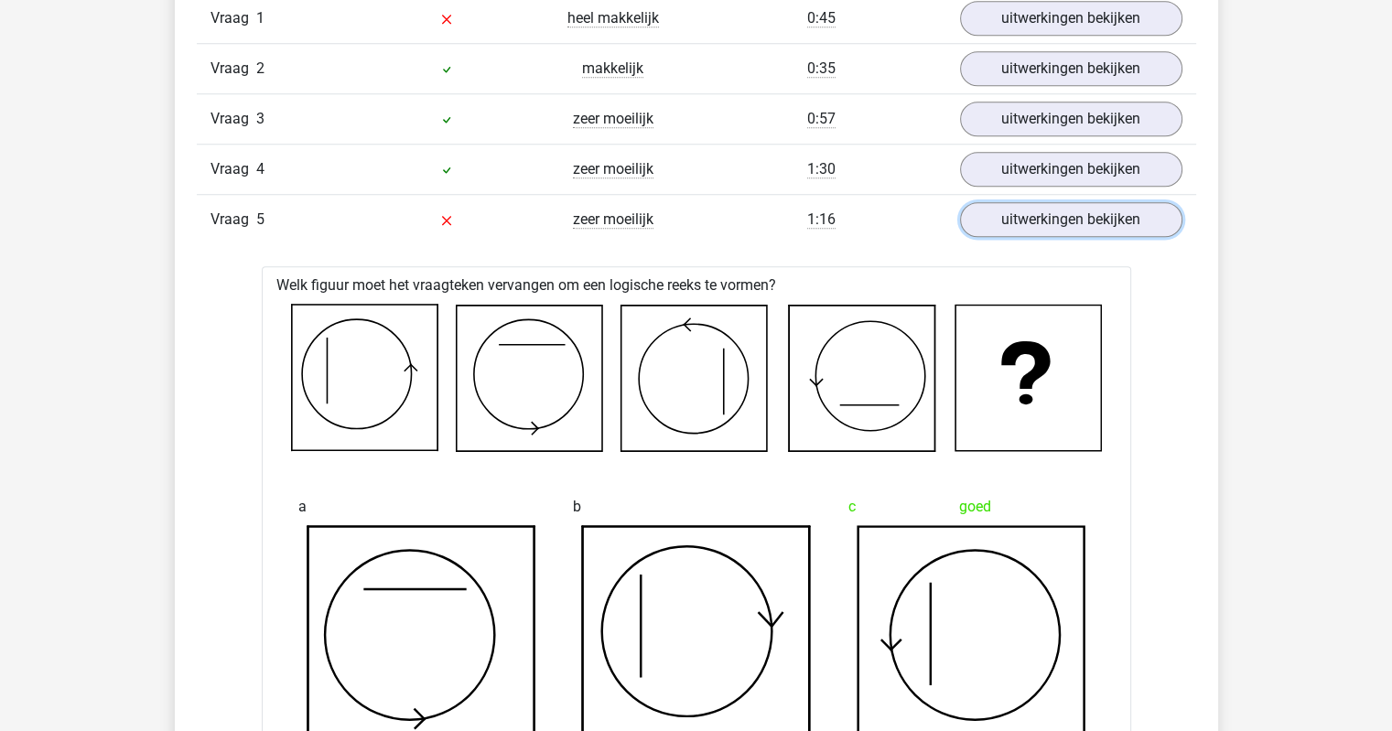
scroll to position [1708, 0]
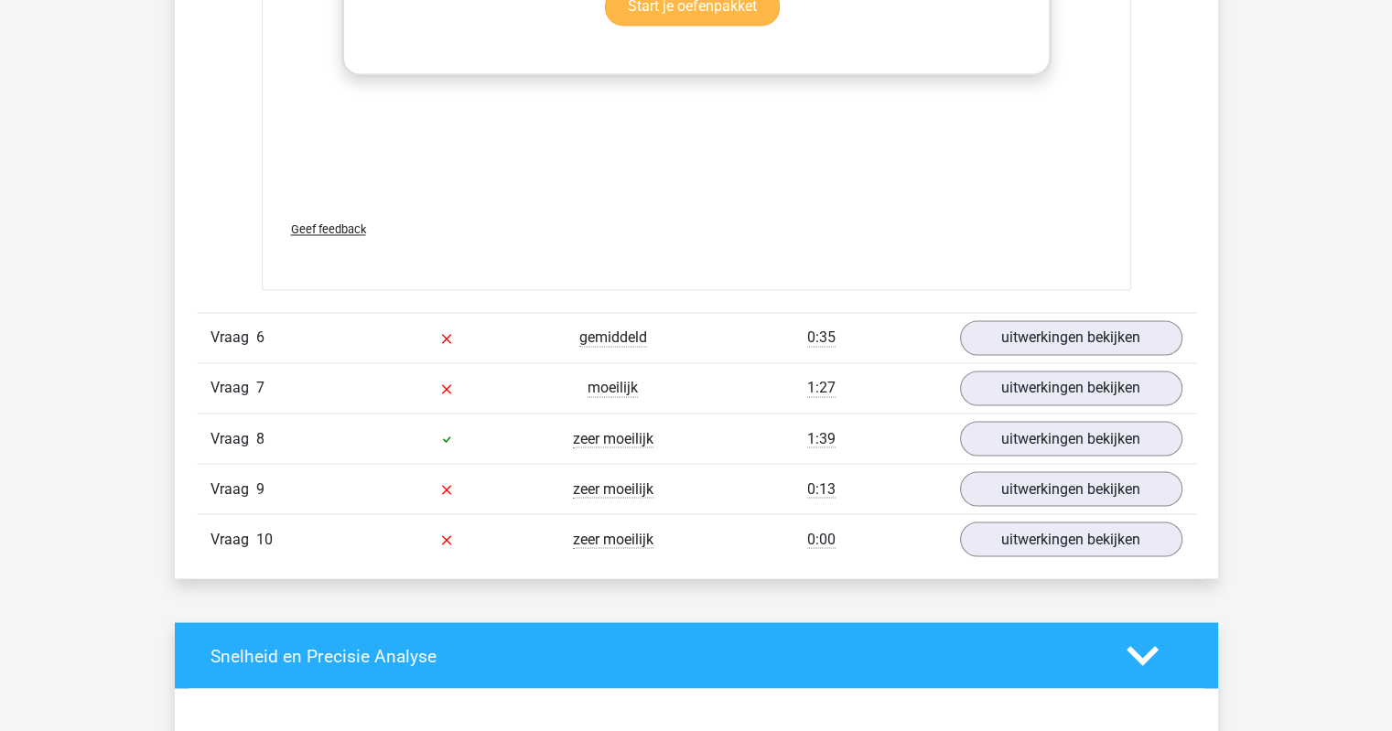
scroll to position [3173, 0]
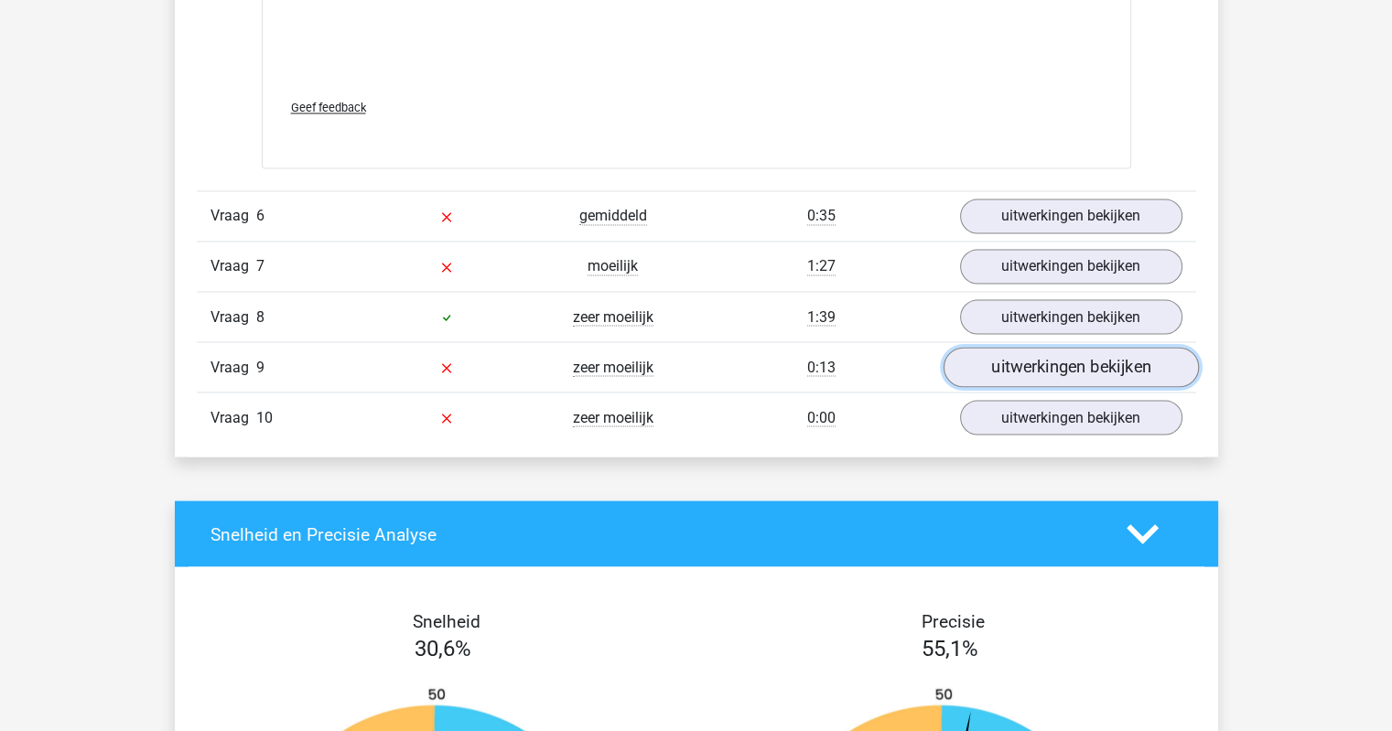
click at [1103, 369] on link "uitwerkingen bekijken" at bounding box center [1070, 367] width 255 height 40
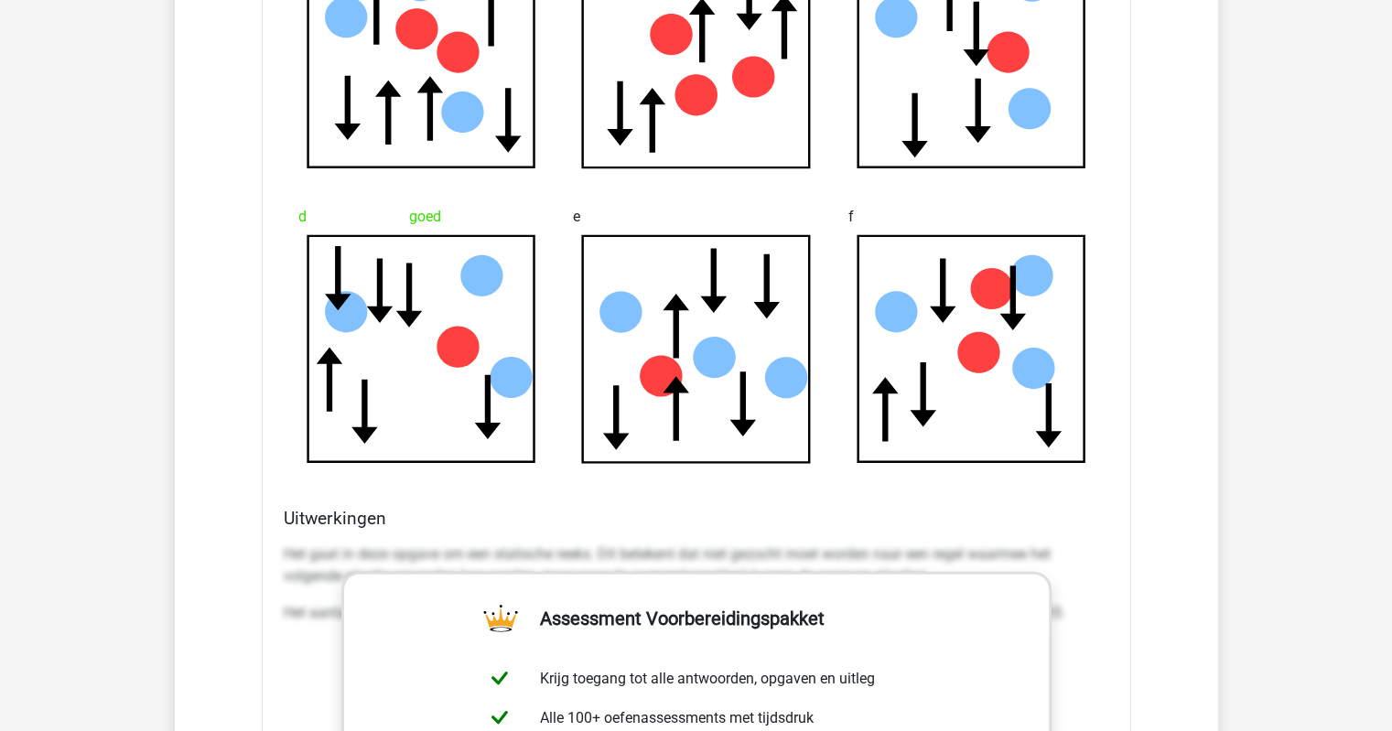
scroll to position [4271, 0]
